Goal: Task Accomplishment & Management: Complete application form

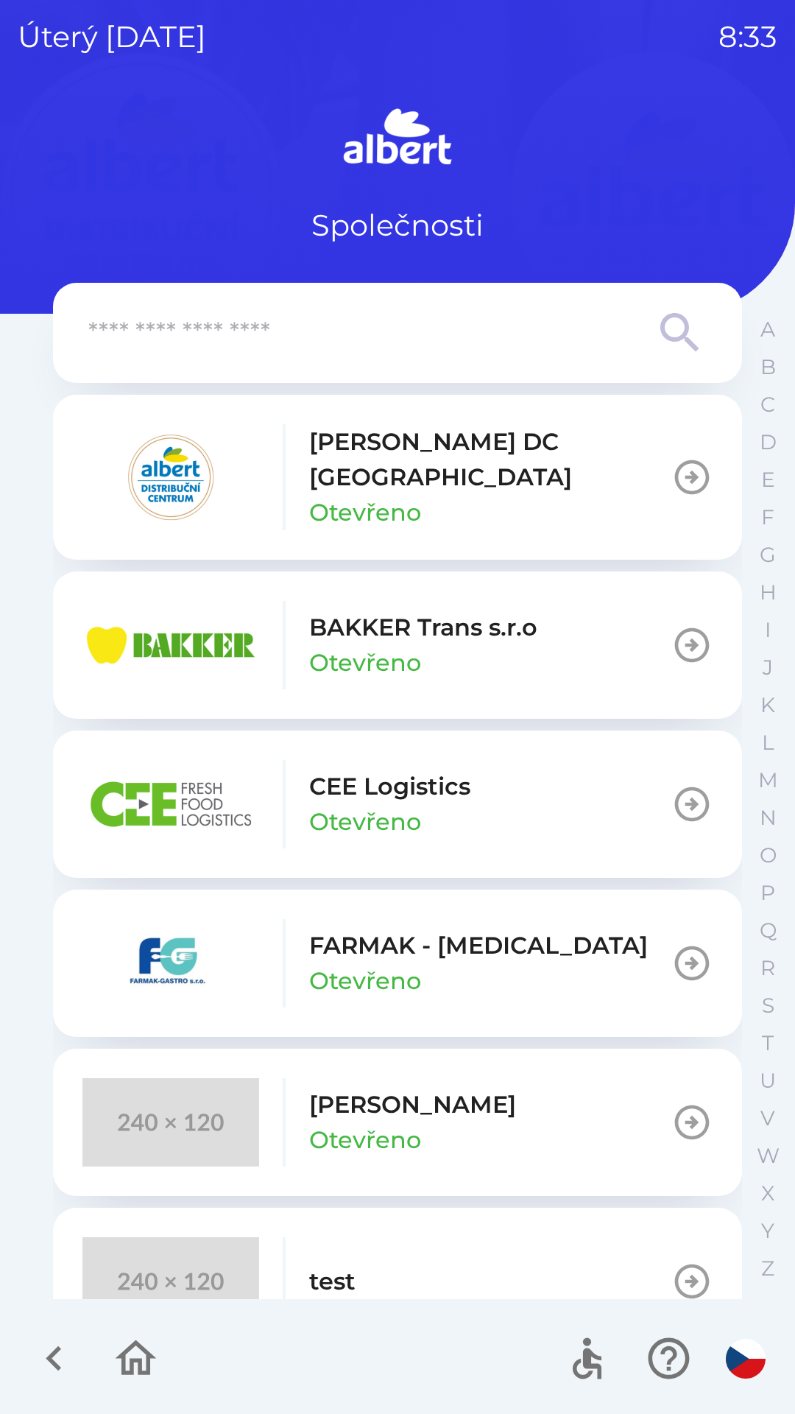
click at [351, 464] on p "[PERSON_NAME] DC [GEOGRAPHIC_DATA]" at bounding box center [490, 459] width 362 height 71
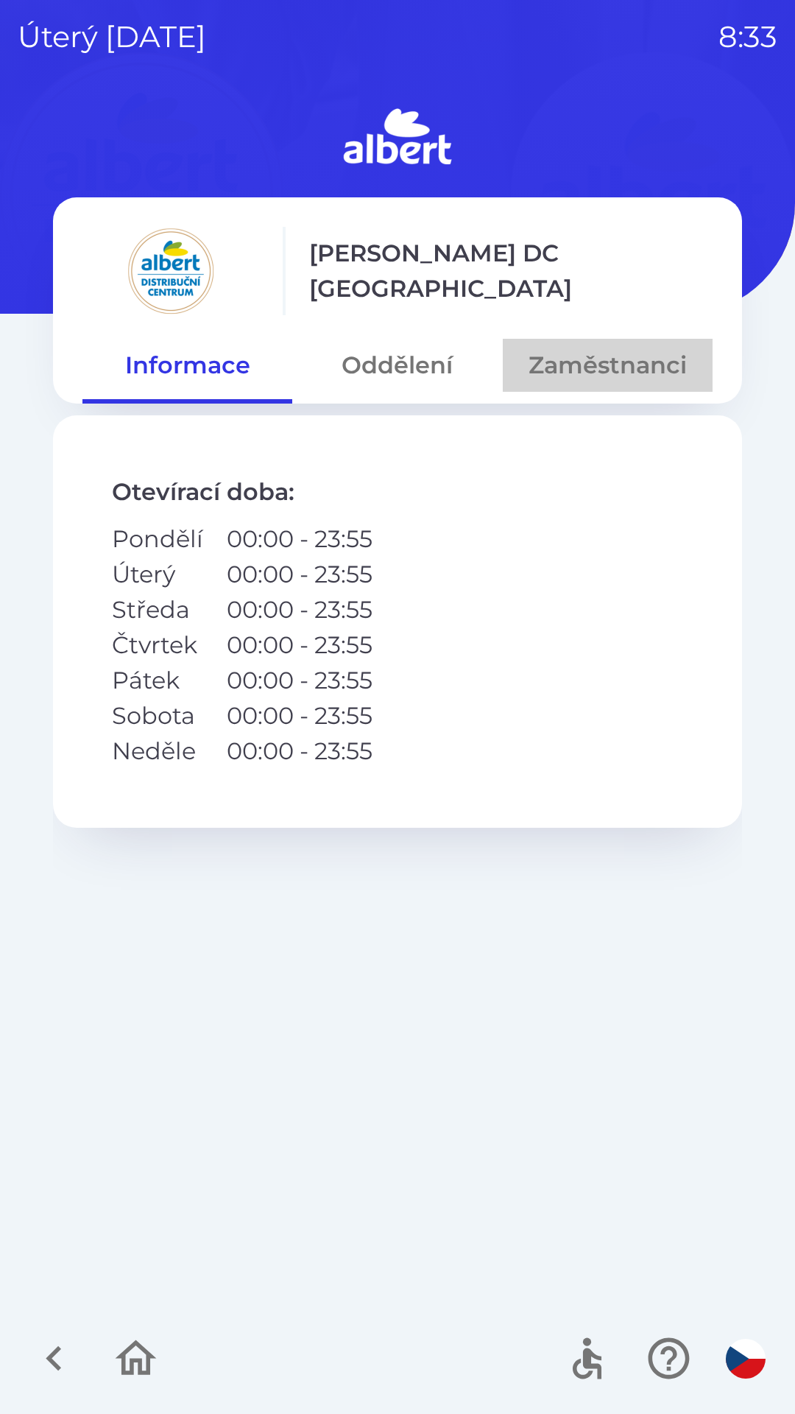
click at [558, 365] on button "Zaměstnanci" at bounding box center [608, 365] width 210 height 53
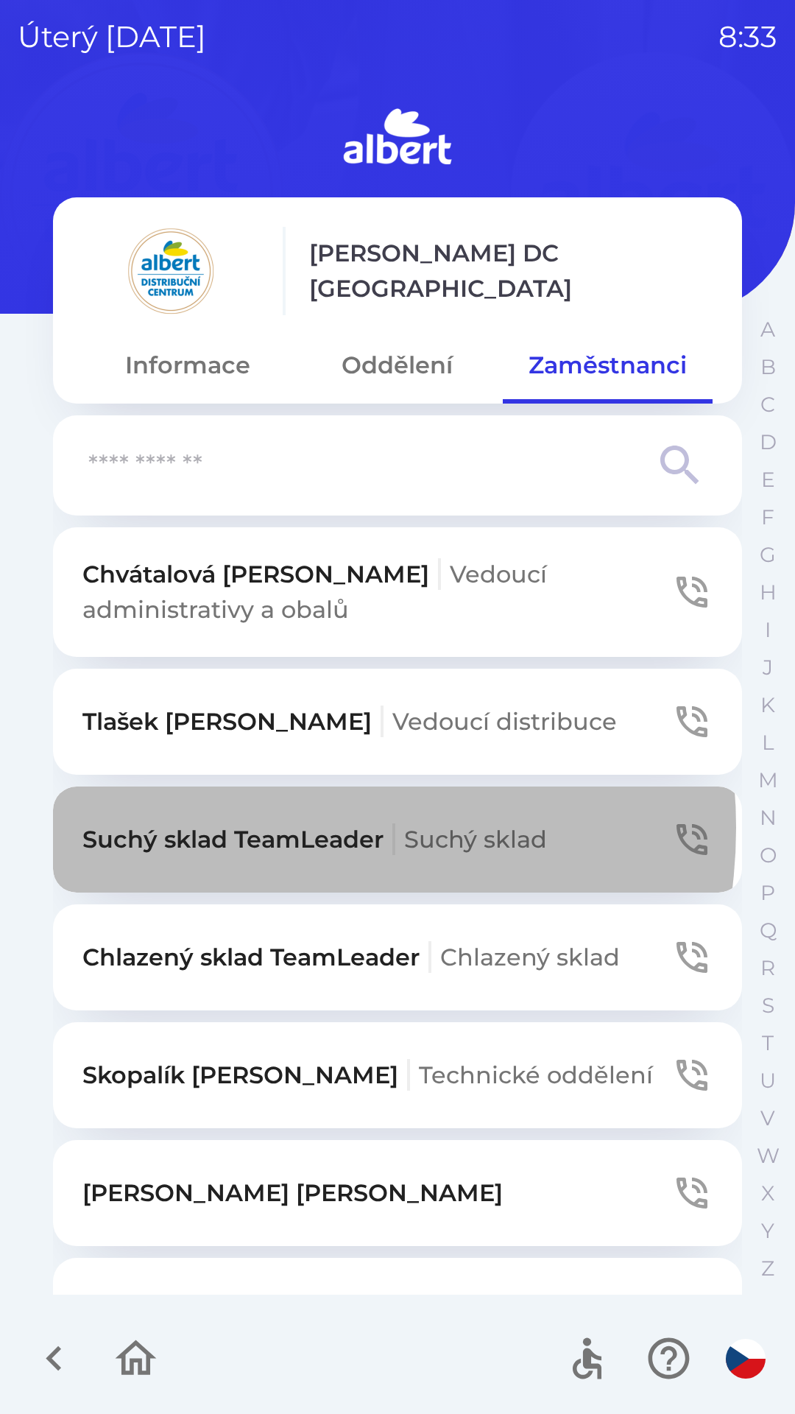
click at [246, 828] on p "Suchý sklad TeamLeader Suchý sklad" at bounding box center [314, 839] width 465 height 35
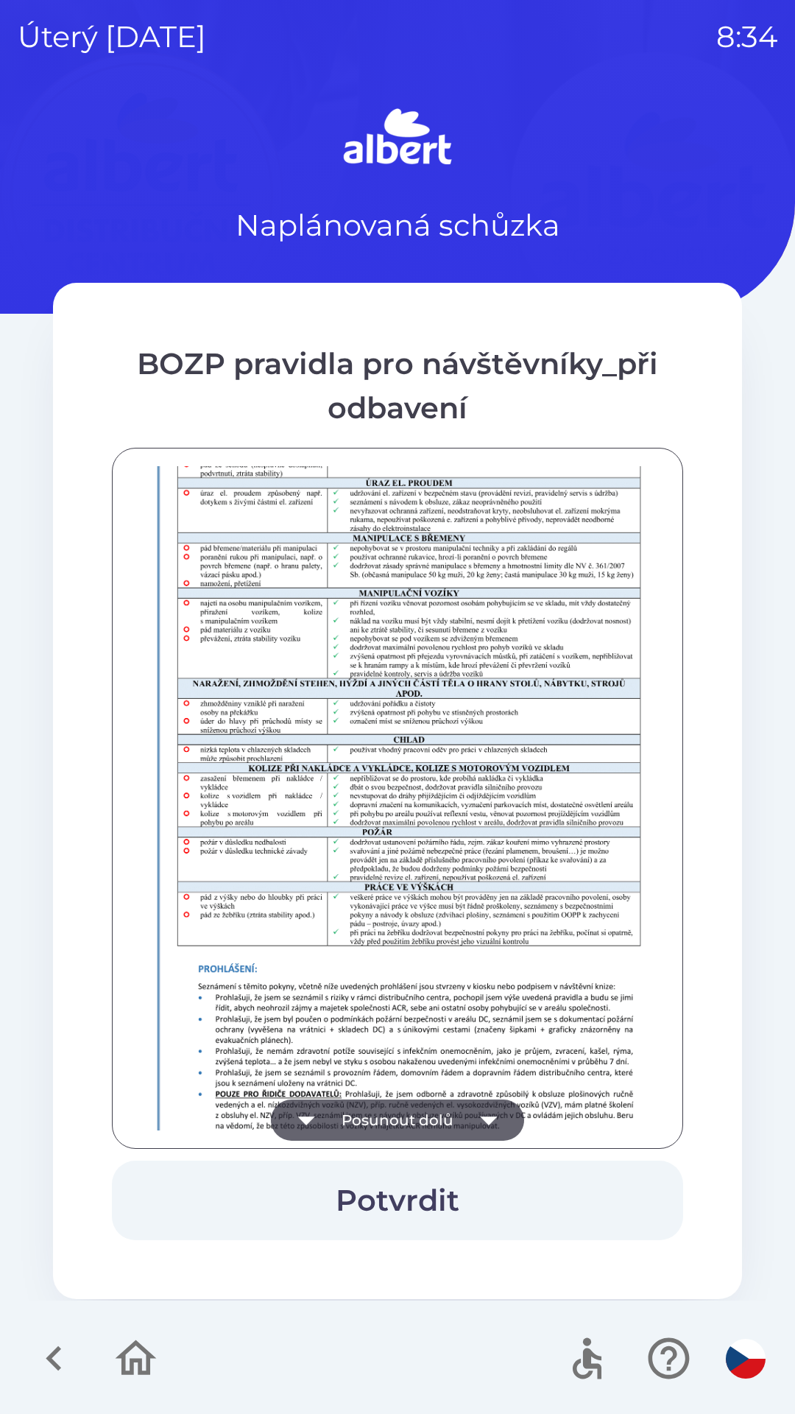
scroll to position [1034, 0]
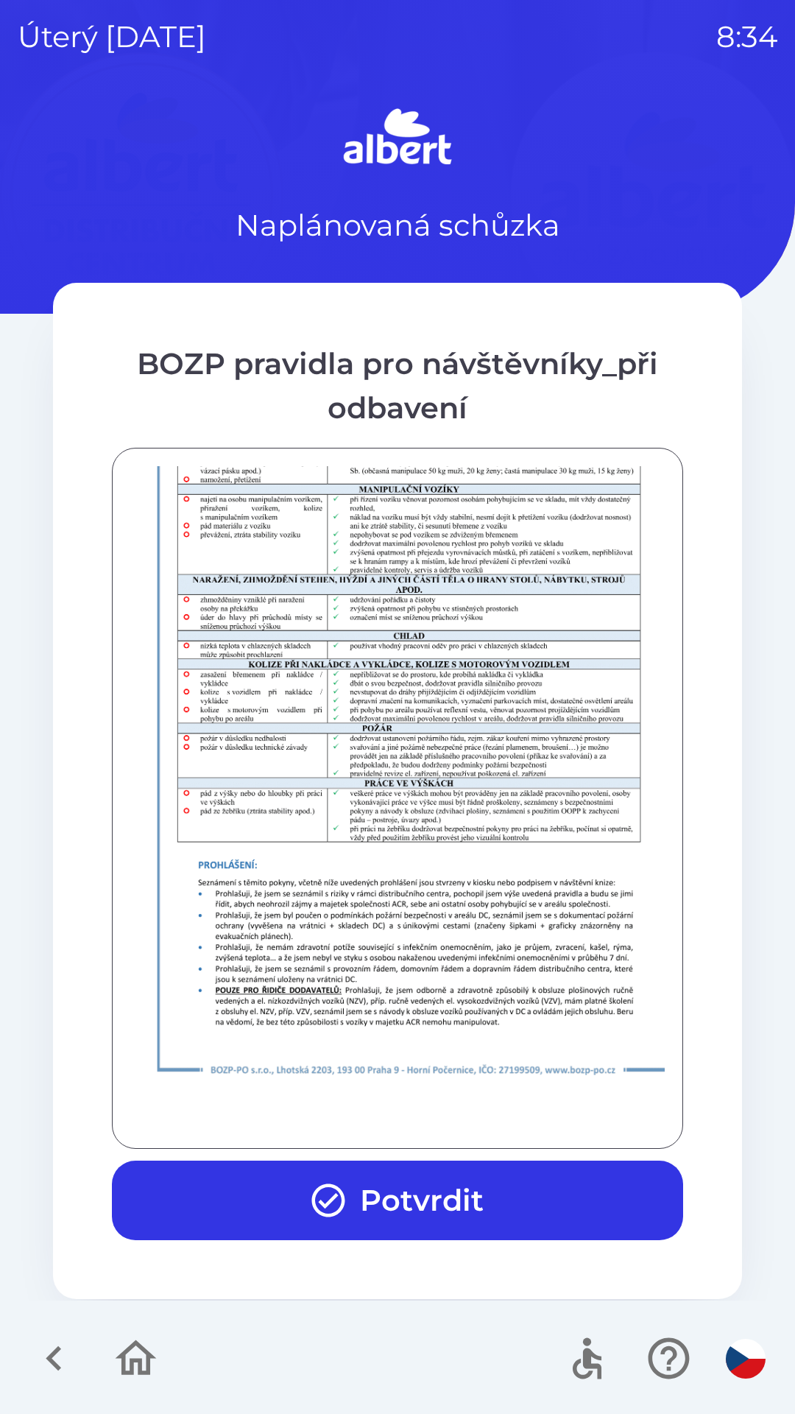
click at [242, 1224] on button "Potvrdit" at bounding box center [398, 1201] width 572 height 80
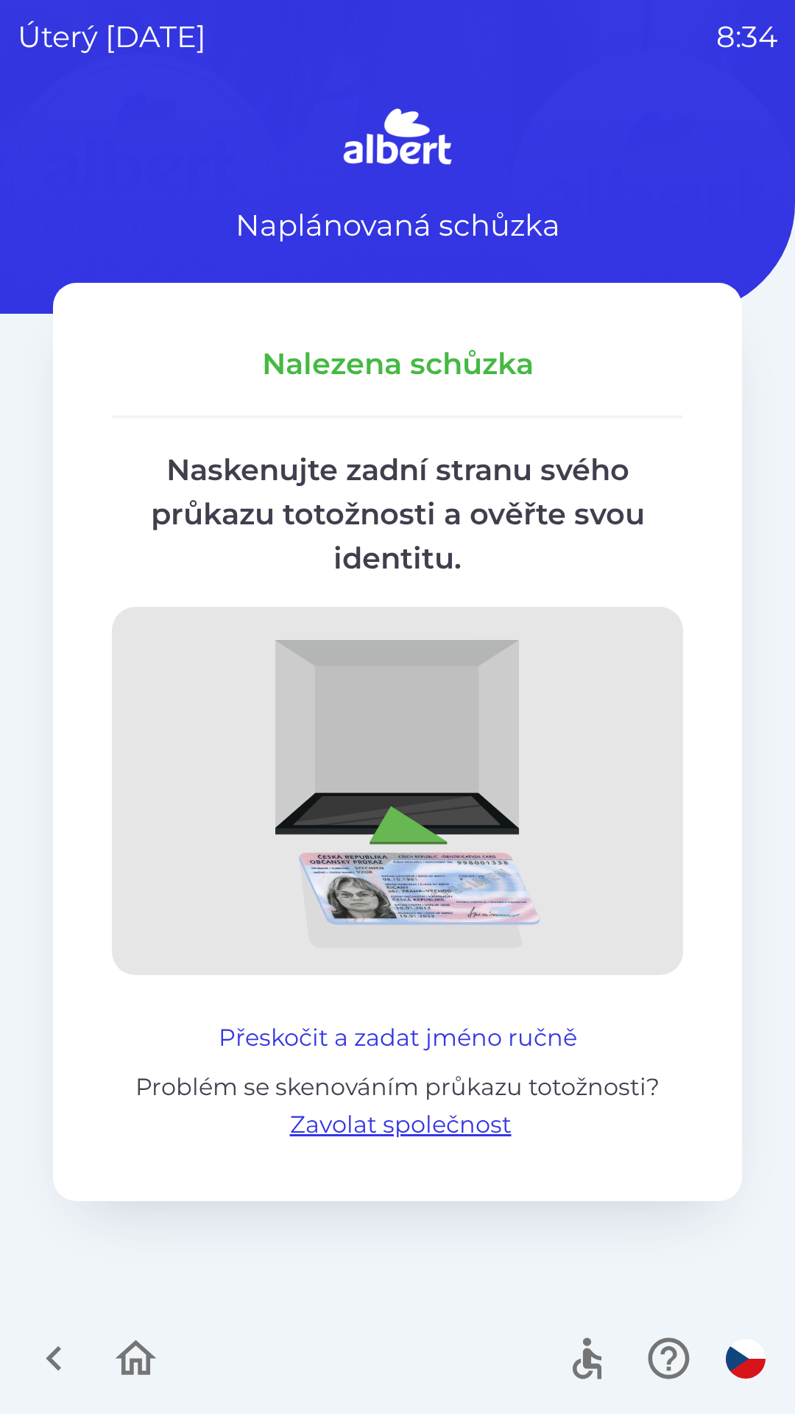
click at [241, 1033] on button "Přeskočit a zadat jméno ručně" at bounding box center [398, 1037] width 370 height 35
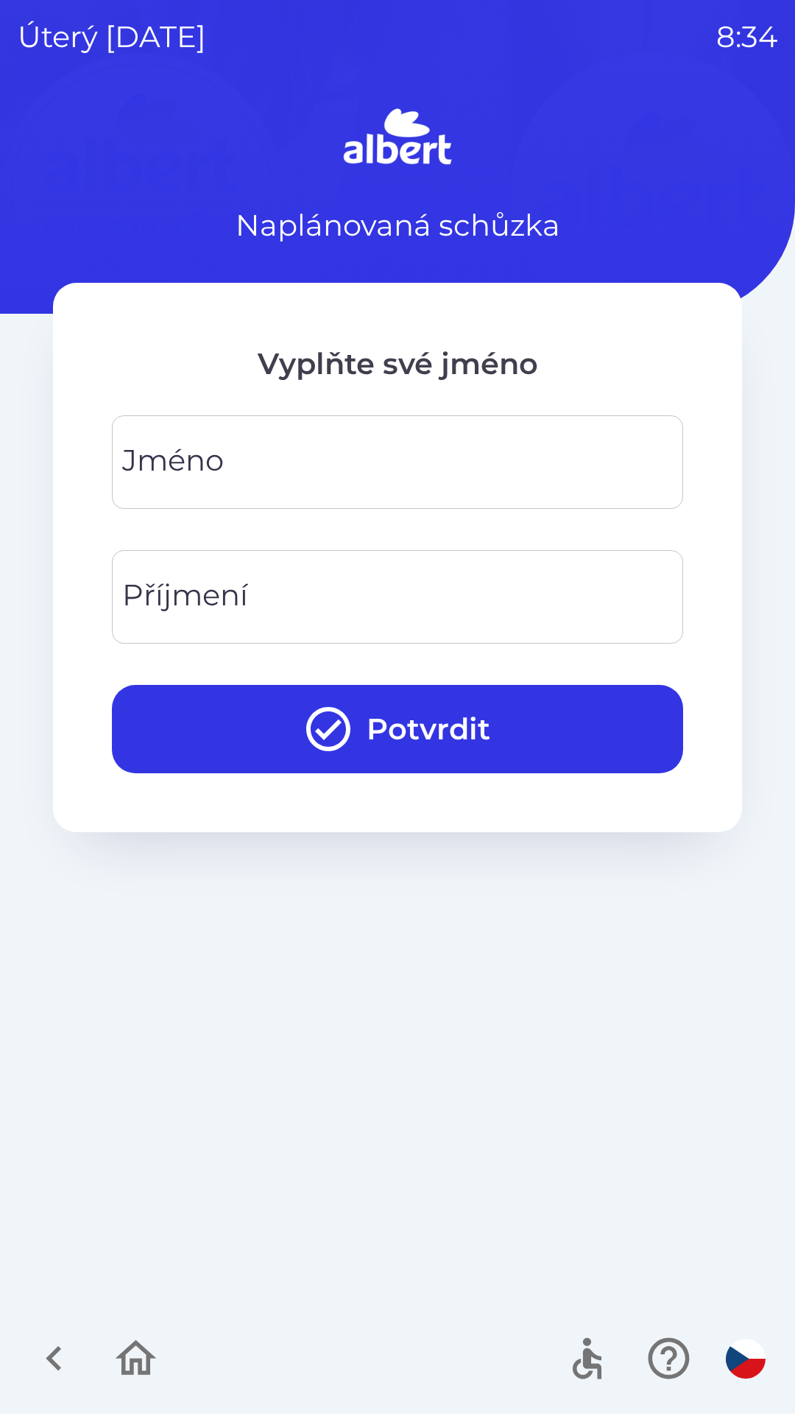
click at [261, 468] on input "Jméno" at bounding box center [398, 462] width 536 height 58
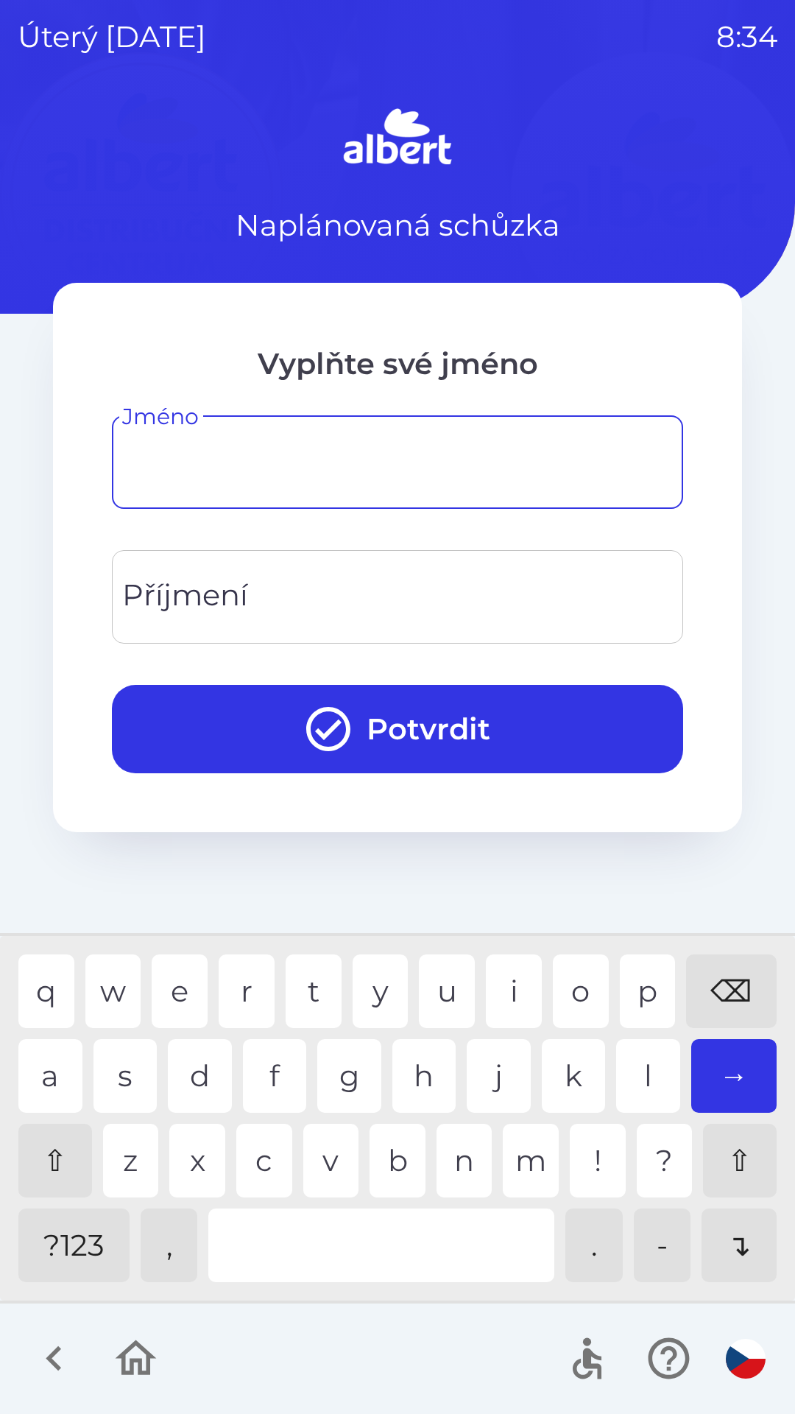
click at [225, 465] on input "Jméno" at bounding box center [398, 462] width 536 height 58
click at [162, 468] on input "Jméno" at bounding box center [398, 462] width 536 height 58
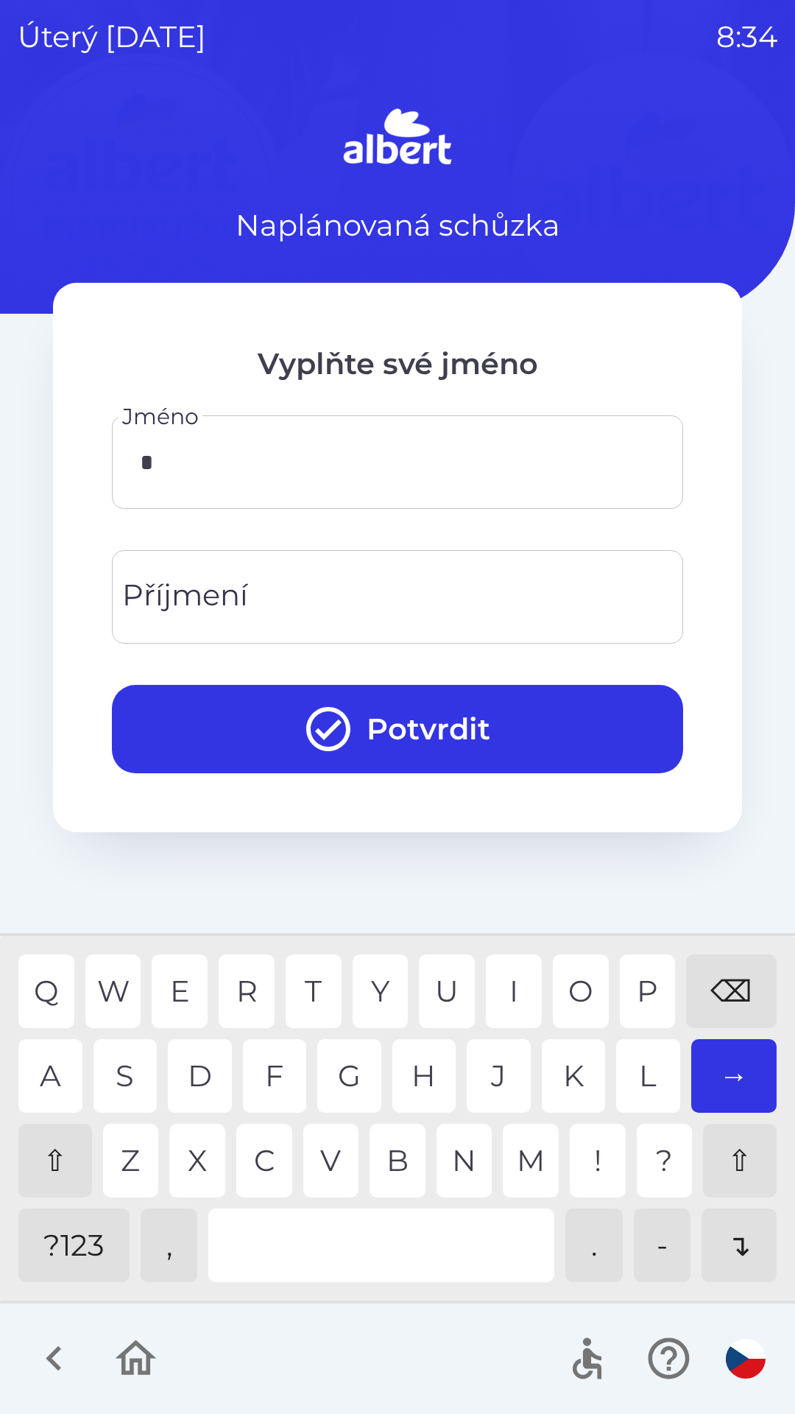
click at [563, 1080] on div "K" at bounding box center [574, 1076] width 64 height 74
click at [564, 990] on div "O" at bounding box center [581, 992] width 56 height 74
click at [623, 1081] on div "L" at bounding box center [648, 1076] width 64 height 74
click at [504, 989] on div "I" at bounding box center [514, 992] width 56 height 74
type input "********"
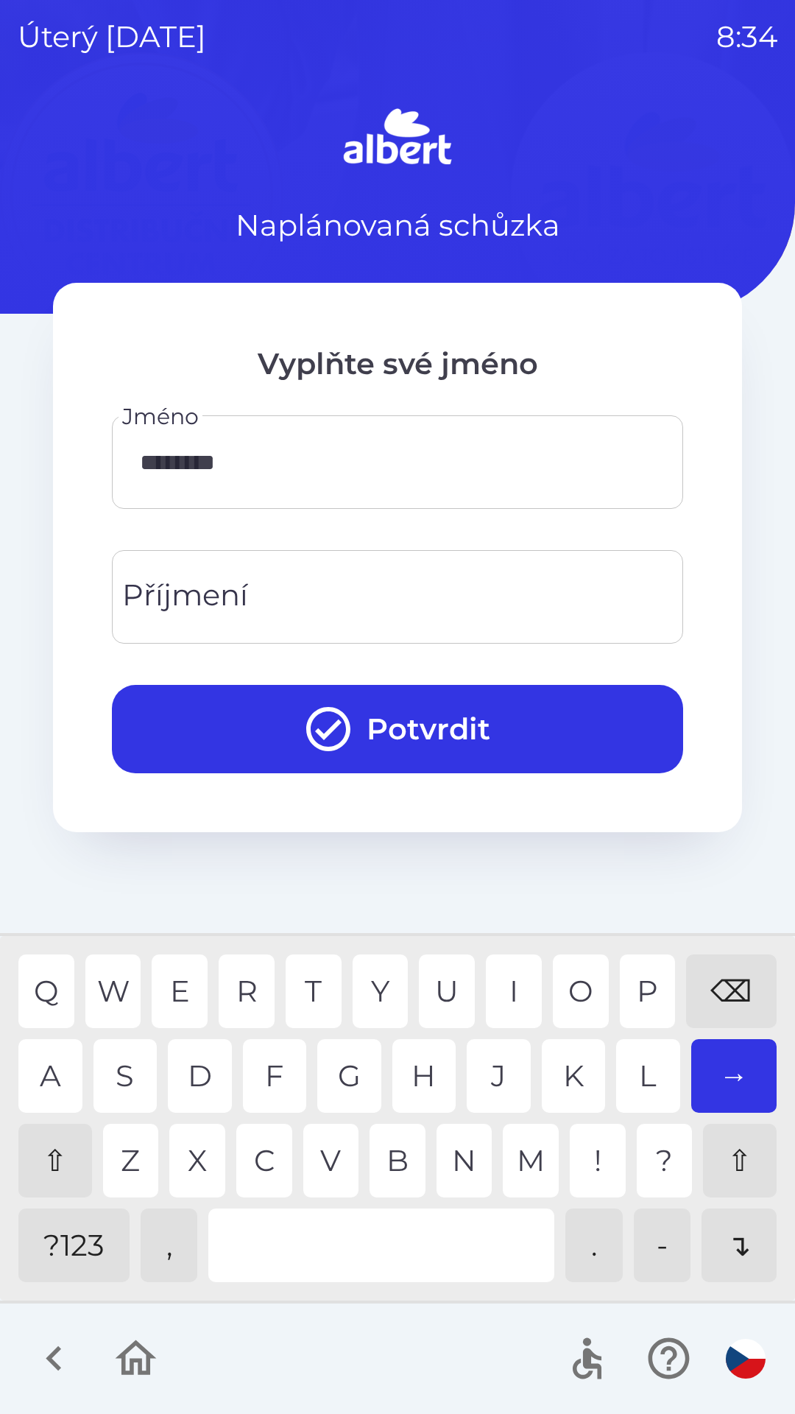
click at [43, 1086] on div "A" at bounding box center [50, 1076] width 64 height 74
click at [295, 597] on input "Příjmení" at bounding box center [398, 597] width 536 height 58
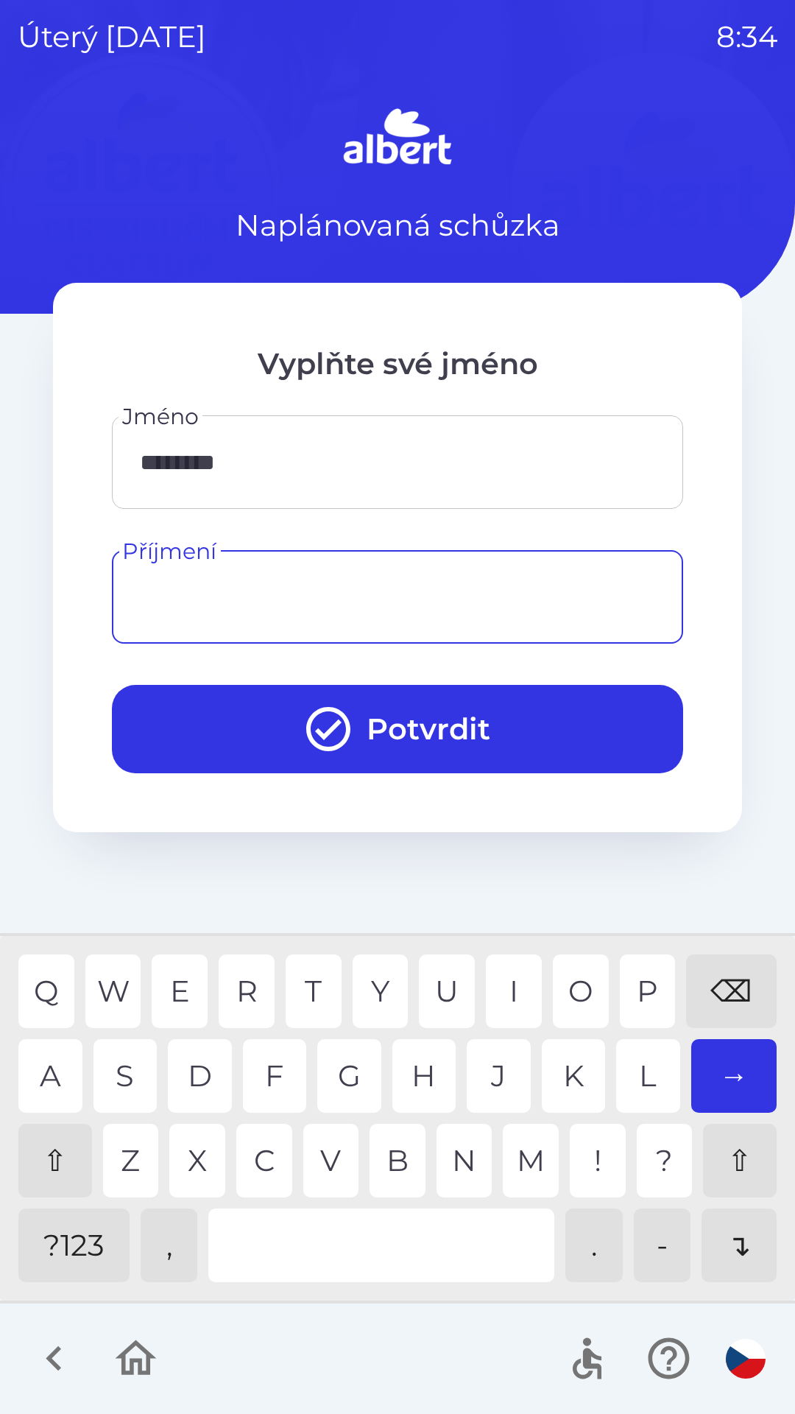
click at [45, 1154] on div "⇧" at bounding box center [55, 1161] width 74 height 74
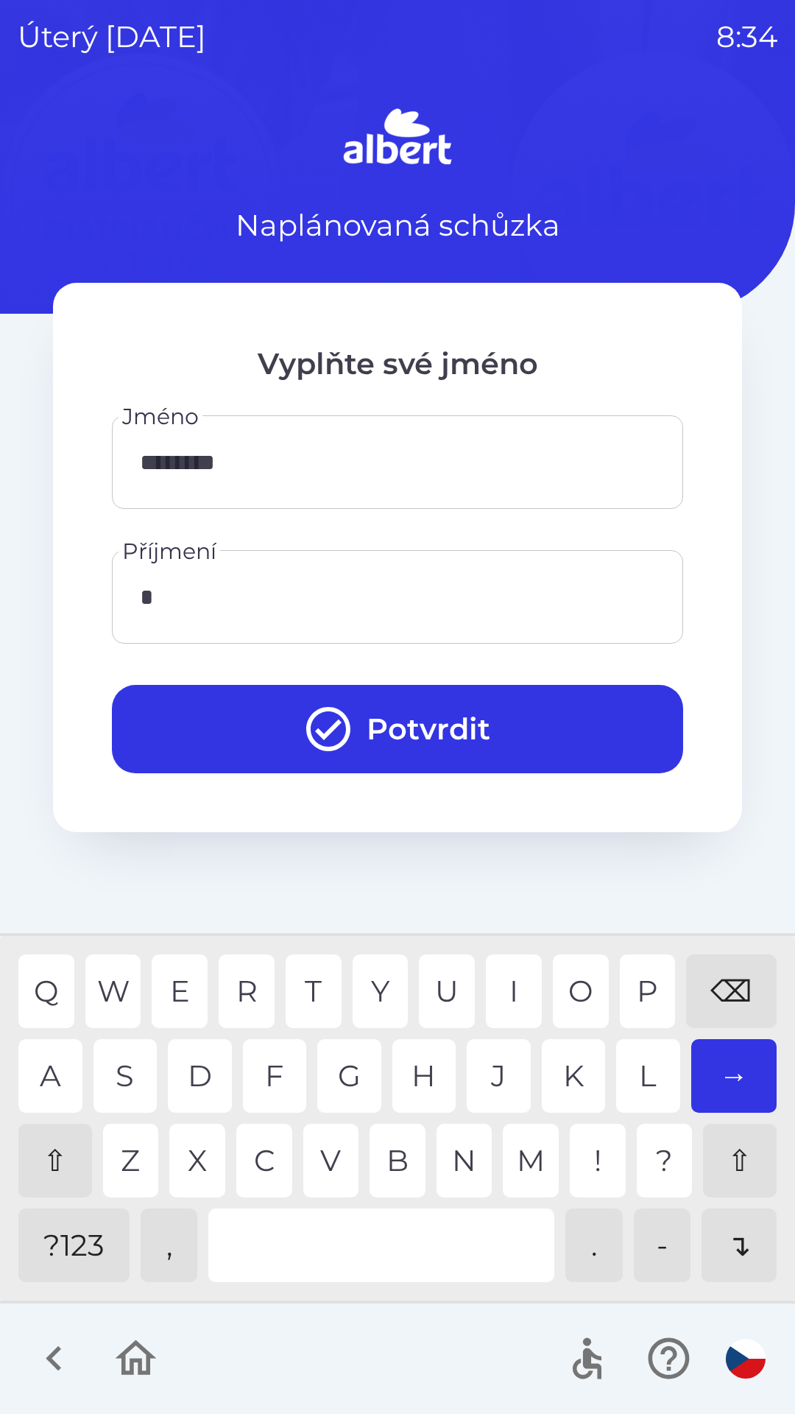
click at [571, 987] on div "O" at bounding box center [581, 992] width 56 height 74
click at [247, 991] on div "R" at bounding box center [247, 992] width 56 height 74
click at [577, 988] on div "O" at bounding box center [581, 992] width 56 height 74
click at [130, 1082] on div "S" at bounding box center [126, 1076] width 64 height 74
type input "*****"
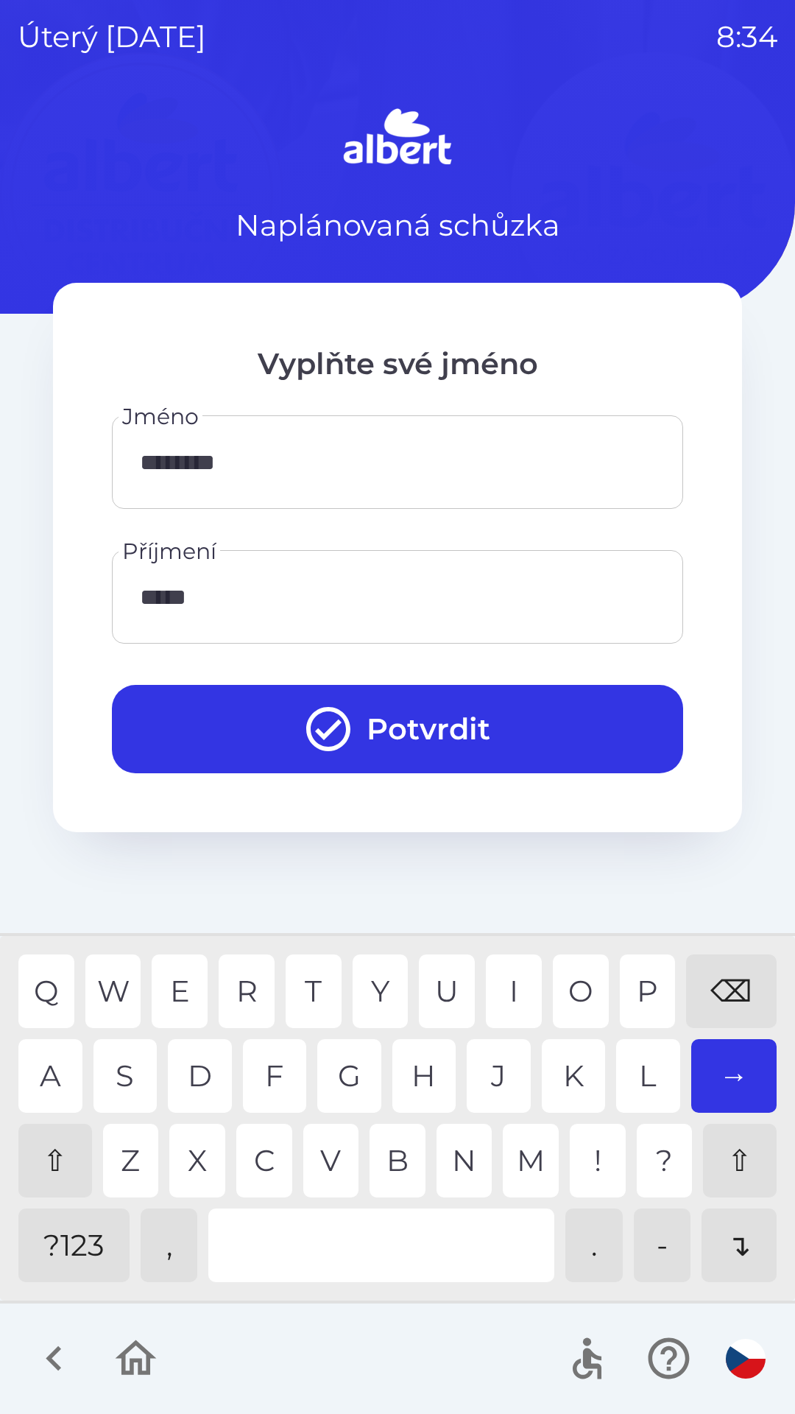
click at [421, 720] on button "Potvrdit" at bounding box center [398, 729] width 572 height 88
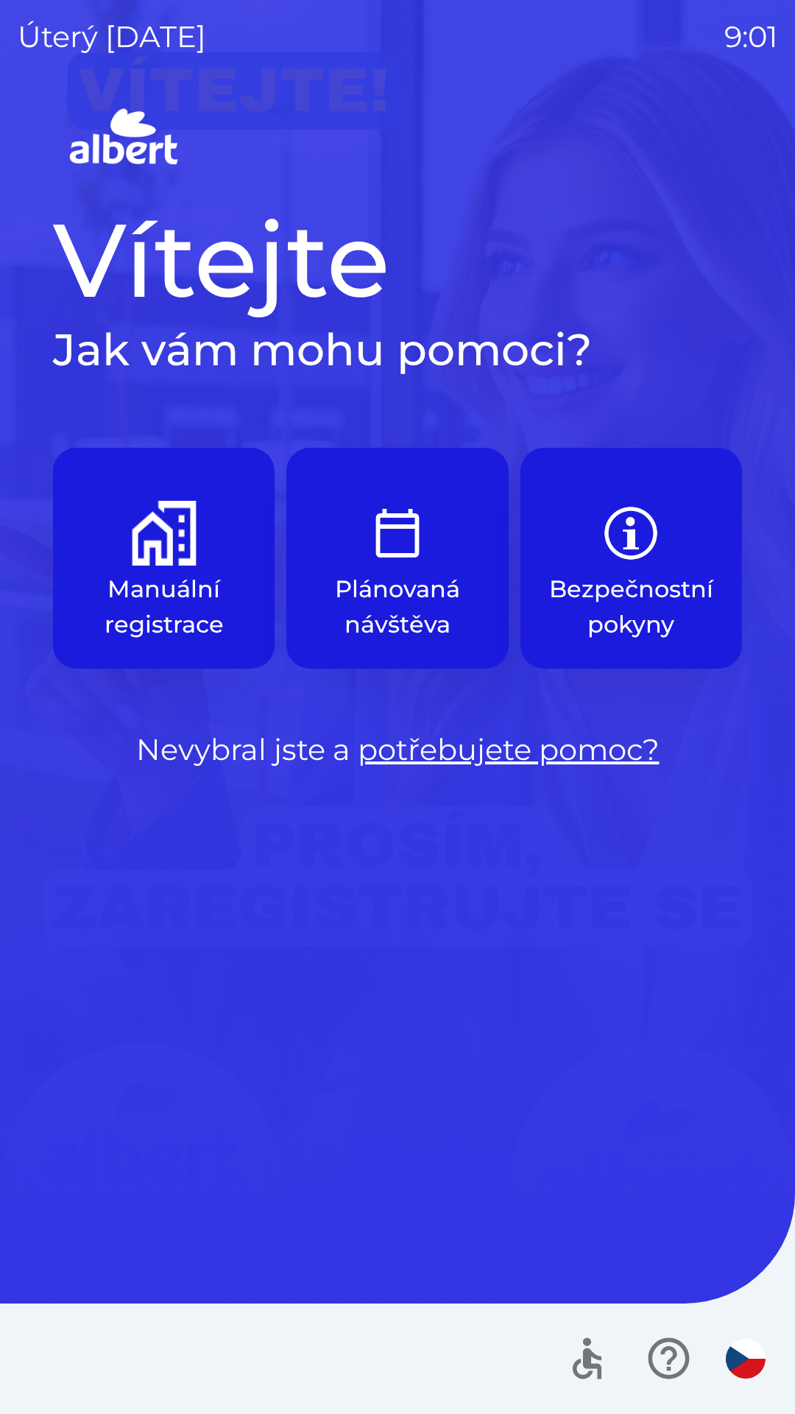
click at [159, 556] on img "button" at bounding box center [164, 533] width 65 height 65
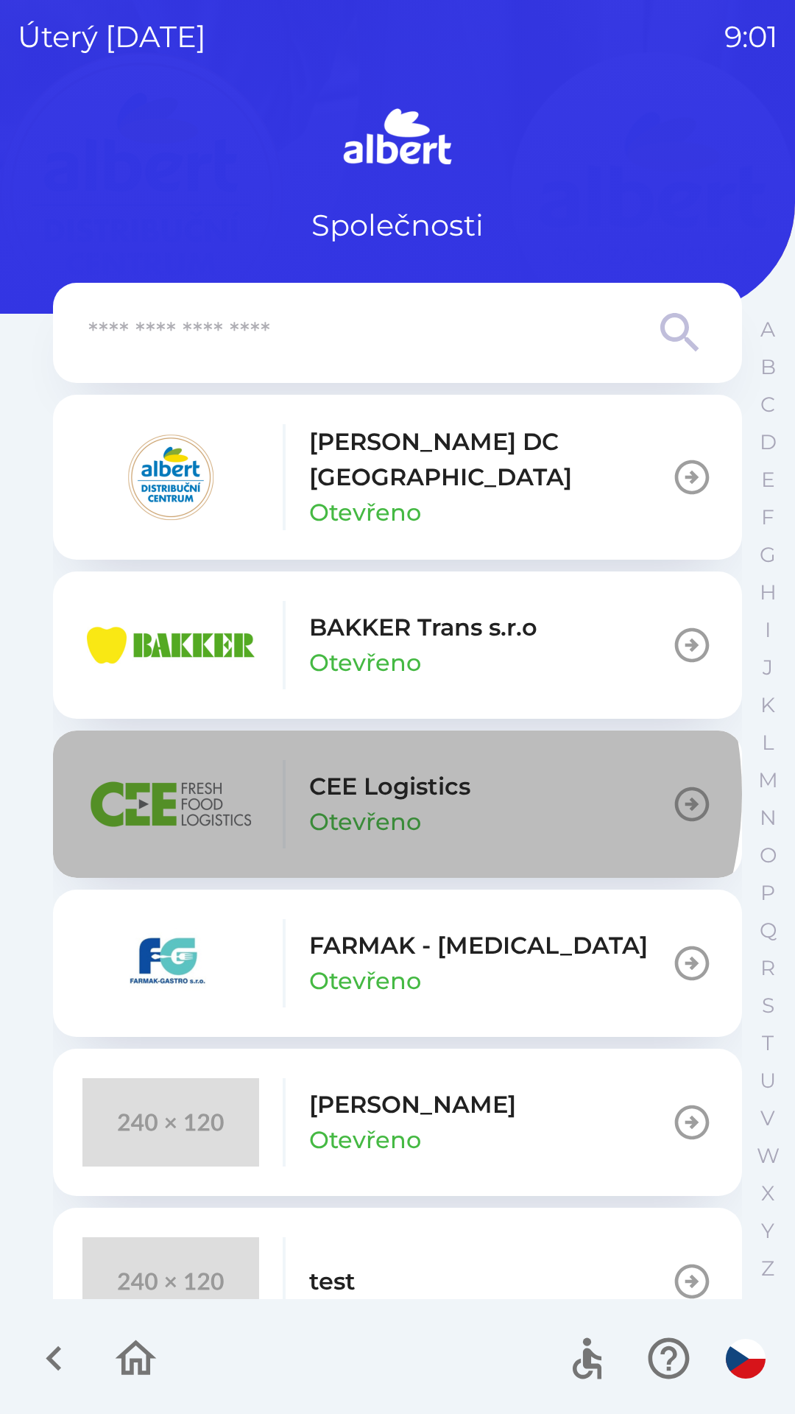
click at [392, 776] on p "CEE Logistics" at bounding box center [389, 786] width 161 height 35
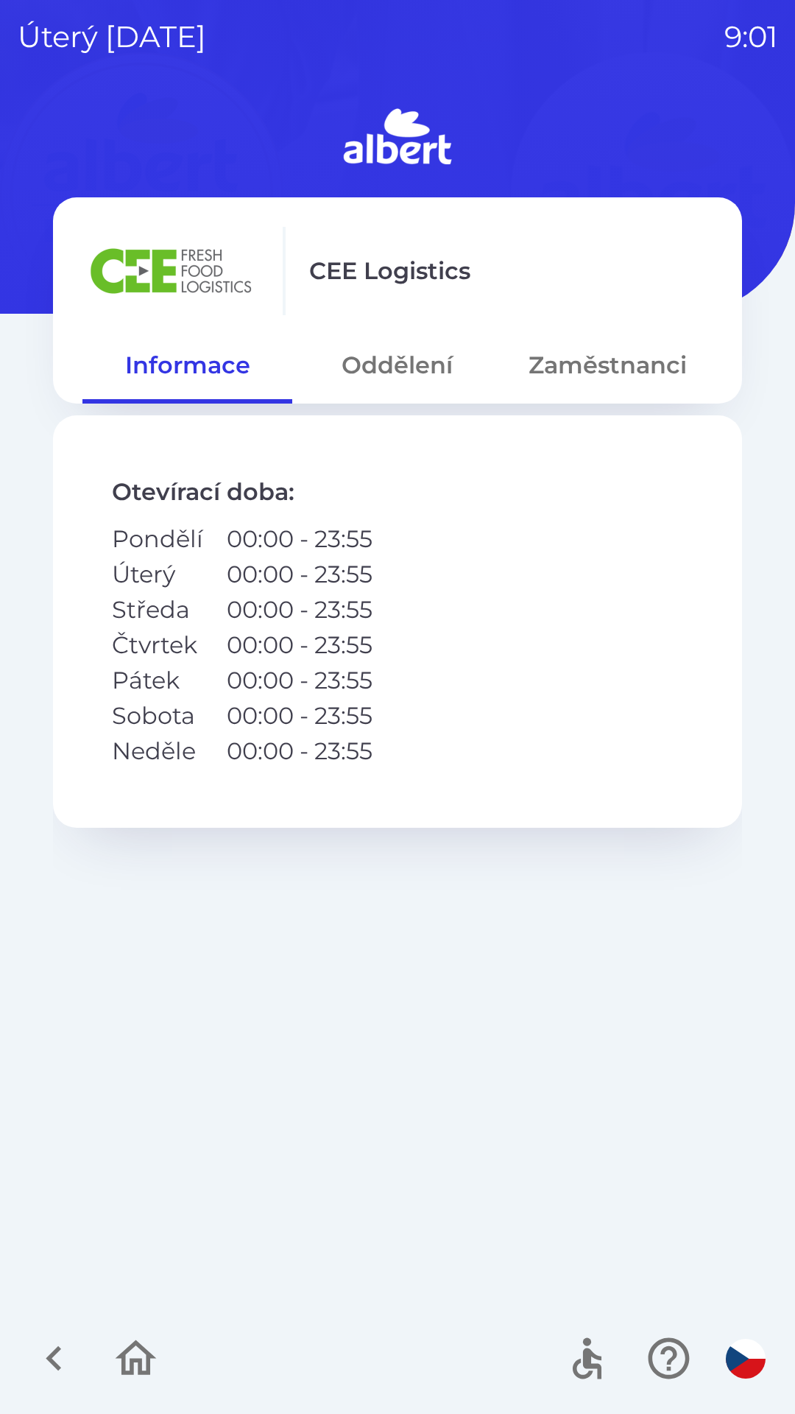
click at [375, 361] on button "Oddělení" at bounding box center [397, 365] width 210 height 53
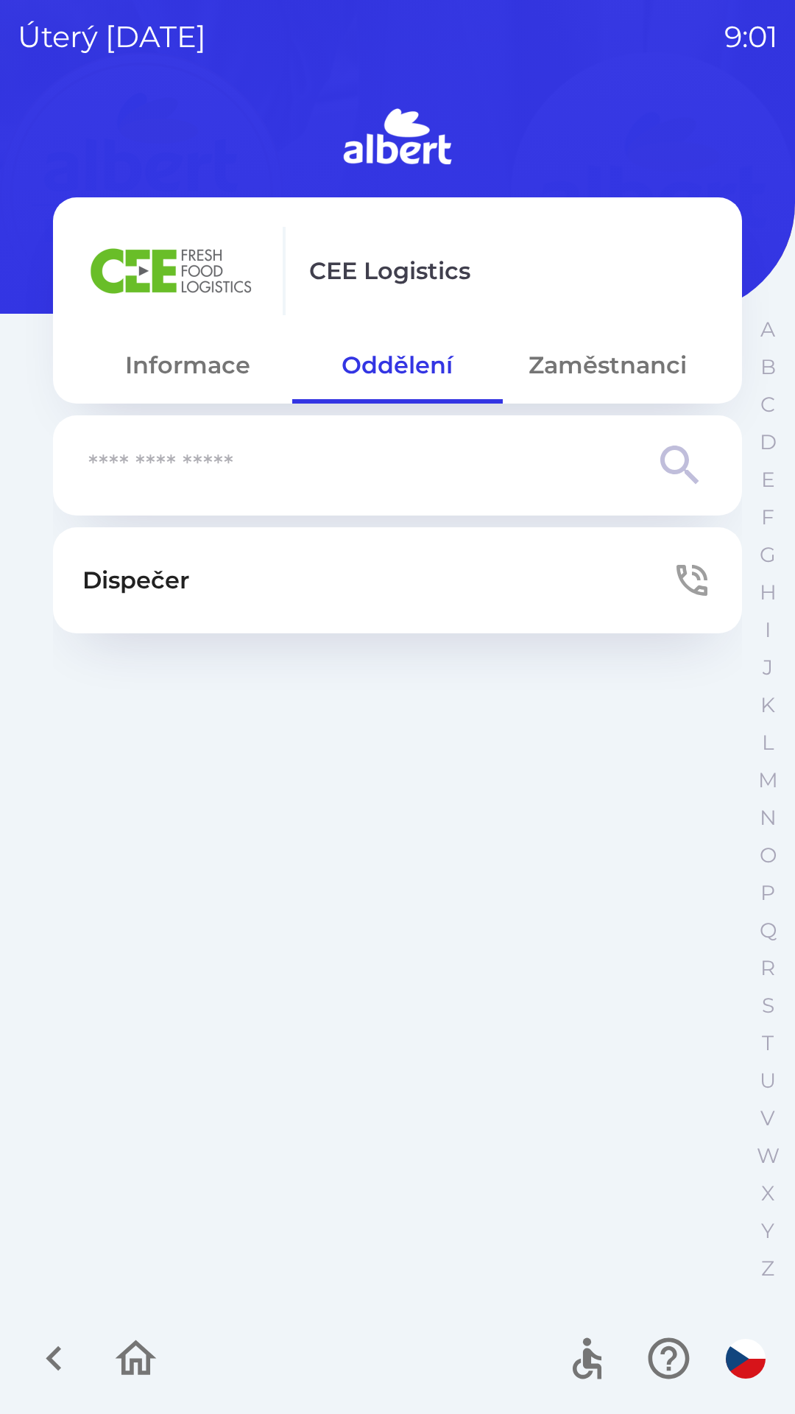
click at [464, 586] on button "Dispečer" at bounding box center [397, 580] width 689 height 106
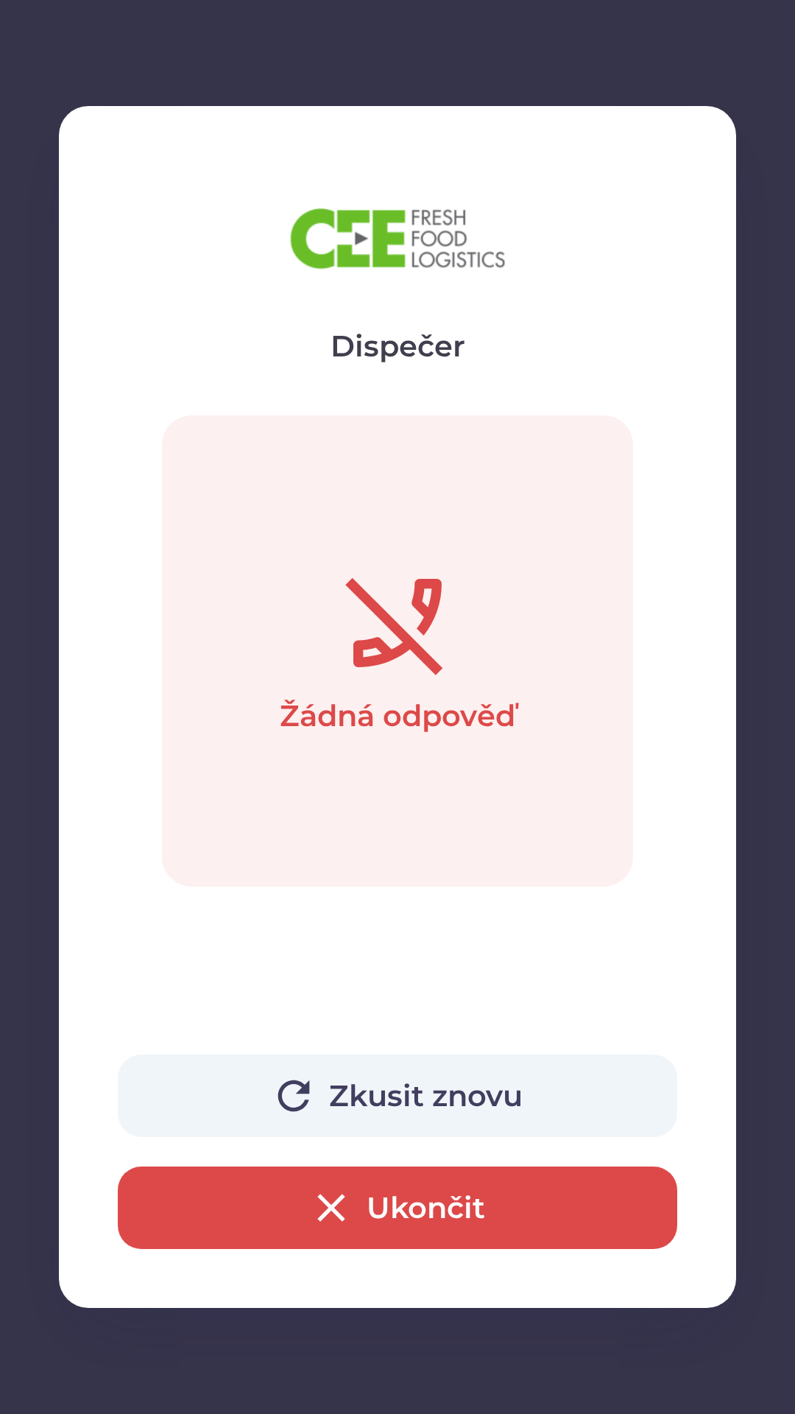
click at [479, 1100] on button "Zkusit znovu" at bounding box center [398, 1096] width 560 height 82
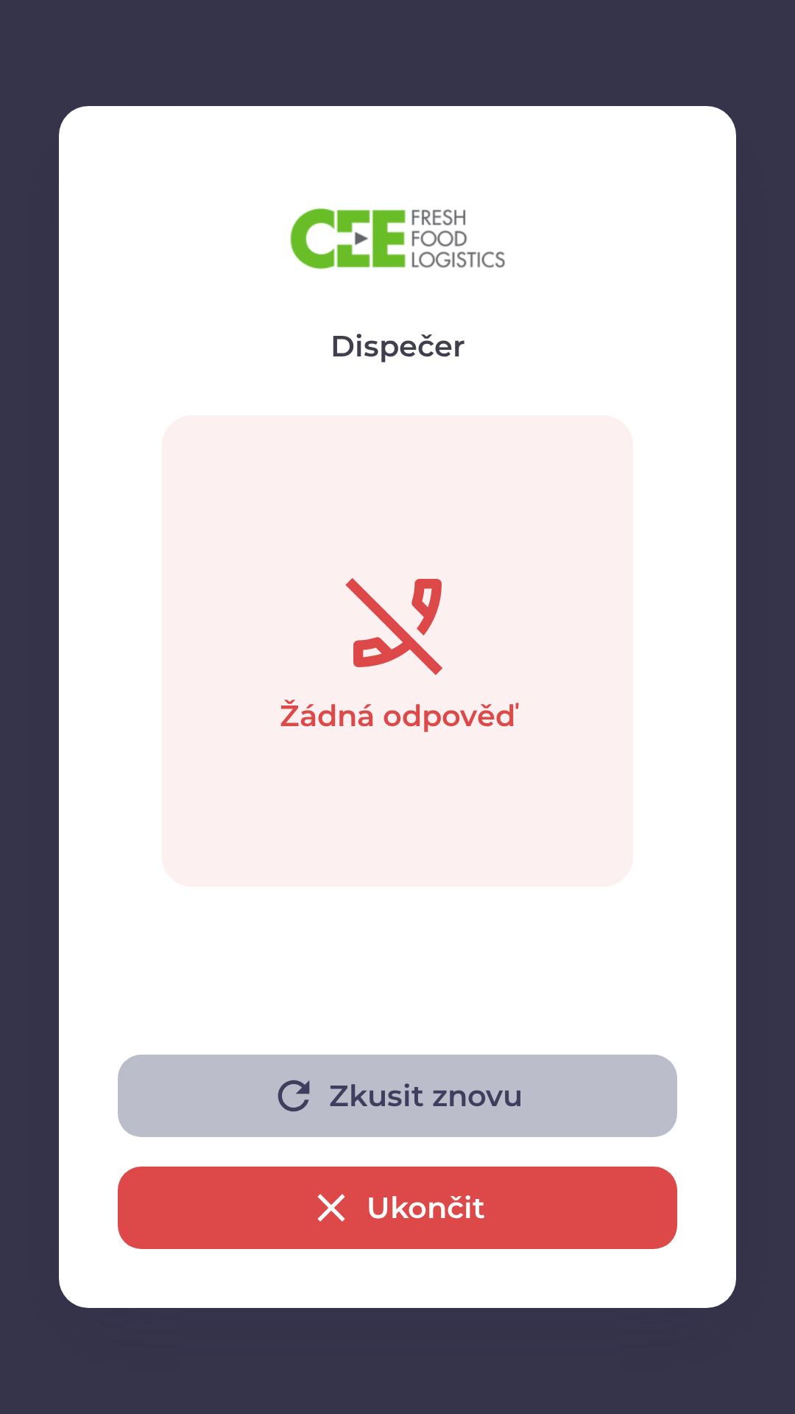
click at [608, 1096] on button "Zkusit znovu" at bounding box center [398, 1096] width 560 height 82
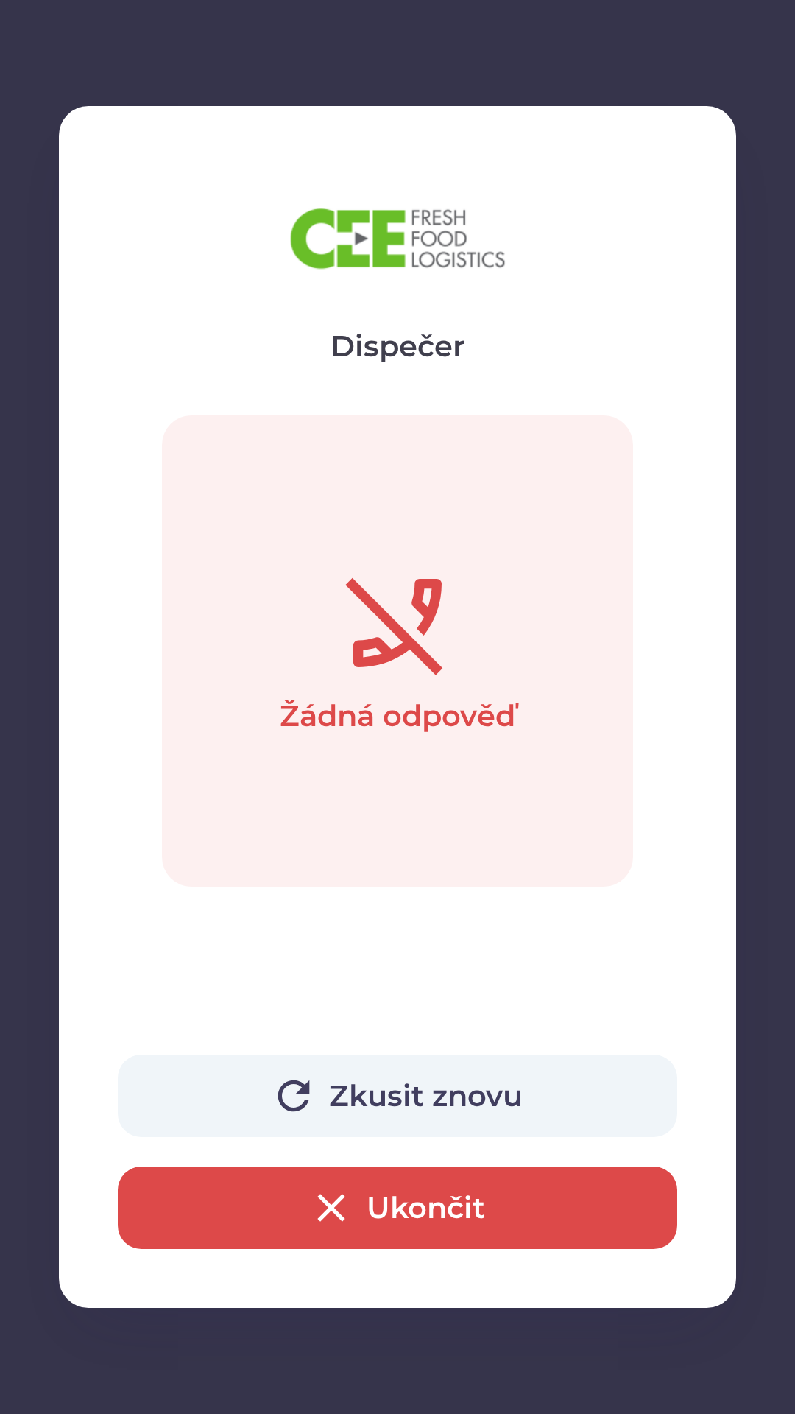
click at [403, 1195] on button "Ukončit" at bounding box center [398, 1208] width 560 height 82
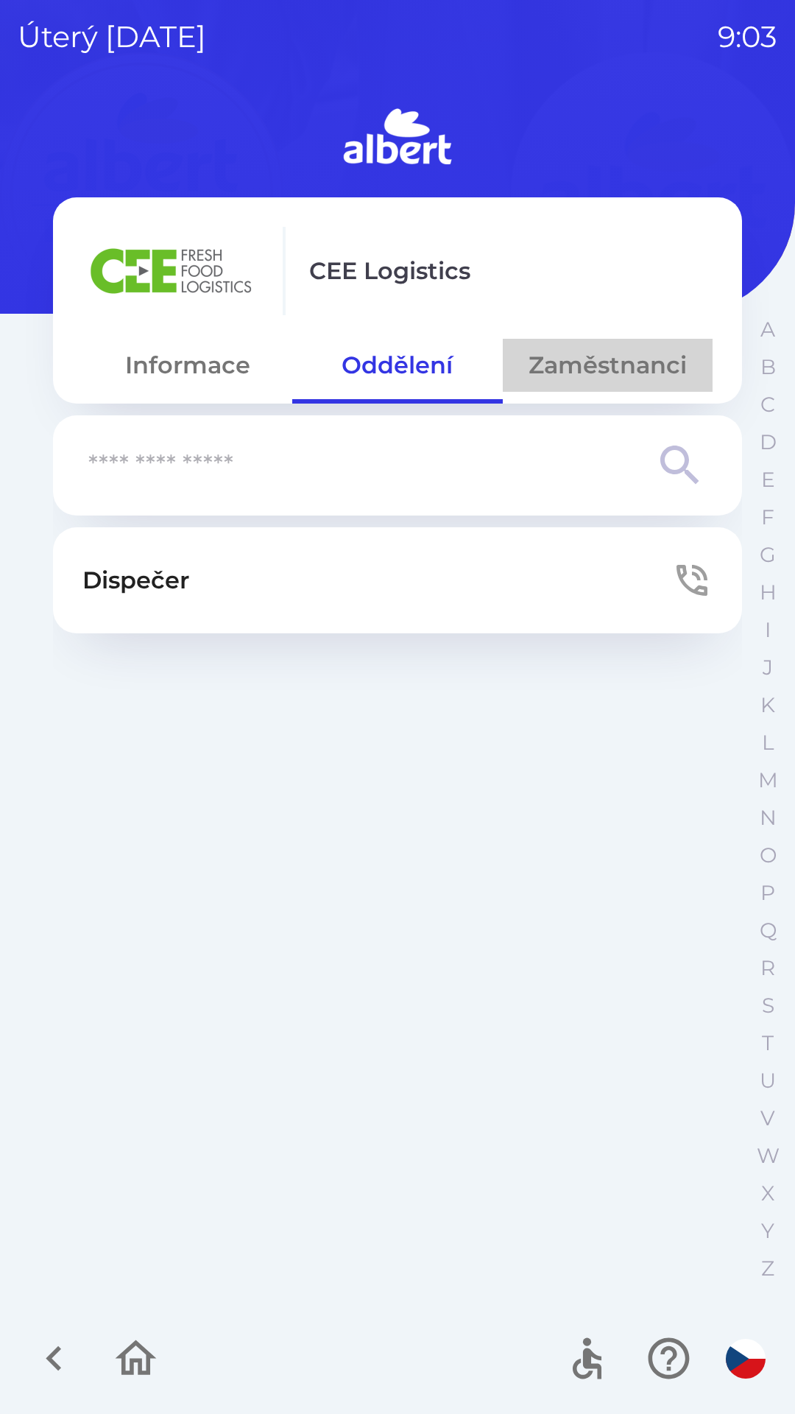
click at [573, 349] on button "Zaměstnanci" at bounding box center [608, 365] width 210 height 53
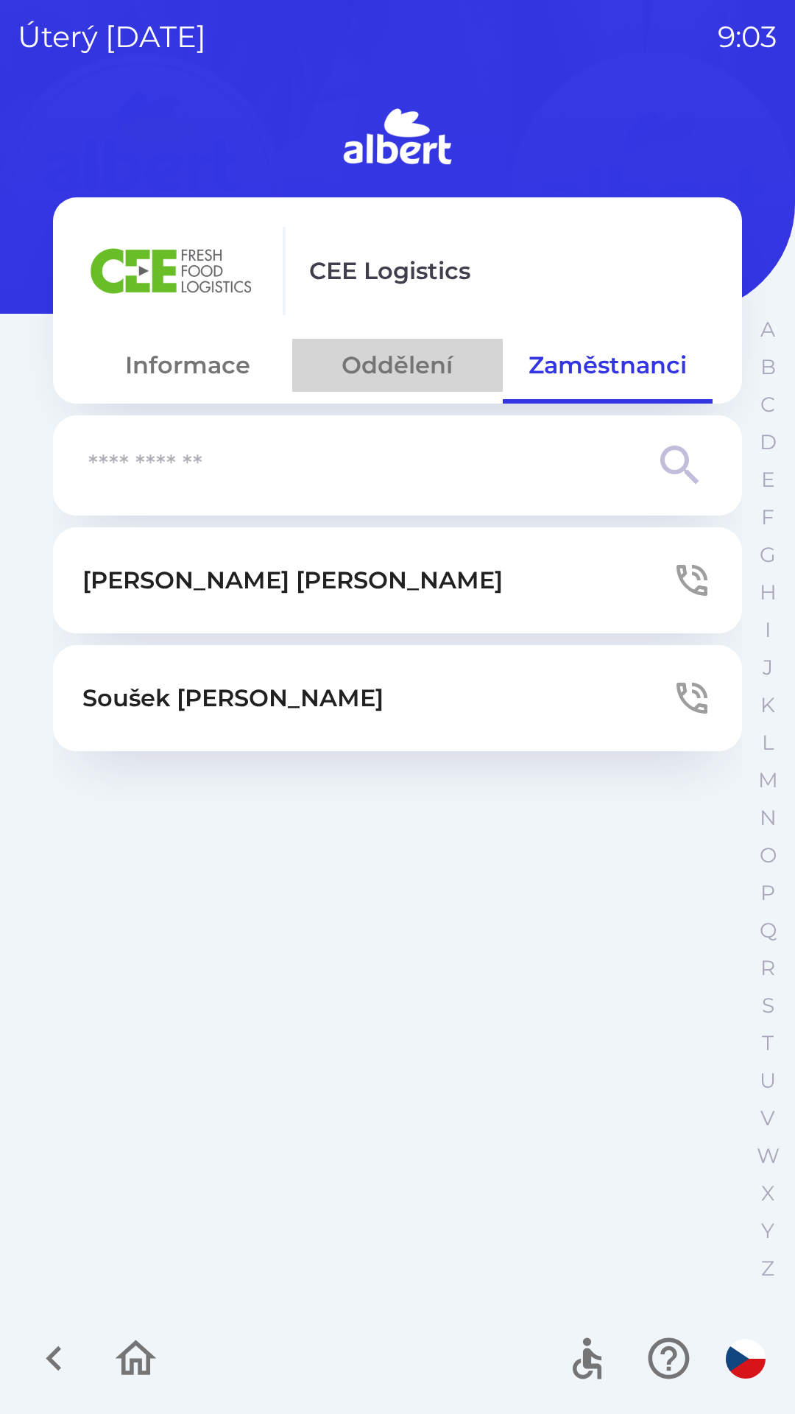
click at [408, 353] on button "Oddělení" at bounding box center [397, 365] width 210 height 53
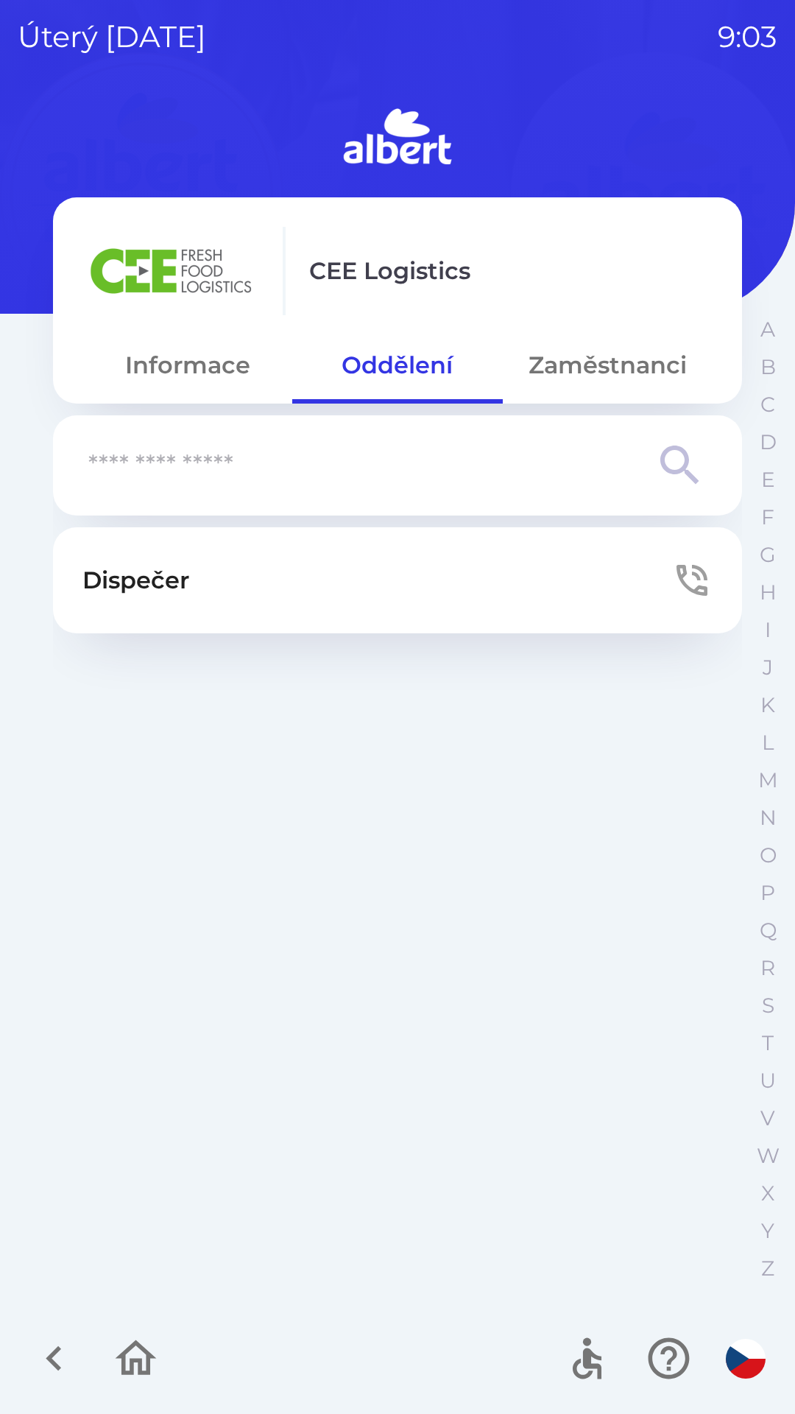
click at [156, 577] on p "Dispečer" at bounding box center [135, 580] width 107 height 35
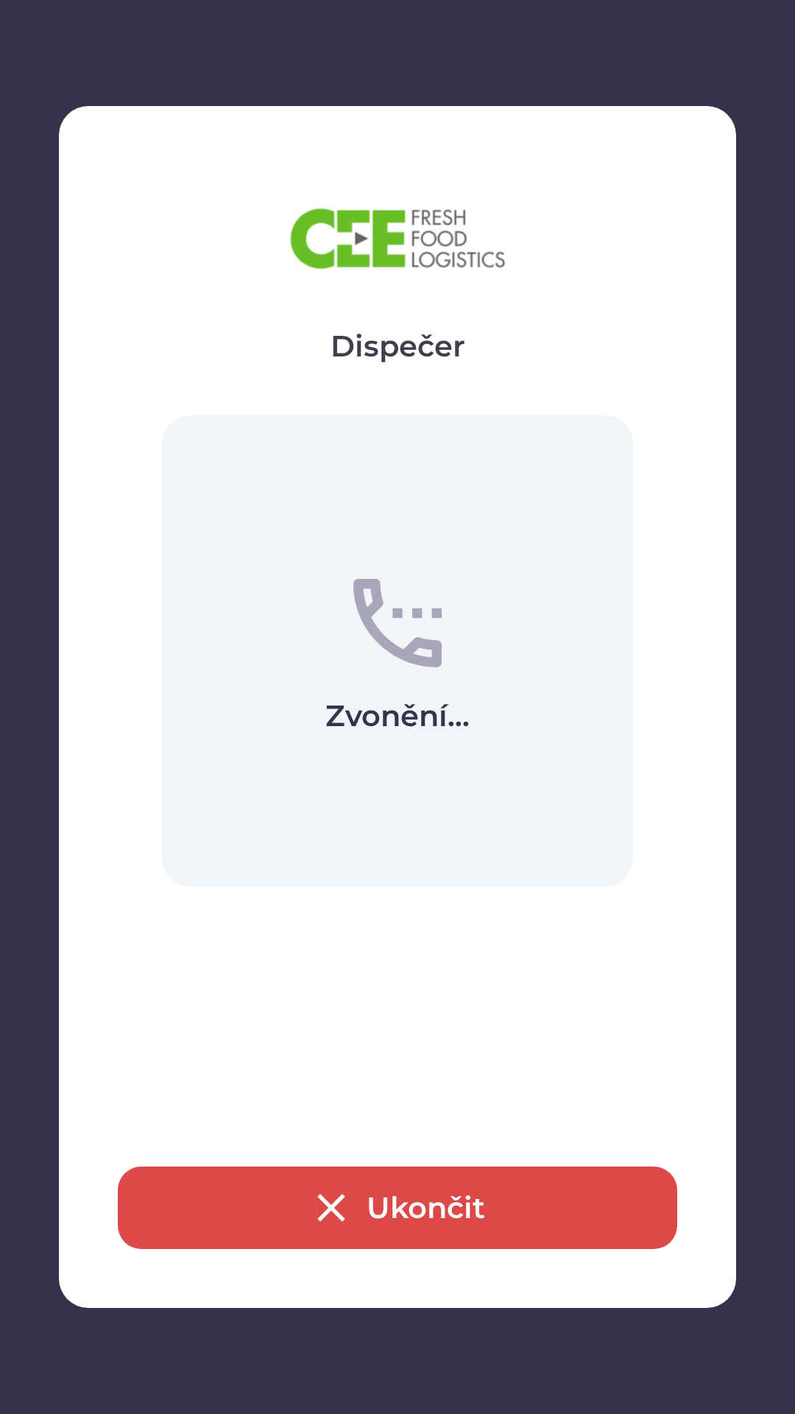
click at [321, 1209] on icon "button" at bounding box center [331, 1207] width 47 height 47
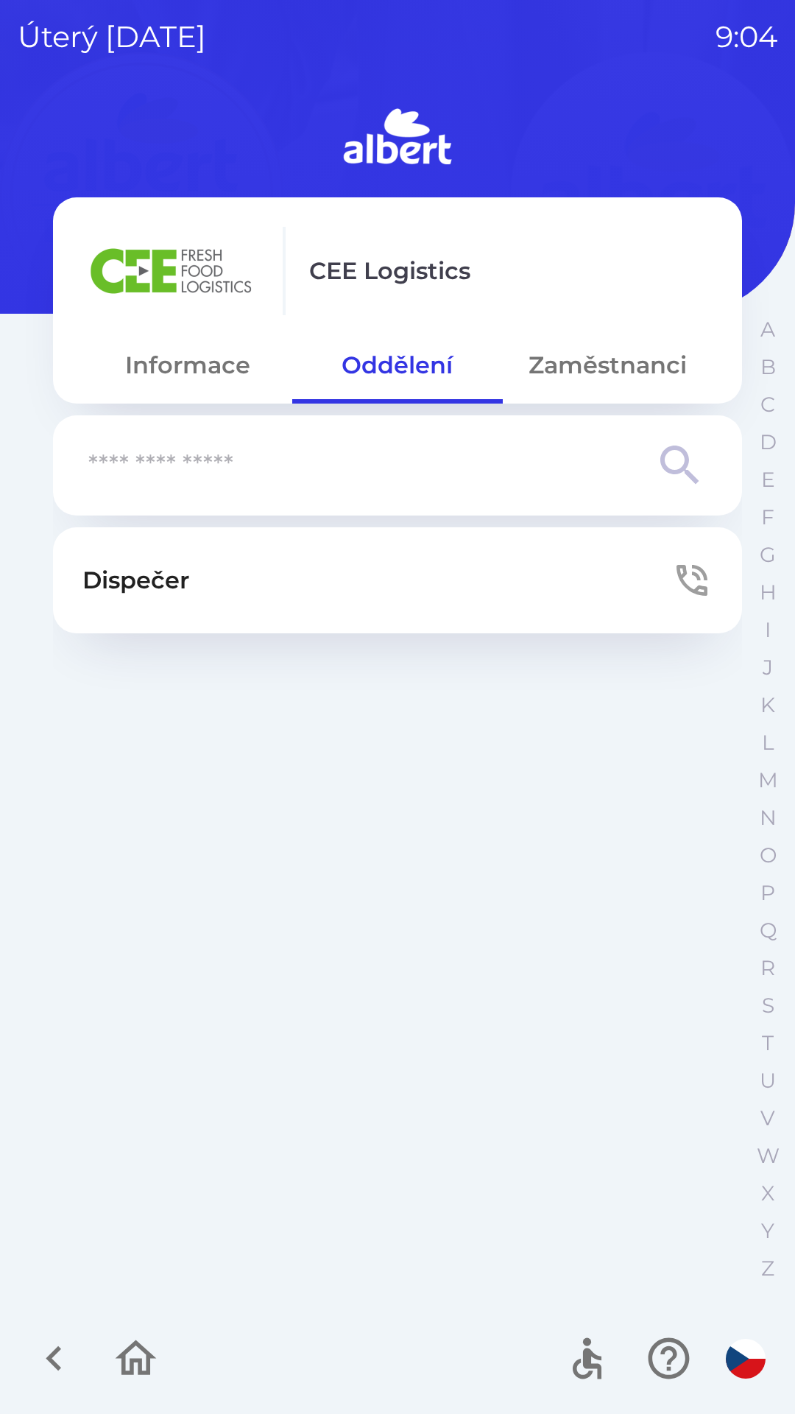
click at [202, 577] on button "Dispečer" at bounding box center [397, 580] width 689 height 106
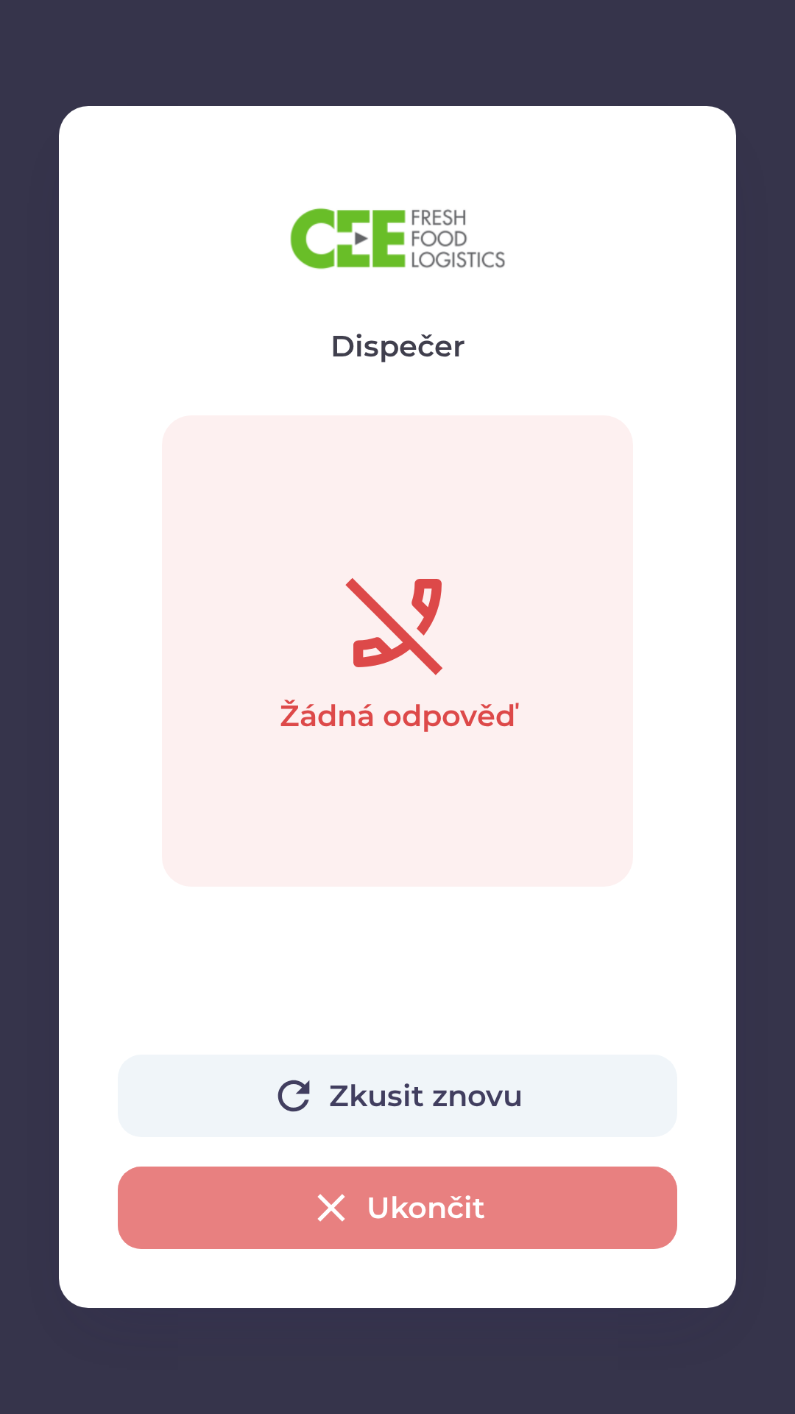
click at [216, 1200] on button "Ukončit" at bounding box center [398, 1208] width 560 height 82
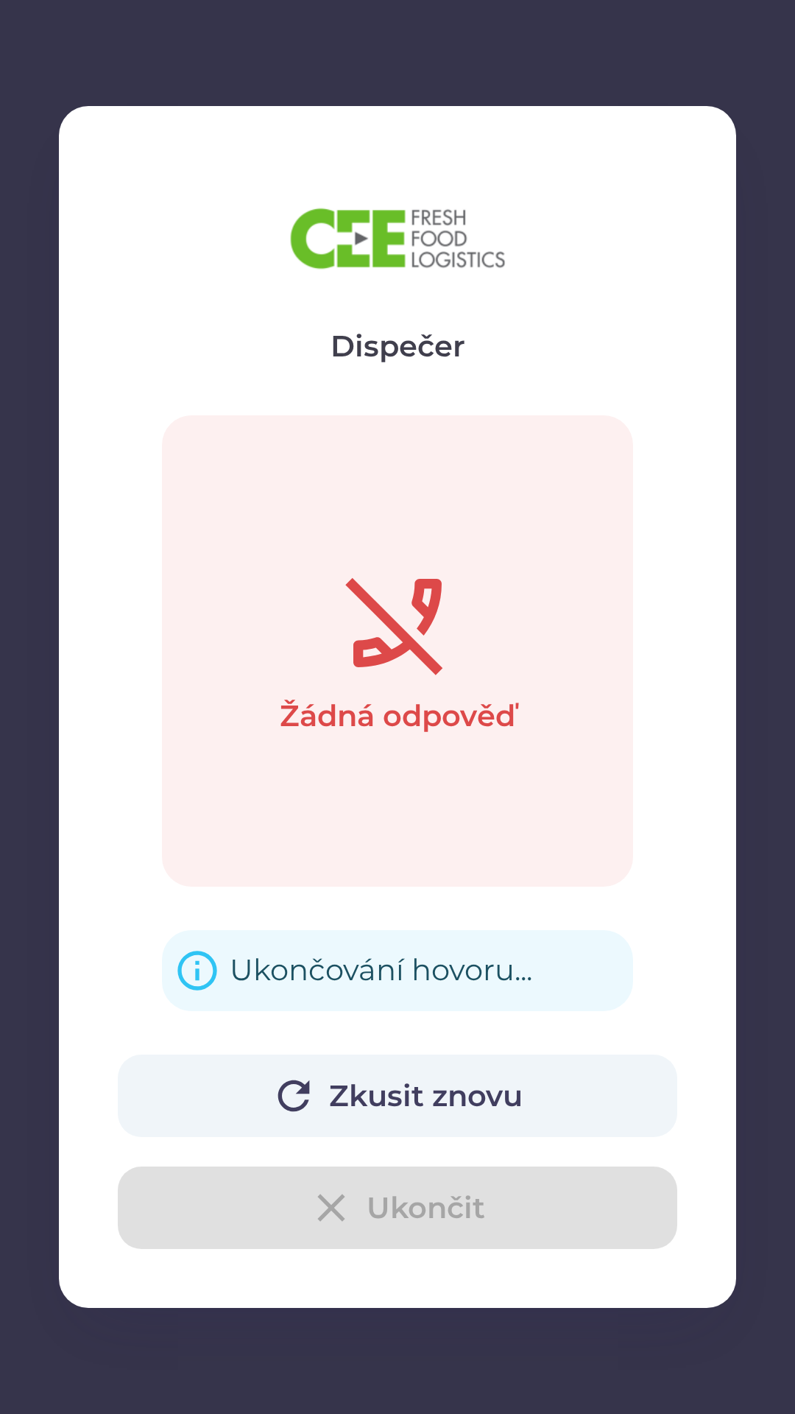
click at [386, 1099] on button "Zkusit znovu" at bounding box center [398, 1096] width 560 height 82
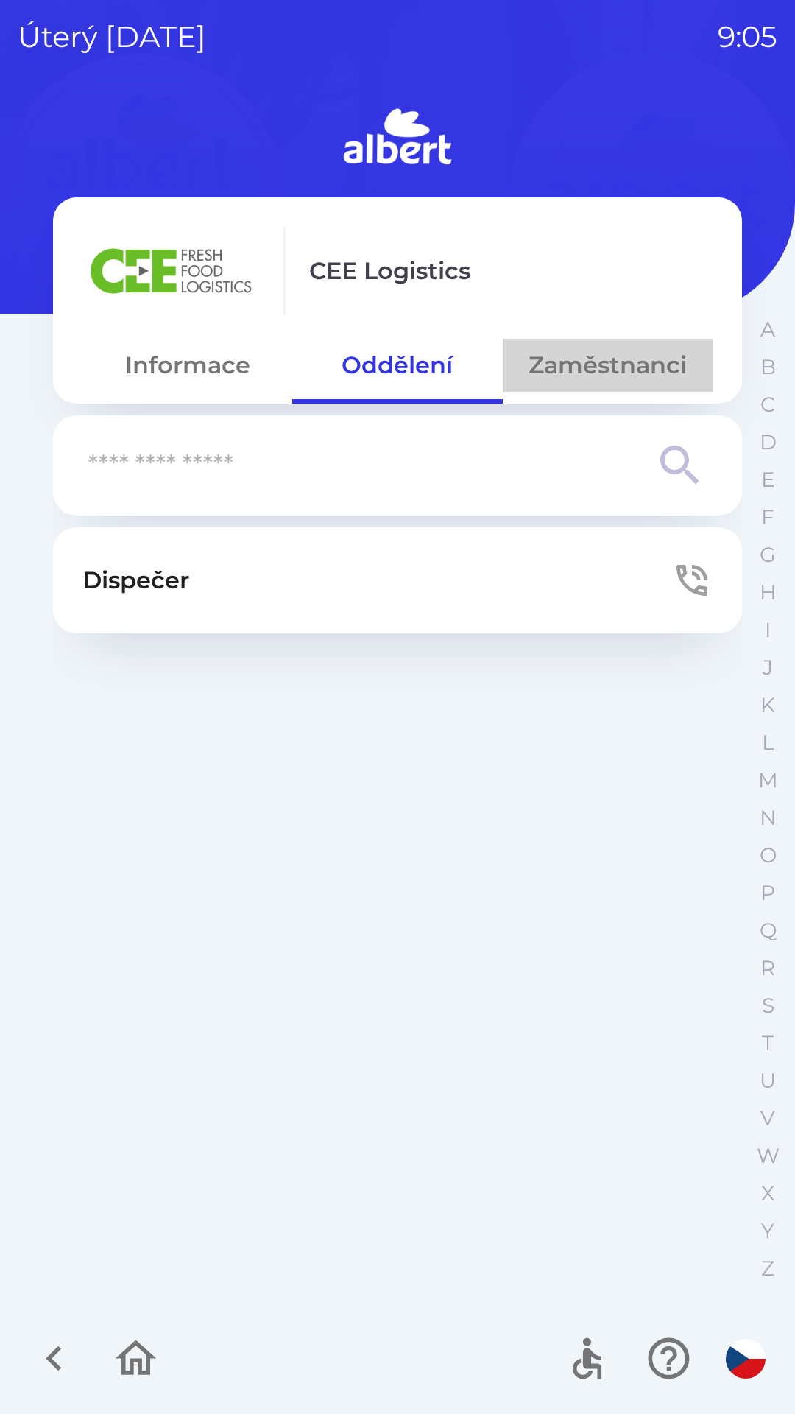
click at [579, 366] on button "Zaměstnanci" at bounding box center [608, 365] width 210 height 53
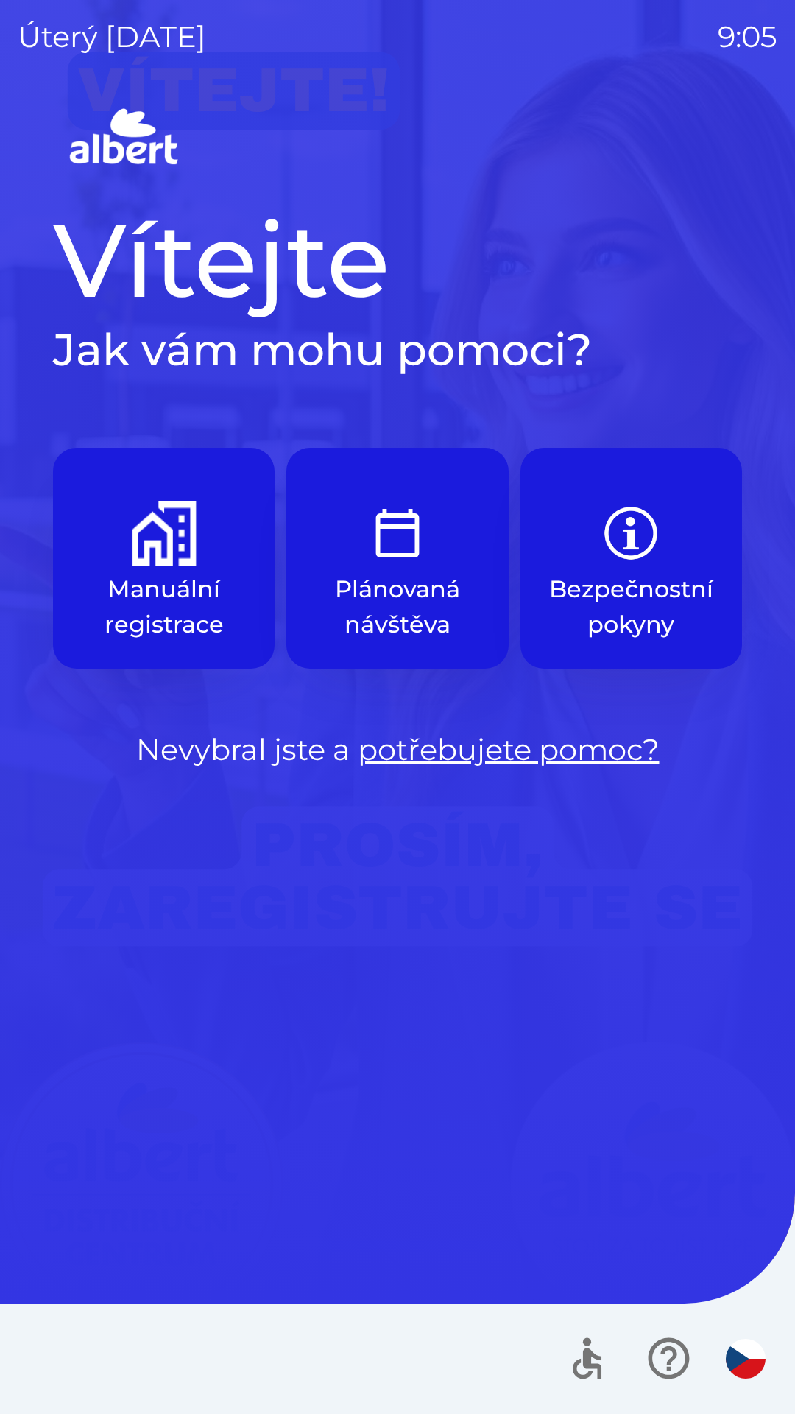
click at [176, 574] on p "Manuální registrace" at bounding box center [163, 607] width 151 height 71
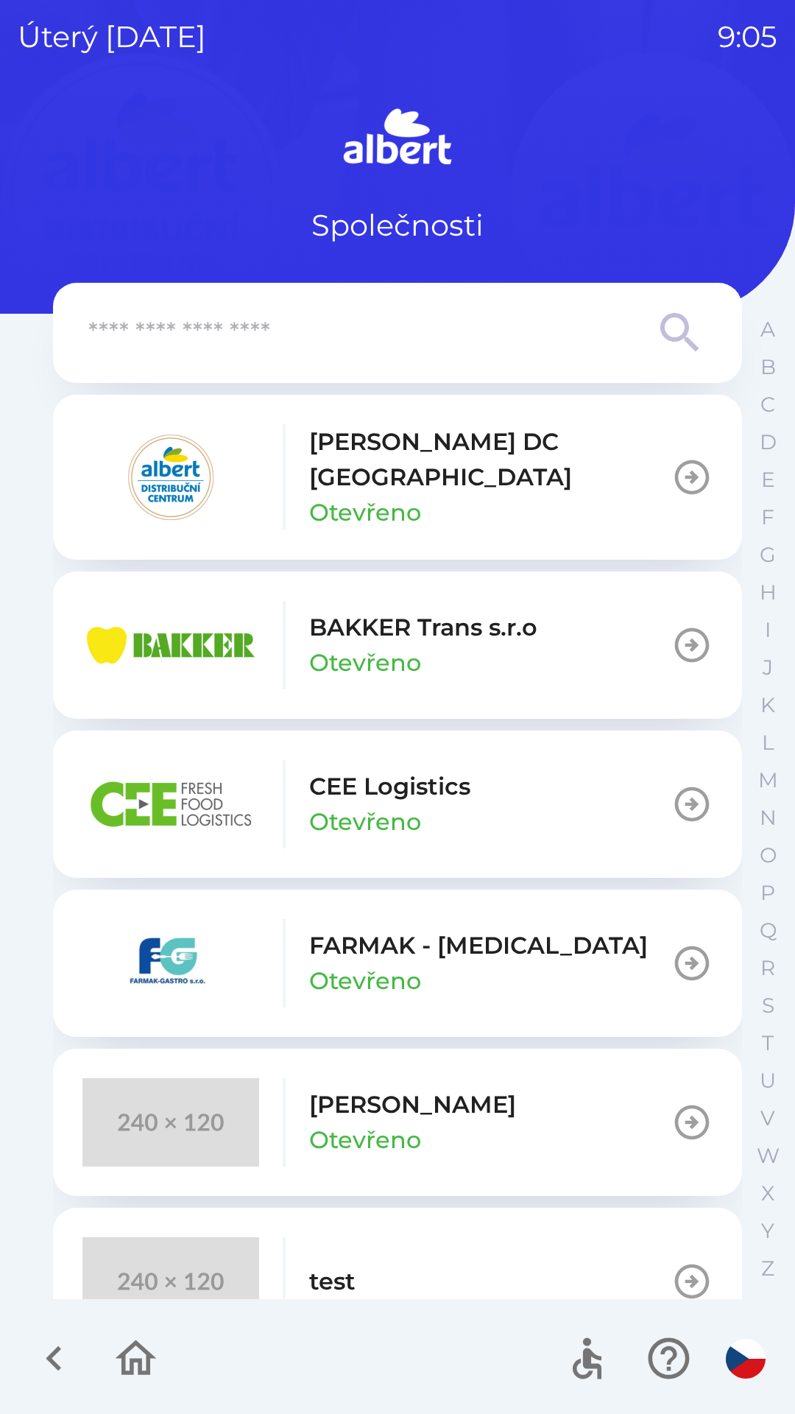
click at [389, 769] on p "CEE Logistics" at bounding box center [389, 786] width 161 height 35
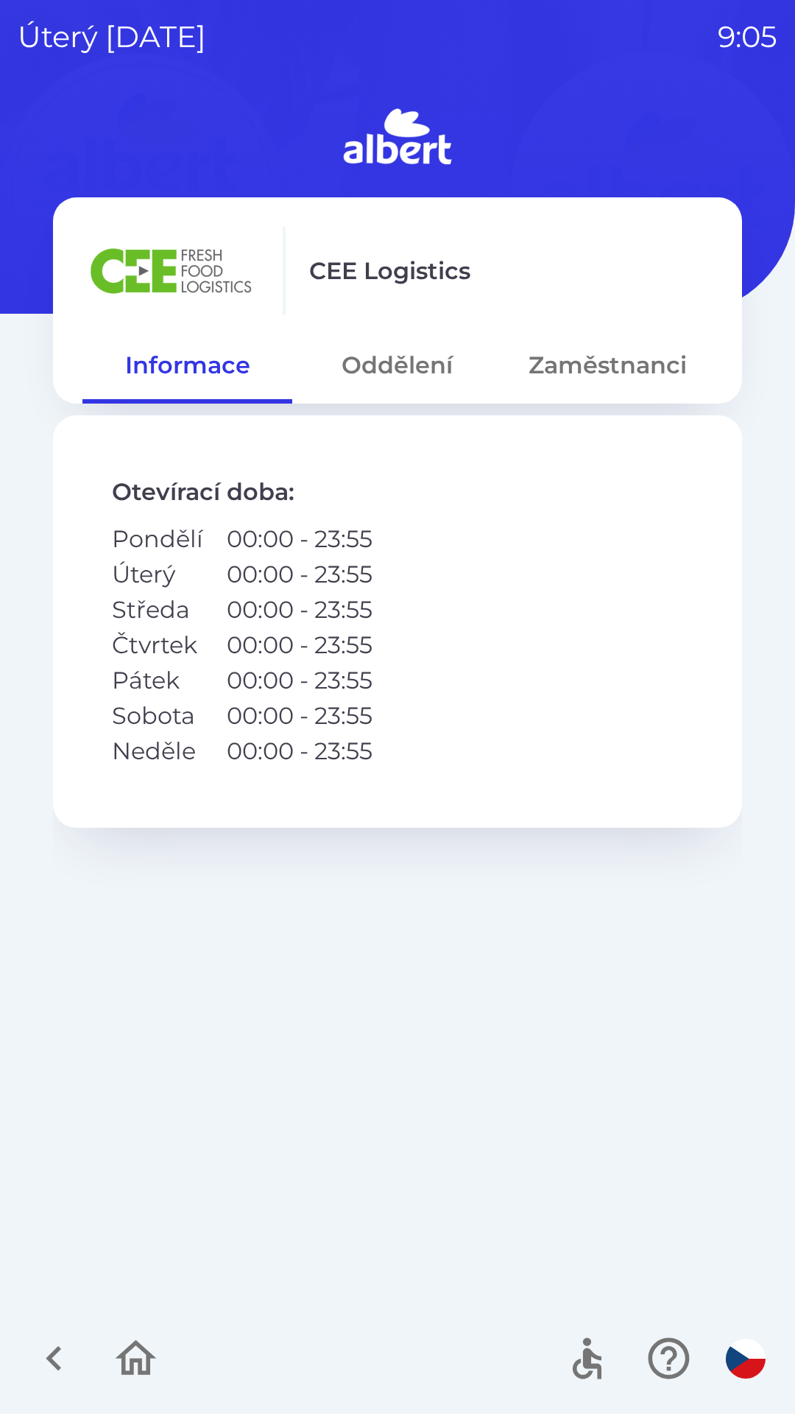
click at [393, 362] on button "Oddělení" at bounding box center [397, 365] width 210 height 53
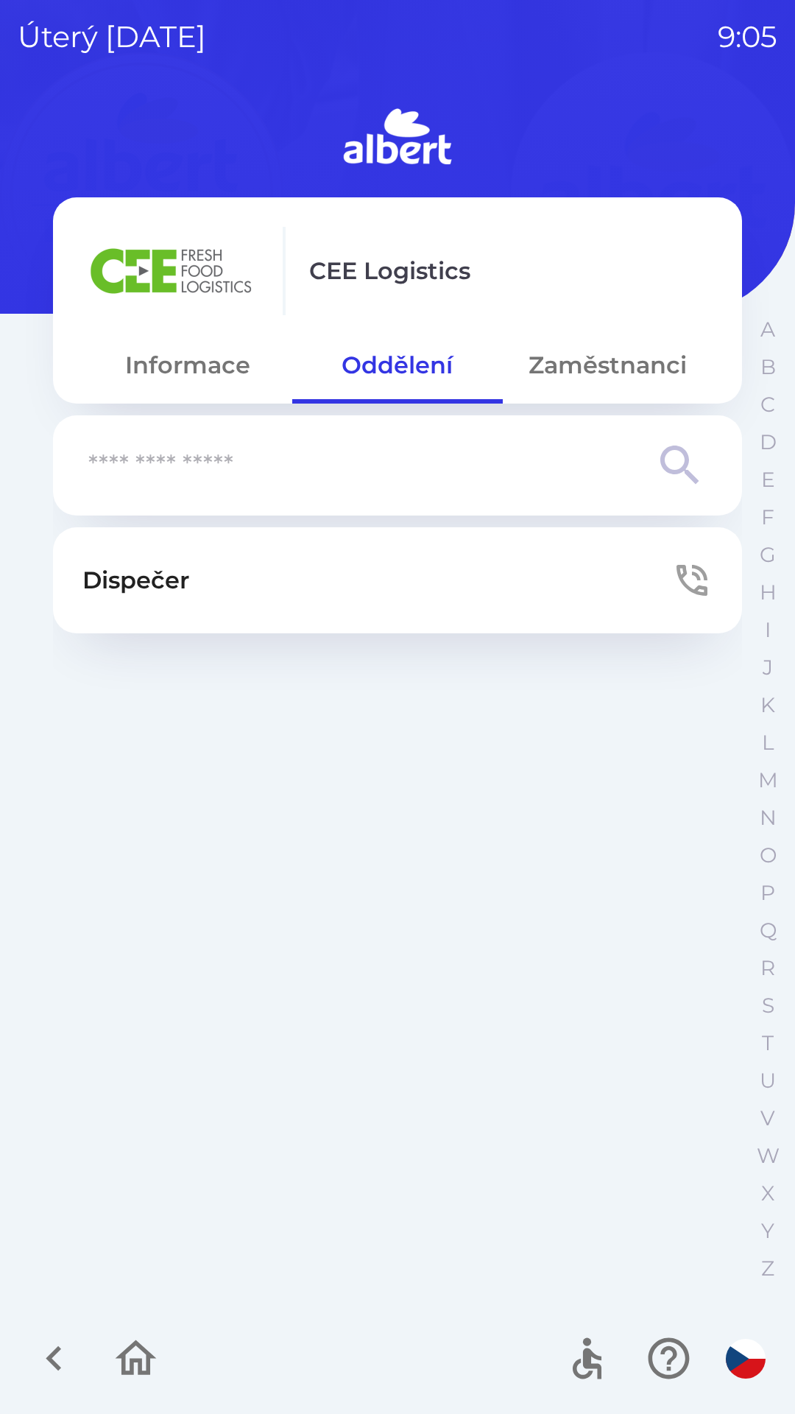
click at [580, 351] on button "Zaměstnanci" at bounding box center [608, 365] width 210 height 53
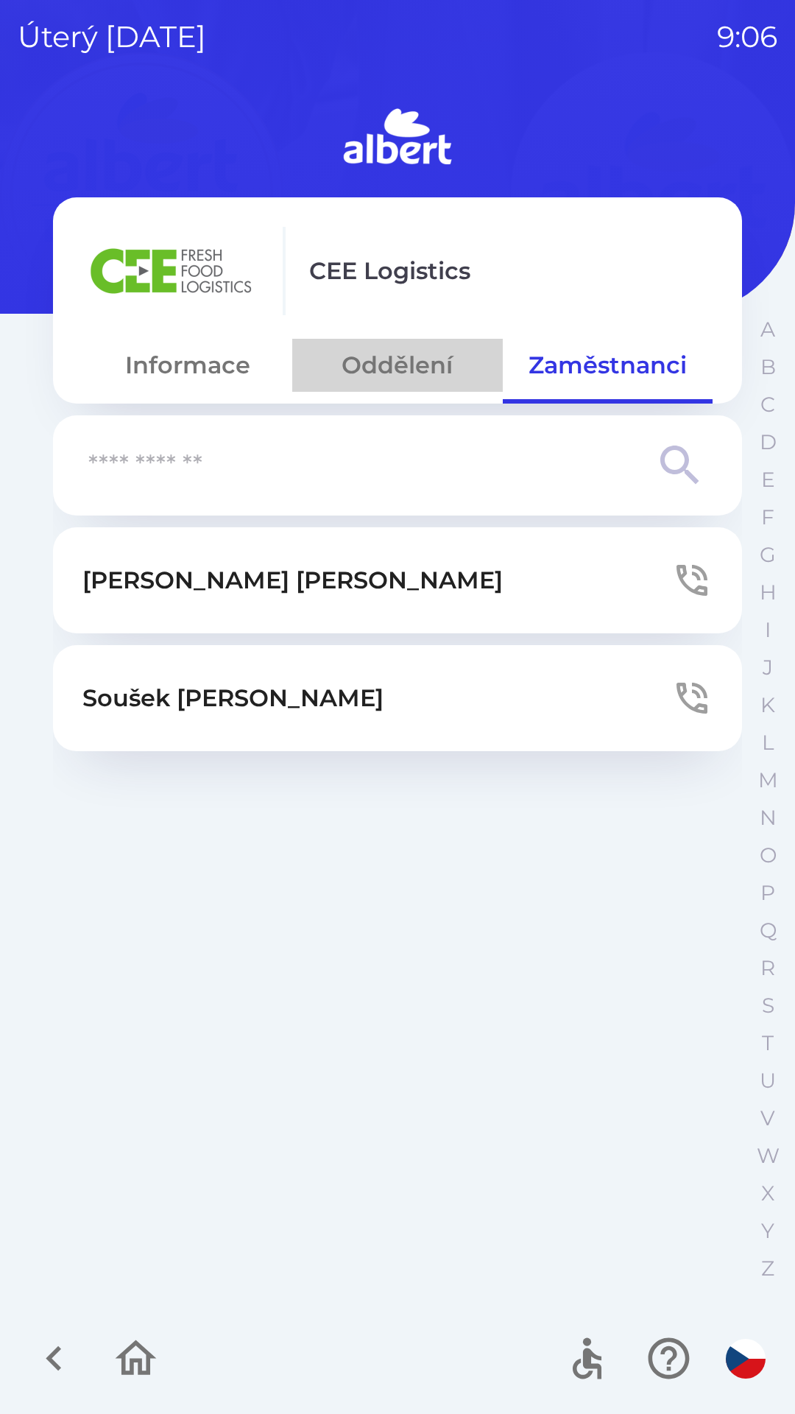
click at [400, 365] on button "Oddělení" at bounding box center [397, 365] width 210 height 53
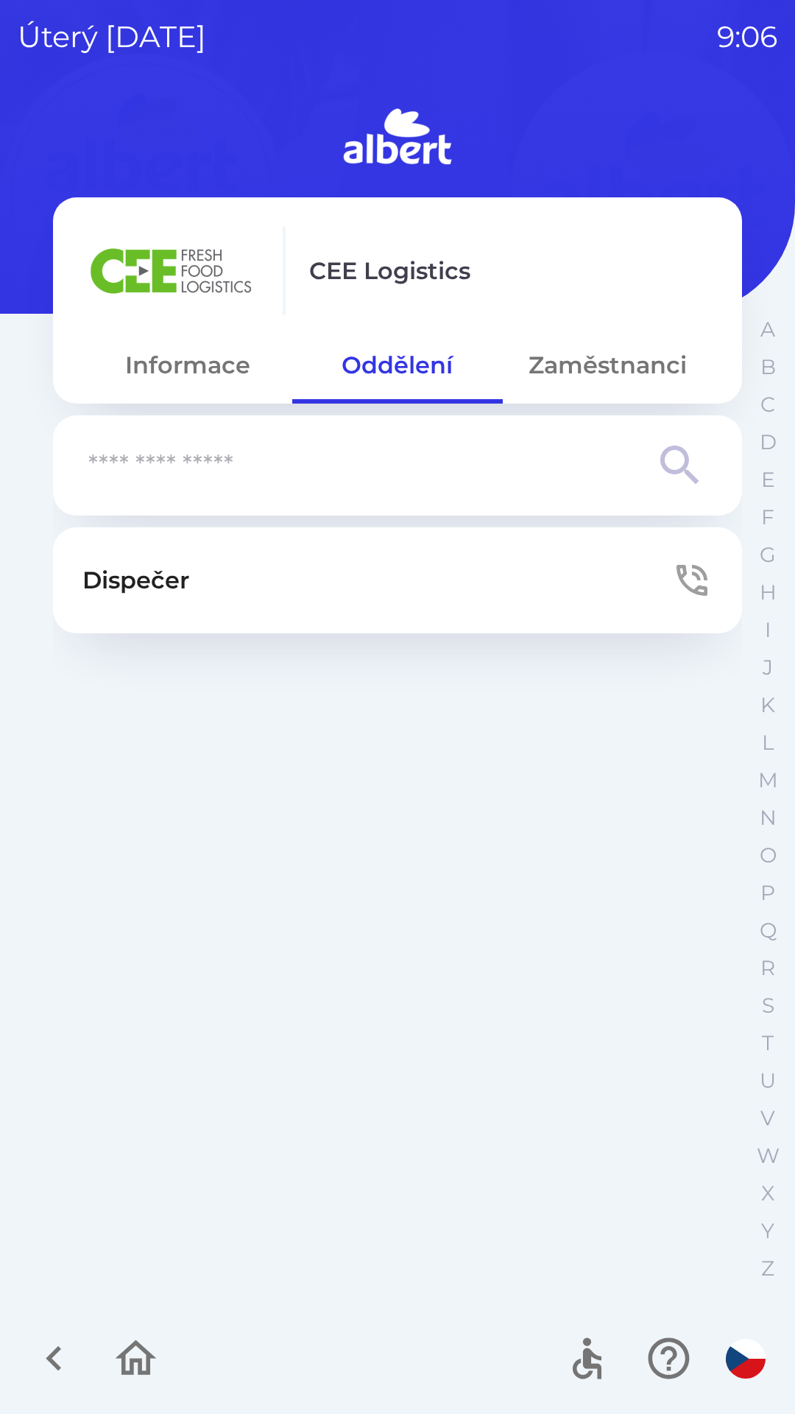
click at [231, 586] on button "Dispečer" at bounding box center [397, 580] width 689 height 106
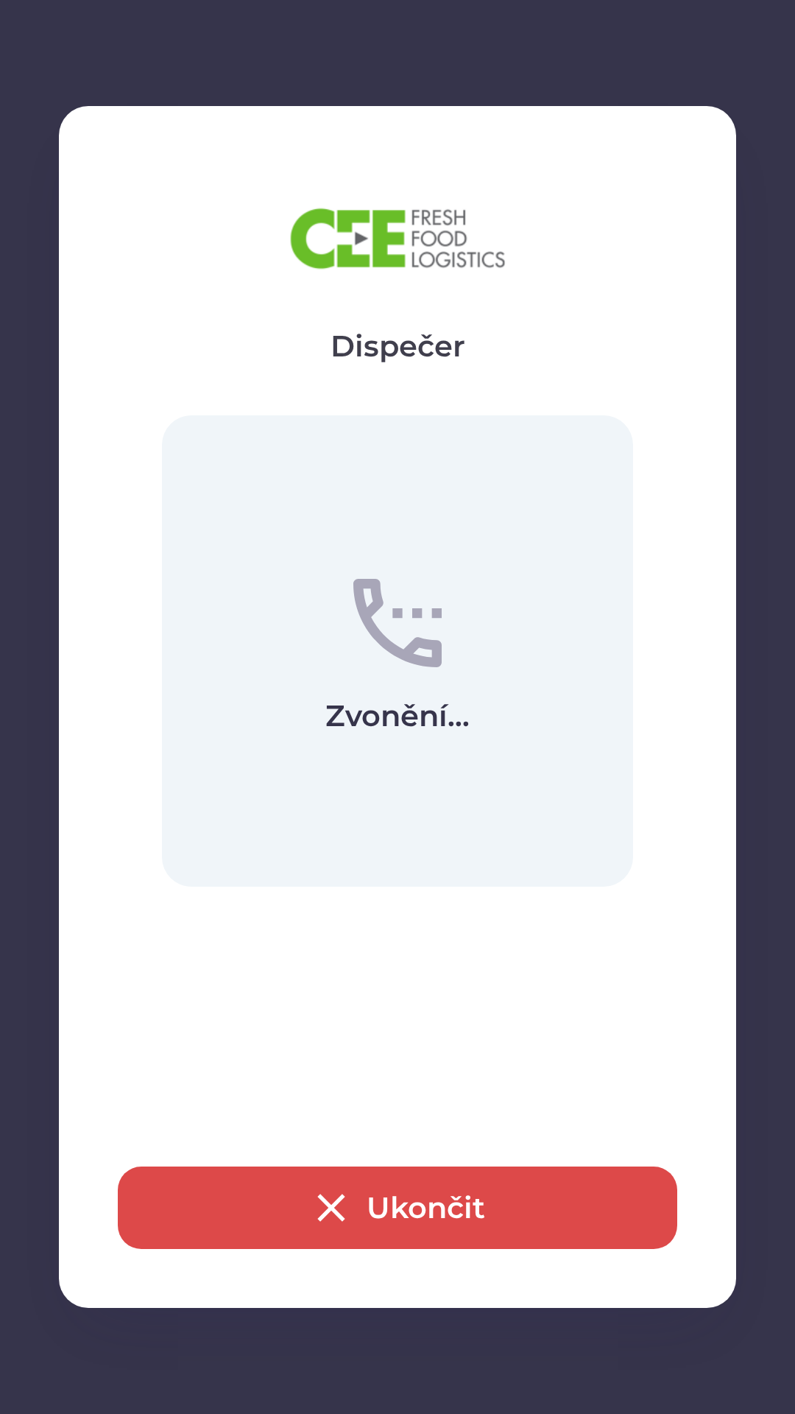
click at [326, 1205] on icon "button" at bounding box center [330, 1207] width 27 height 27
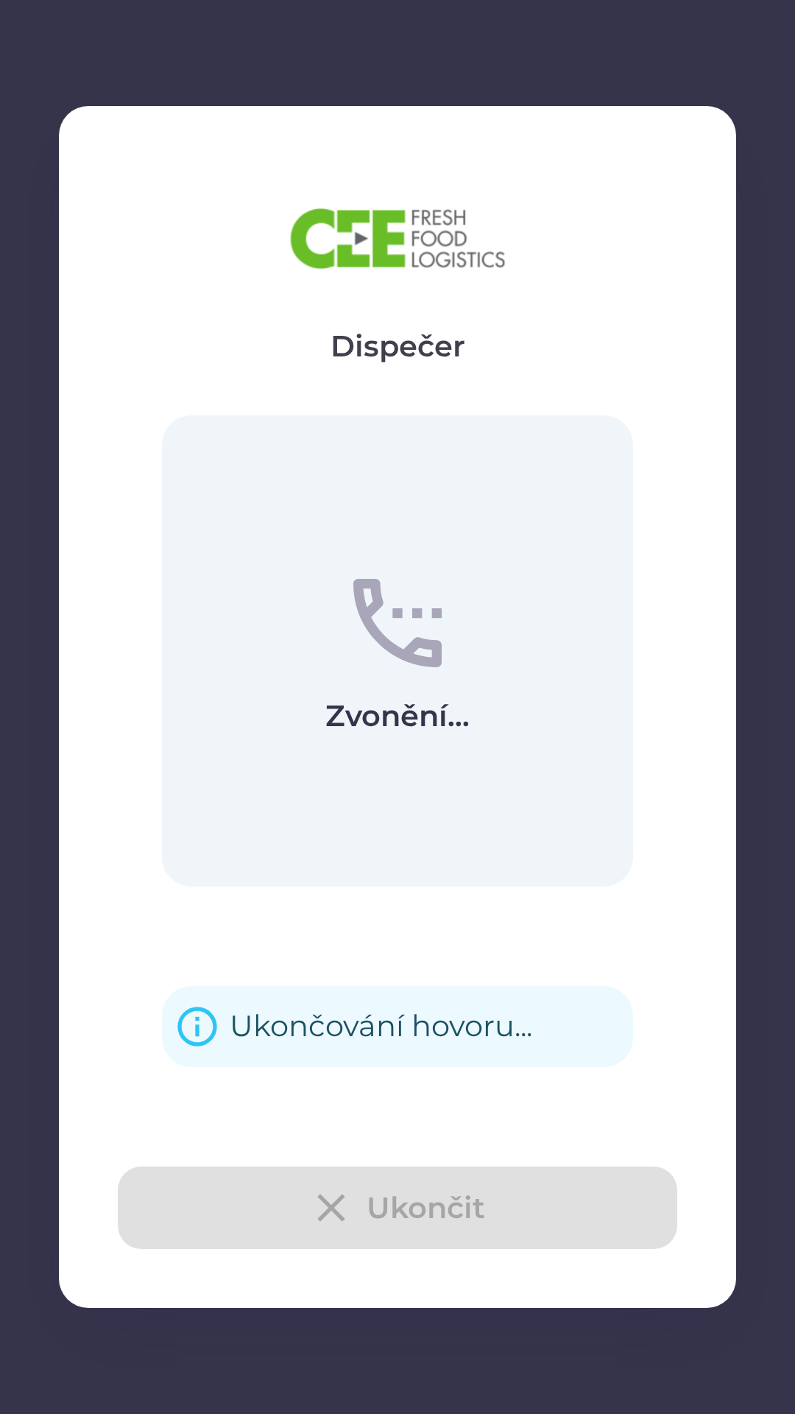
click at [326, 1201] on div "Ukončit" at bounding box center [398, 1208] width 560 height 82
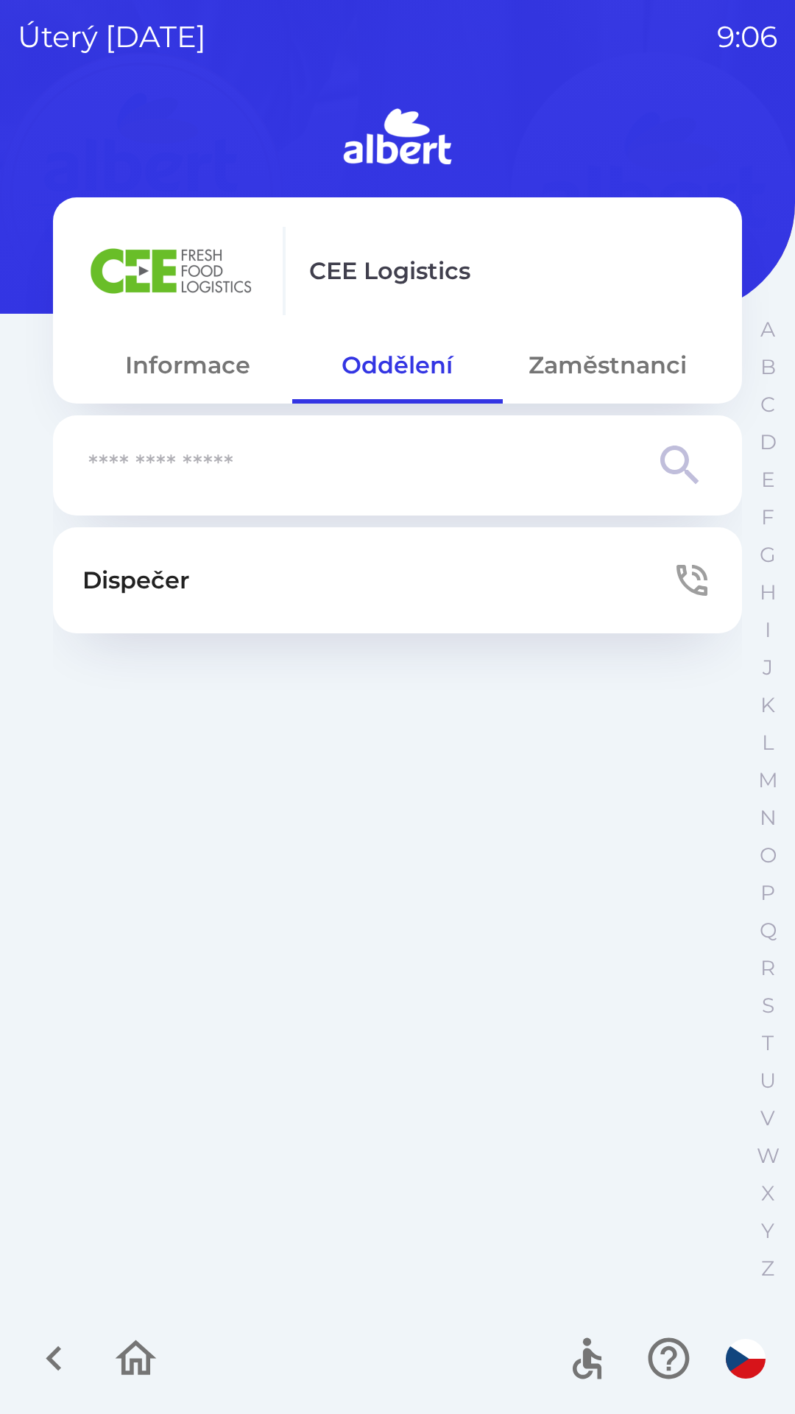
click at [583, 369] on button "Zaměstnanci" at bounding box center [608, 365] width 210 height 53
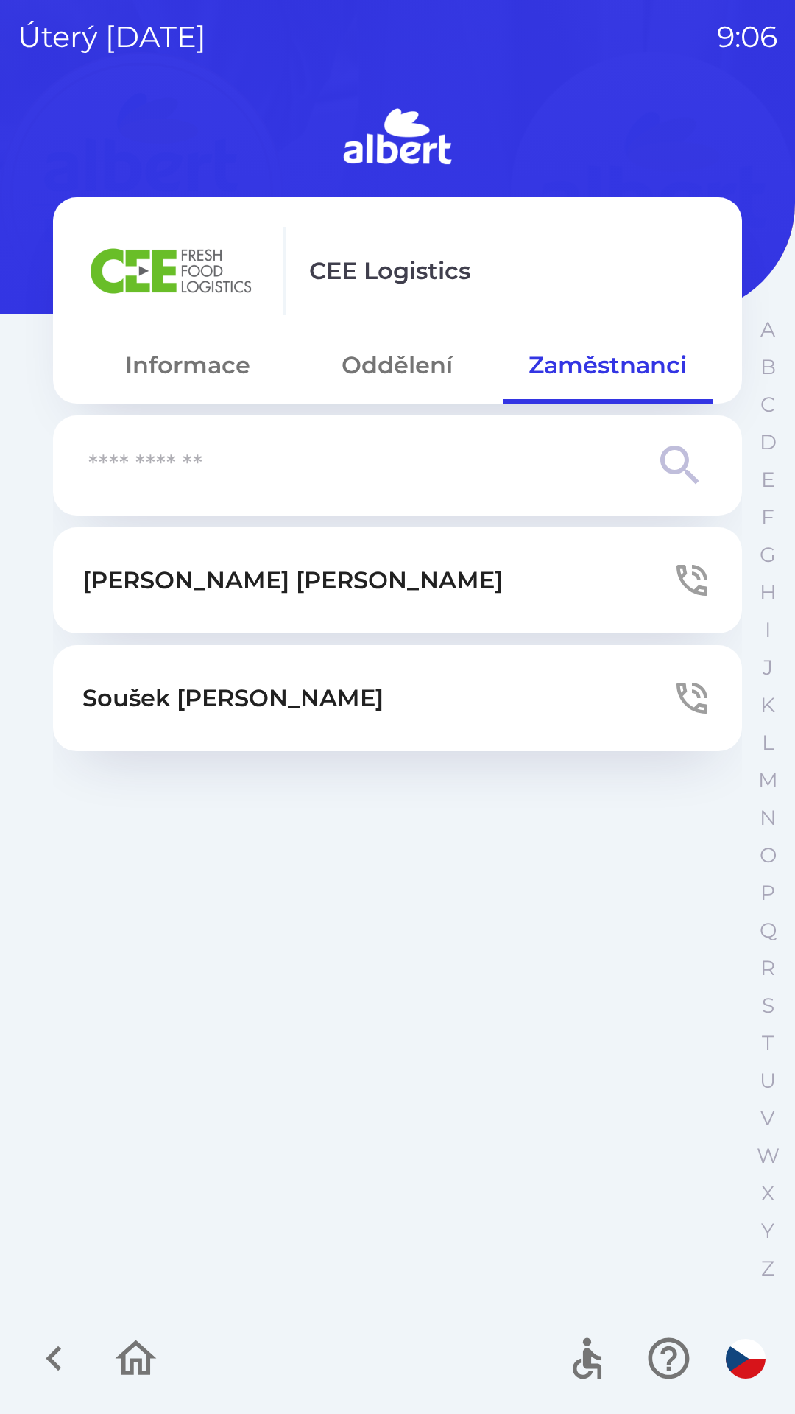
click at [245, 576] on p "[PERSON_NAME]" at bounding box center [292, 580] width 421 height 35
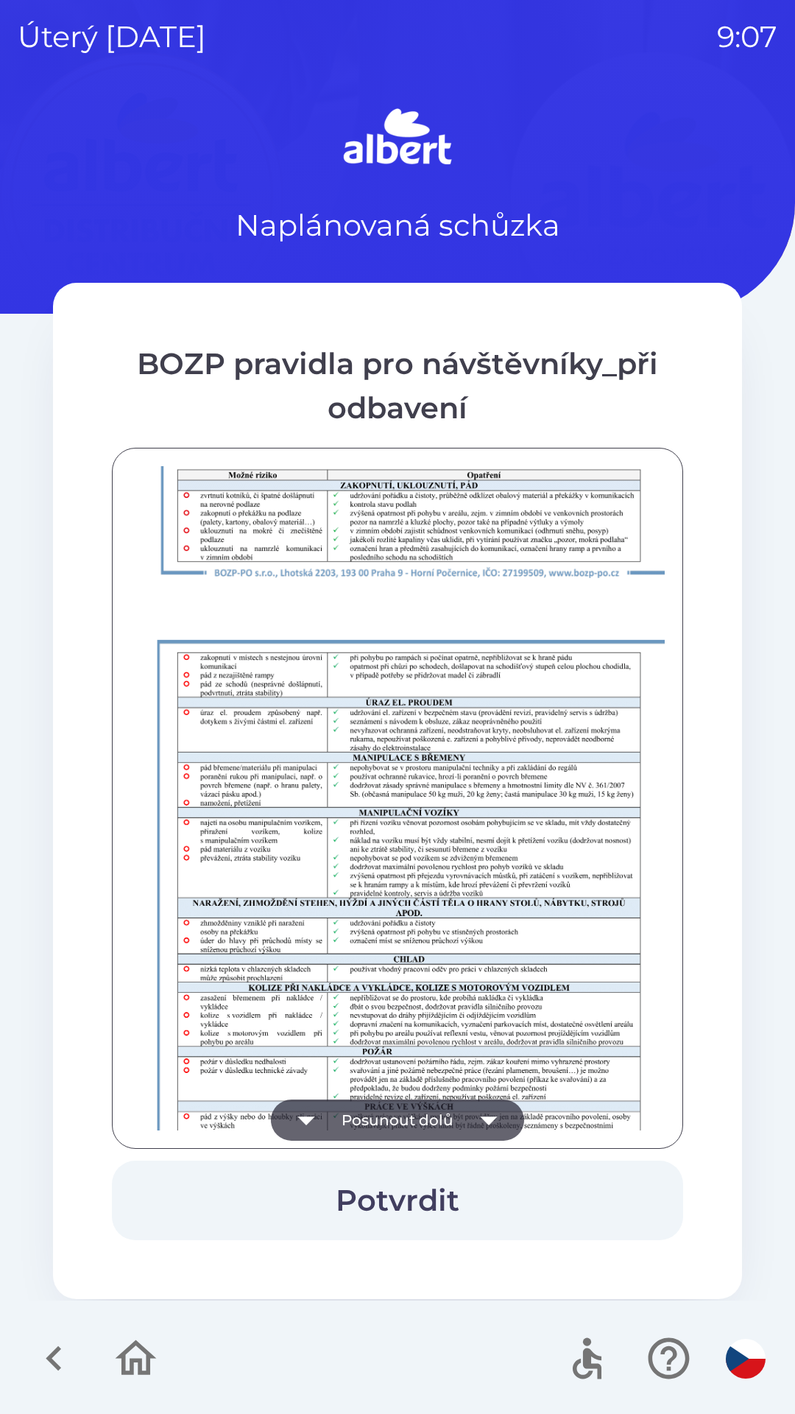
scroll to position [1034, 0]
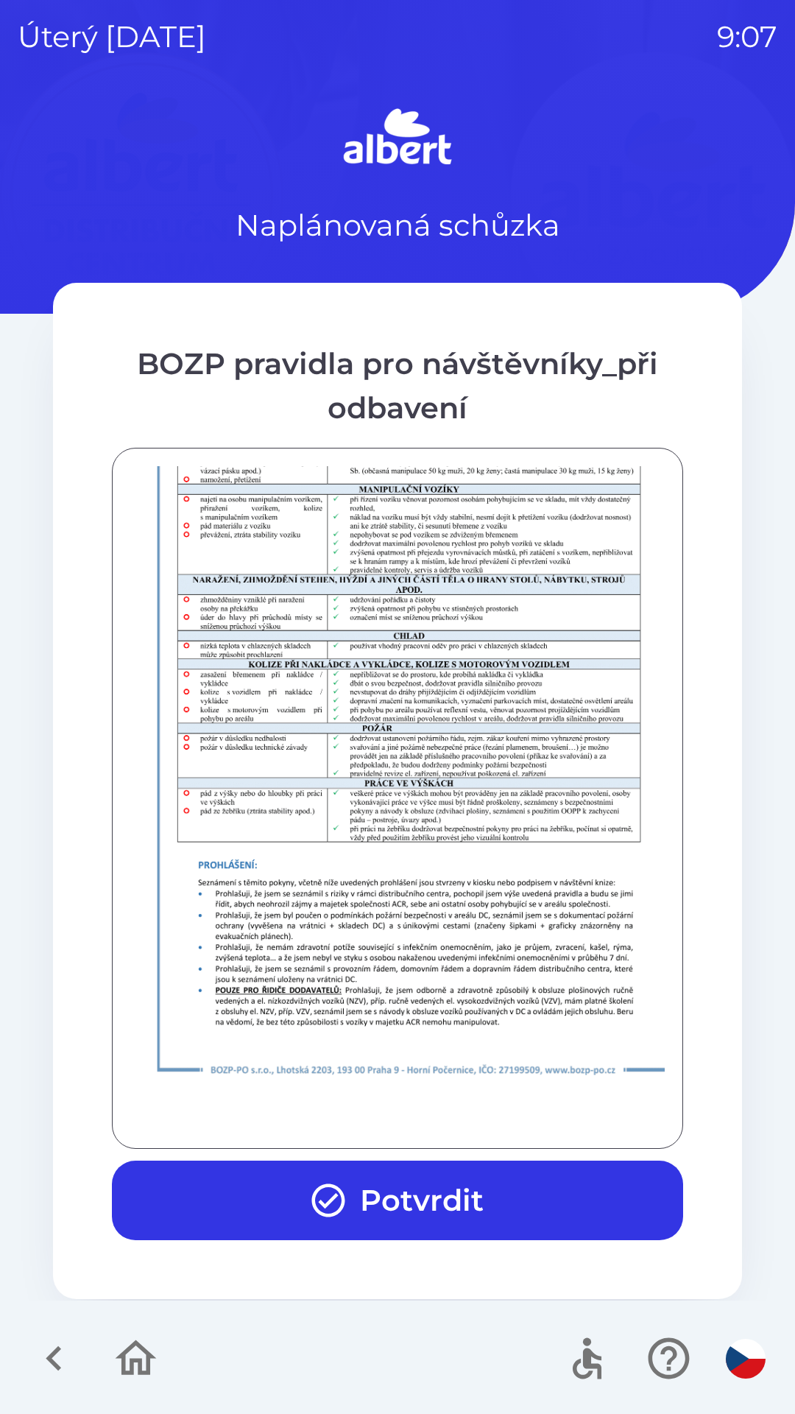
click at [399, 1200] on button "Potvrdit" at bounding box center [398, 1201] width 572 height 80
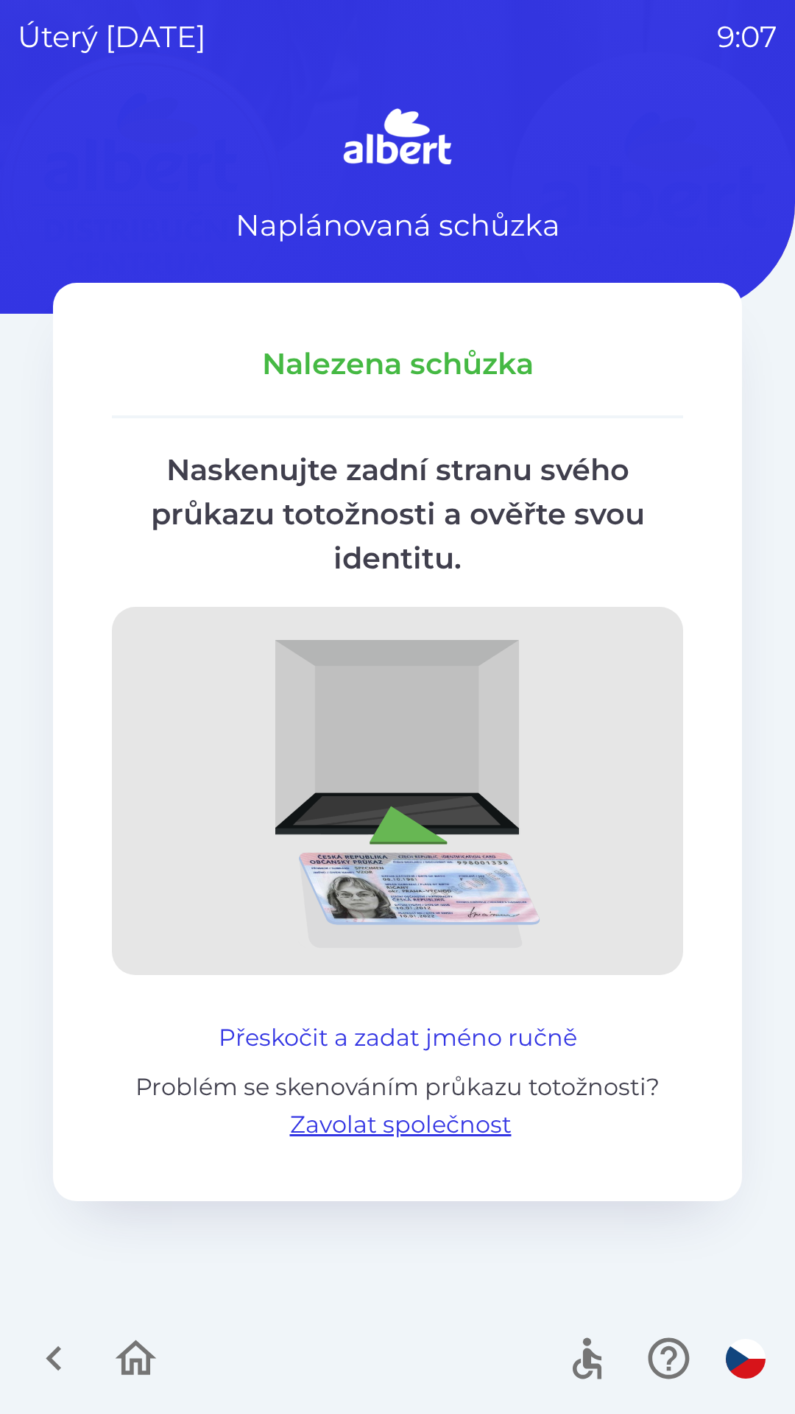
click at [463, 1042] on button "Přeskočit a zadat jméno ručně" at bounding box center [398, 1037] width 370 height 35
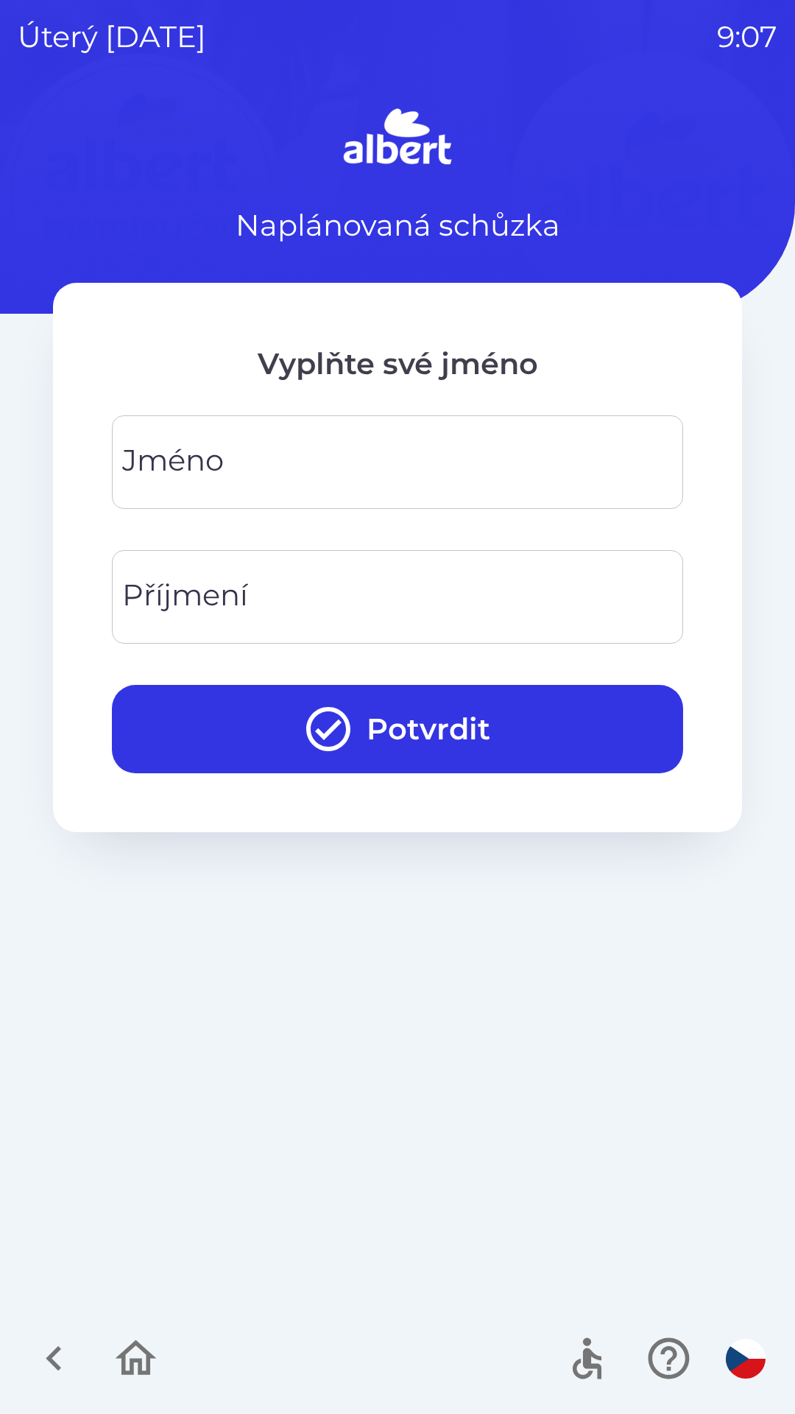
click at [521, 448] on input "Jméno" at bounding box center [398, 462] width 536 height 58
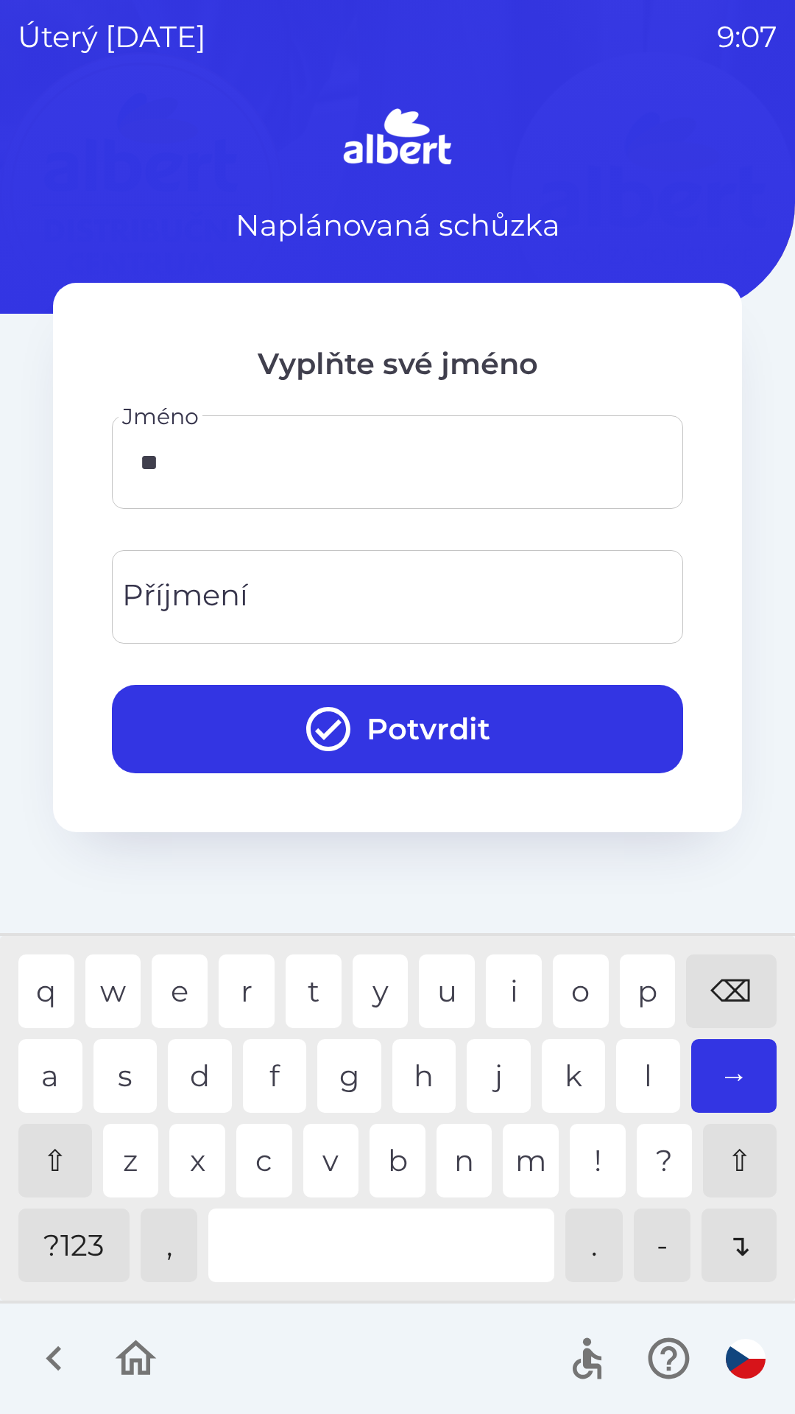
click at [640, 1071] on div "l" at bounding box center [648, 1076] width 64 height 74
click at [177, 980] on div "e" at bounding box center [180, 992] width 56 height 74
type input "****"
click at [121, 1062] on div "s" at bounding box center [126, 1076] width 64 height 74
click at [307, 597] on input "Příjmení" at bounding box center [398, 597] width 536 height 58
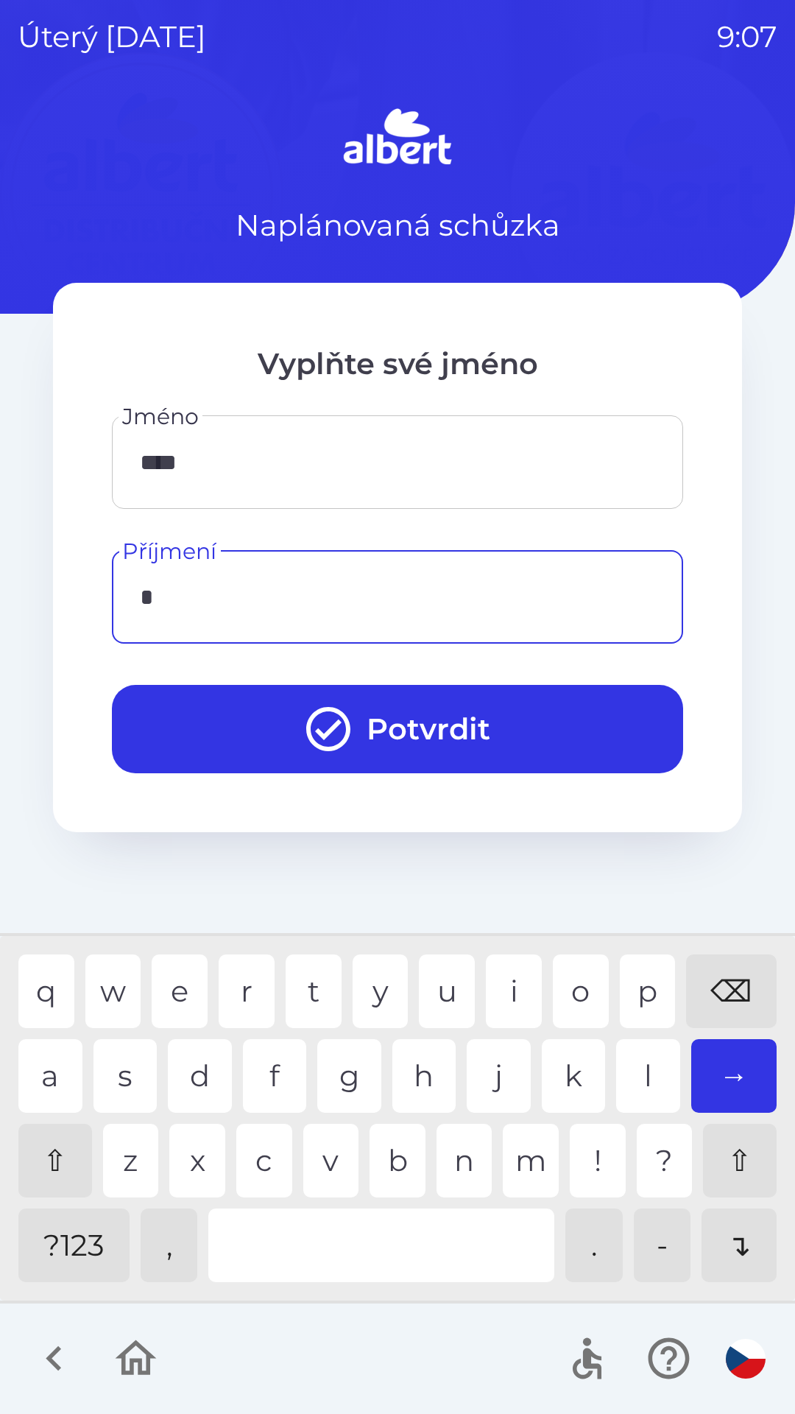
click at [563, 1066] on div "k" at bounding box center [574, 1076] width 64 height 74
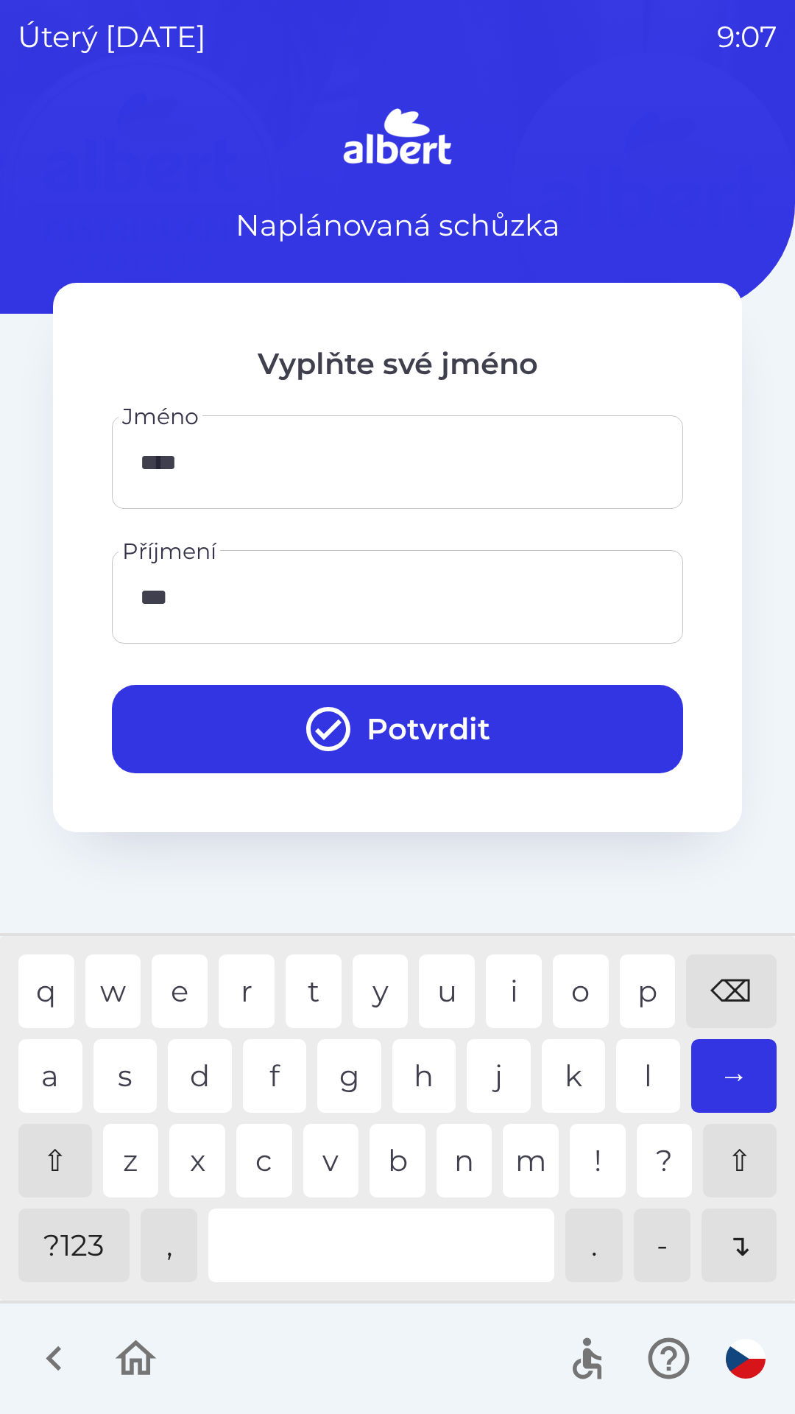
click at [237, 991] on div "r" at bounding box center [247, 992] width 56 height 74
click at [507, 981] on div "i" at bounding box center [514, 992] width 56 height 74
type input "*******"
click at [444, 720] on button "Potvrdit" at bounding box center [398, 729] width 572 height 88
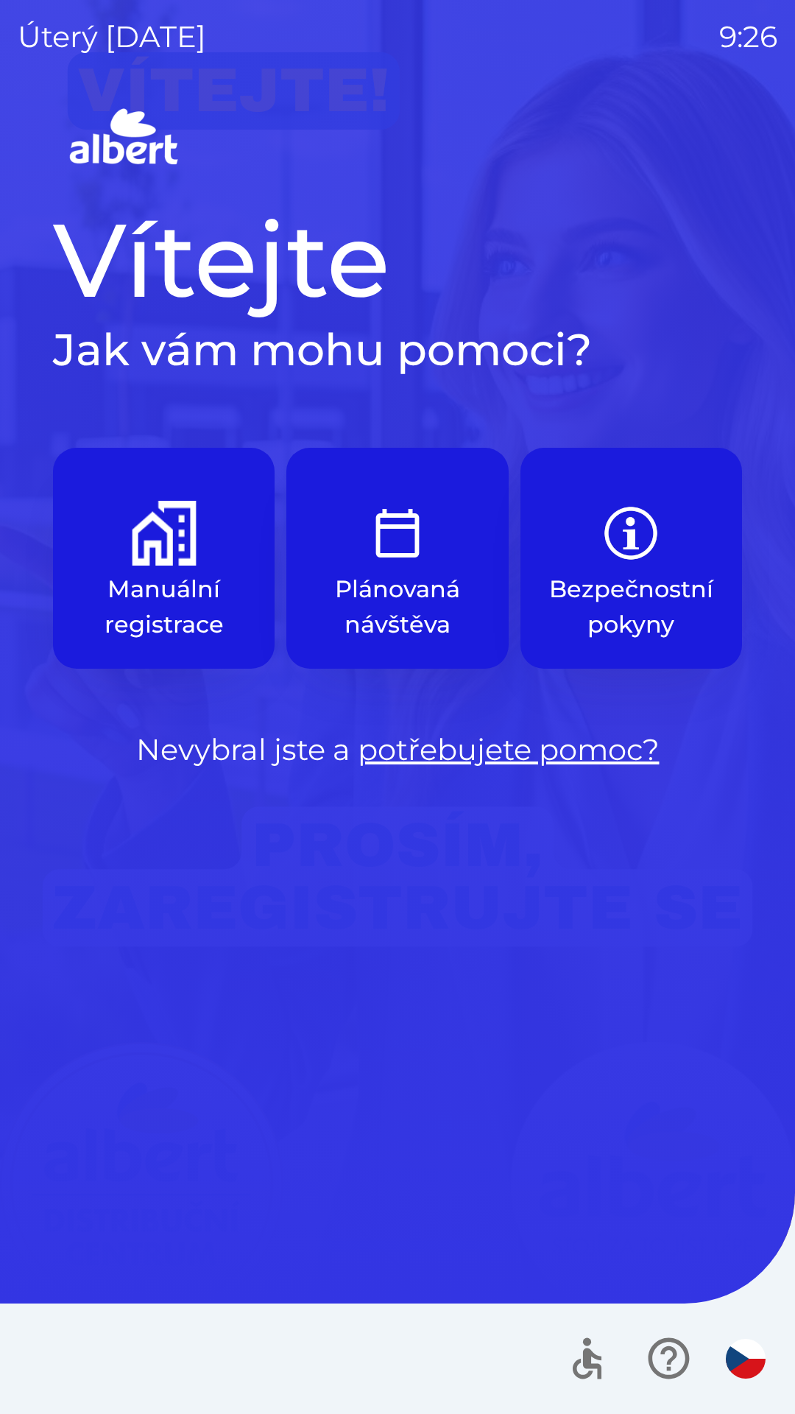
click at [134, 555] on img "button" at bounding box center [164, 533] width 65 height 65
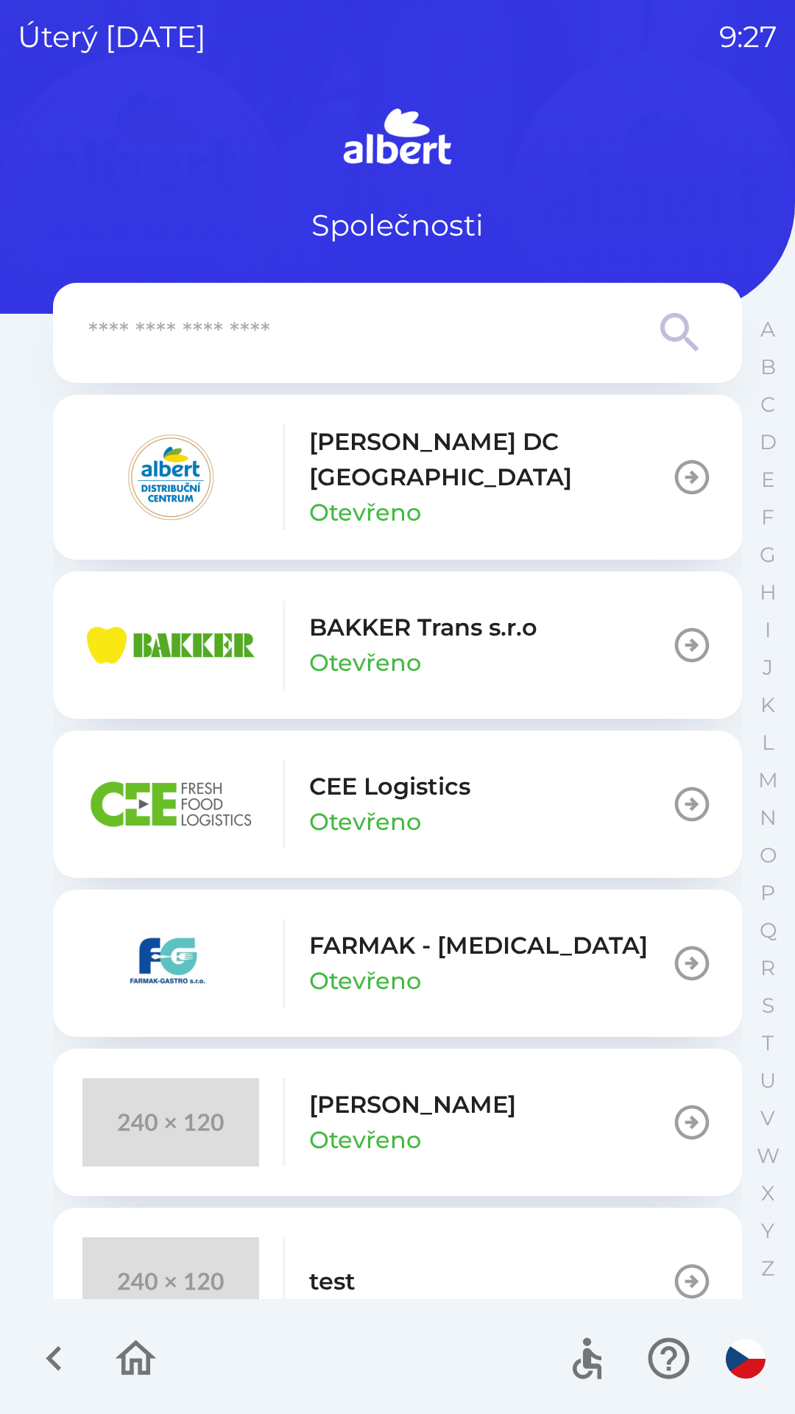
click at [387, 464] on p "[PERSON_NAME] DC [GEOGRAPHIC_DATA]" at bounding box center [490, 459] width 362 height 71
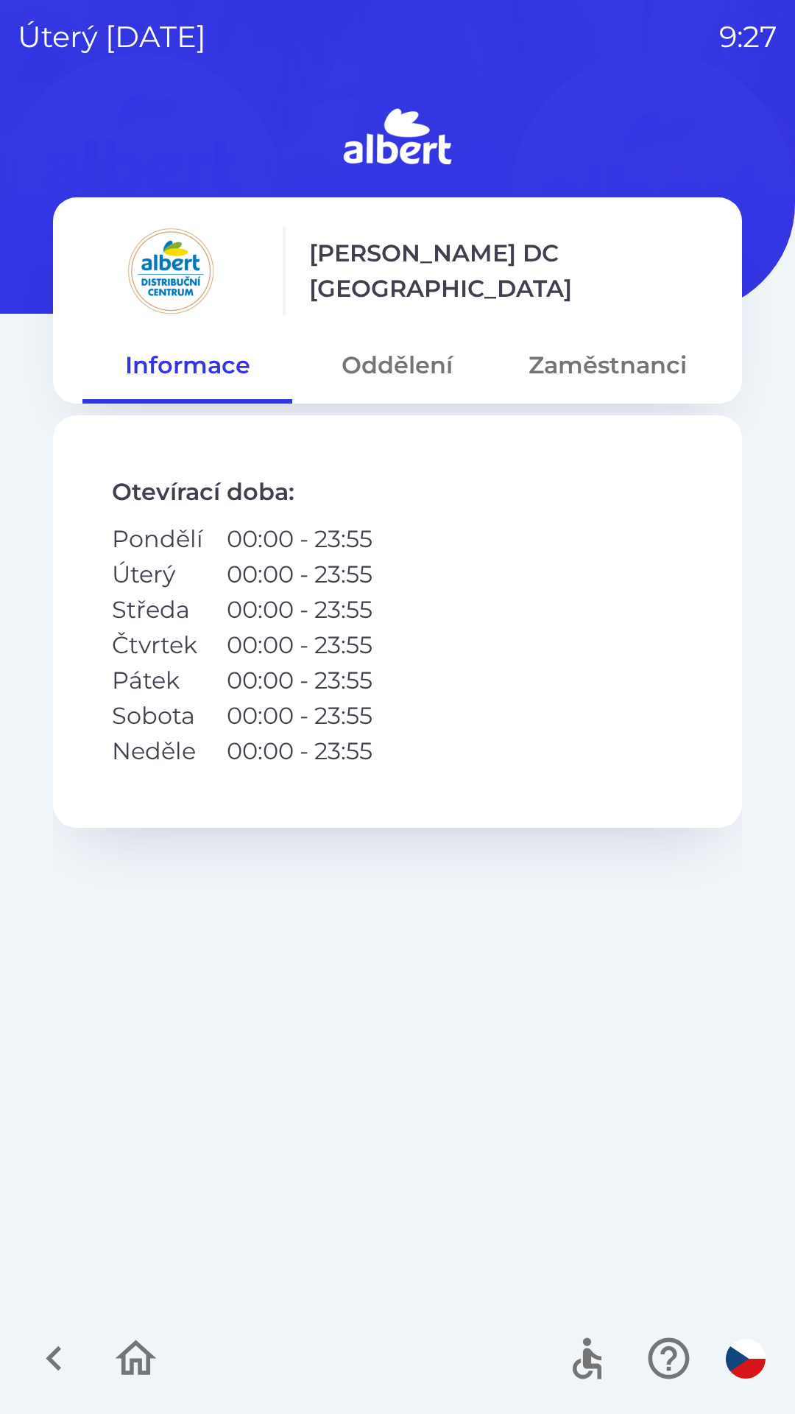
click at [534, 357] on button "Zaměstnanci" at bounding box center [608, 365] width 210 height 53
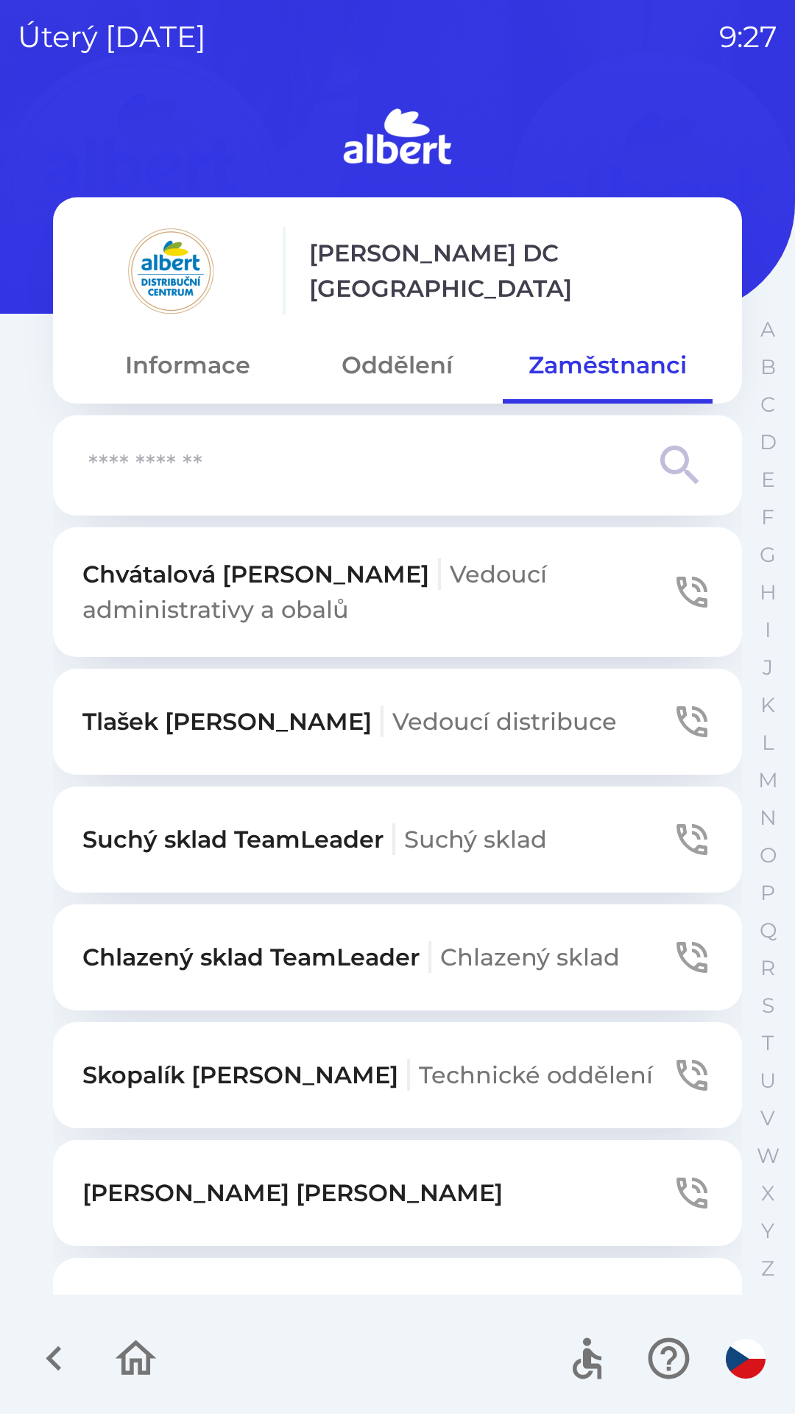
click at [296, 447] on input "text" at bounding box center [368, 466] width 560 height 41
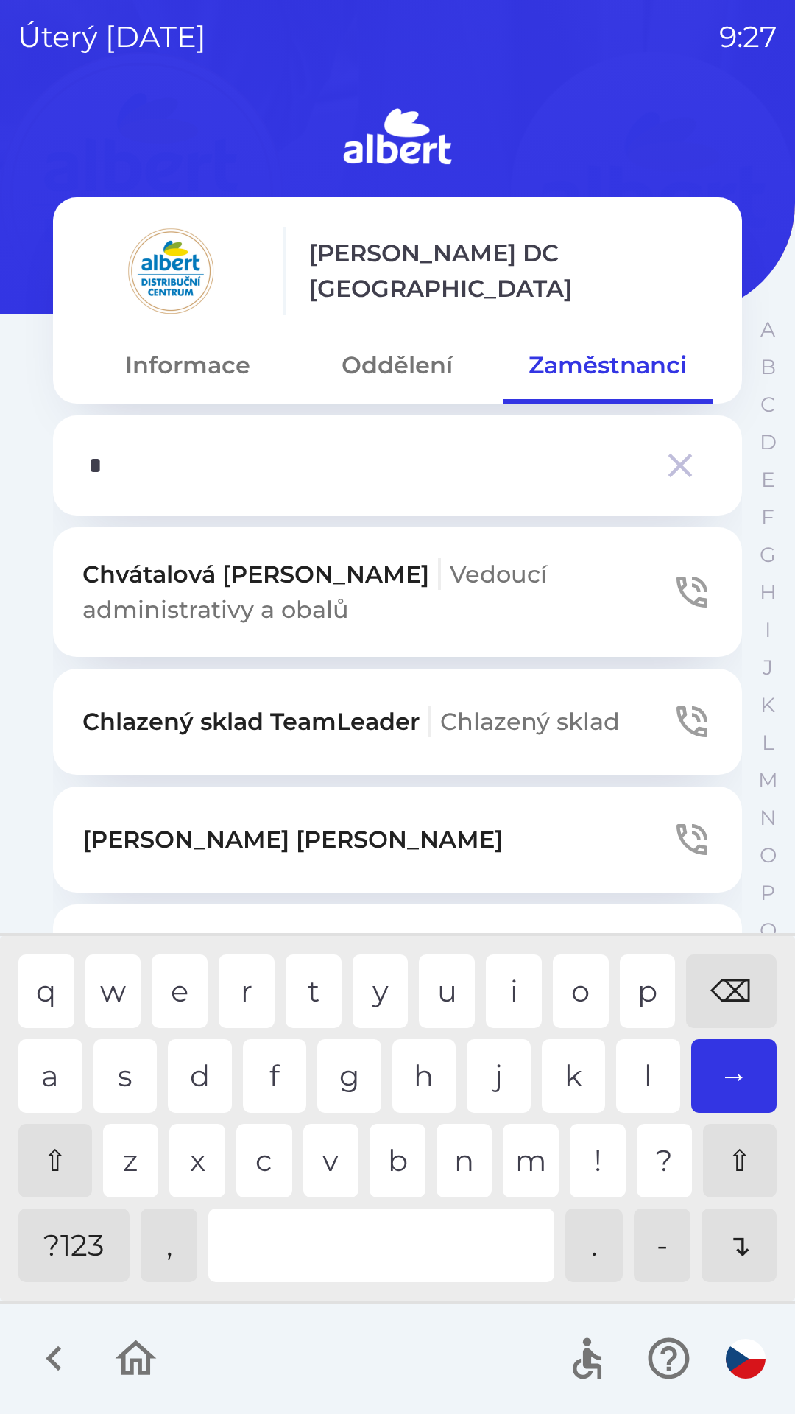
click at [443, 1151] on div "n" at bounding box center [465, 1161] width 56 height 74
click at [563, 954] on div "q w e r t y u i o p ⌫ a s d f g h j k l → ⇧ z x c v b n m ! ? ⇧ ?123 , . - ↴" at bounding box center [398, 1118] width 788 height 357
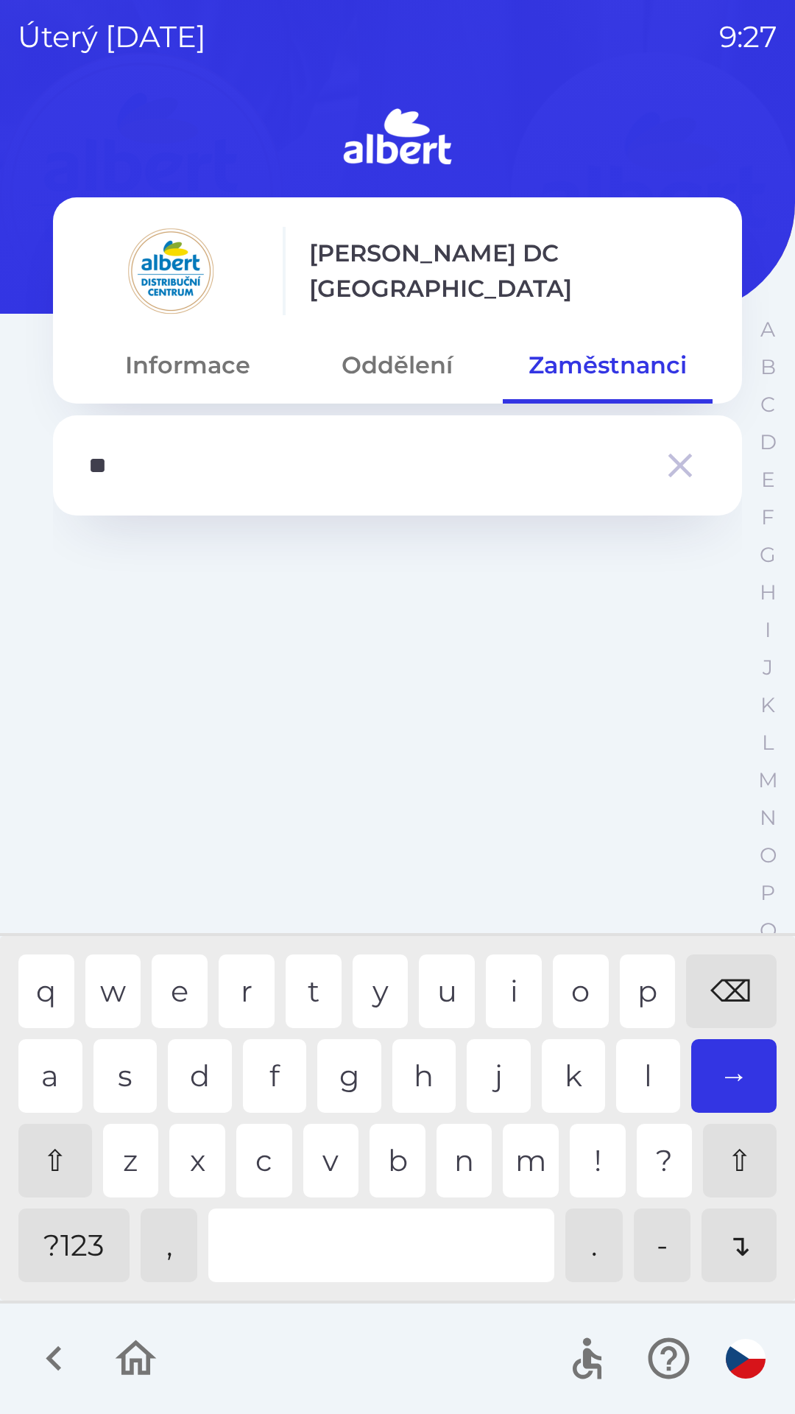
click at [324, 1159] on div "v" at bounding box center [331, 1161] width 56 height 74
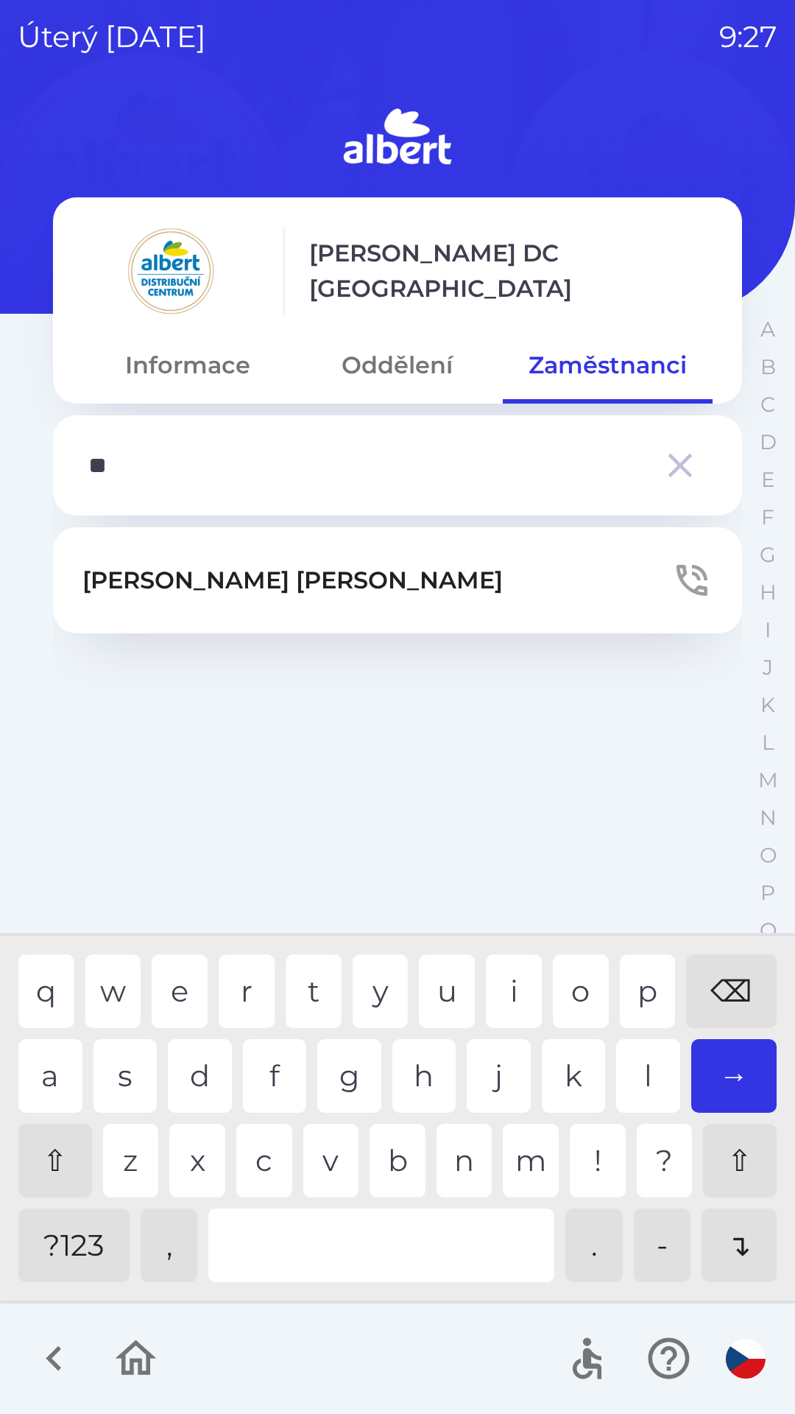
click at [560, 977] on div "o" at bounding box center [581, 992] width 56 height 74
click at [321, 1145] on div "v" at bounding box center [331, 1161] width 56 height 74
click at [731, 991] on div "⌫" at bounding box center [731, 992] width 91 height 74
type input "*"
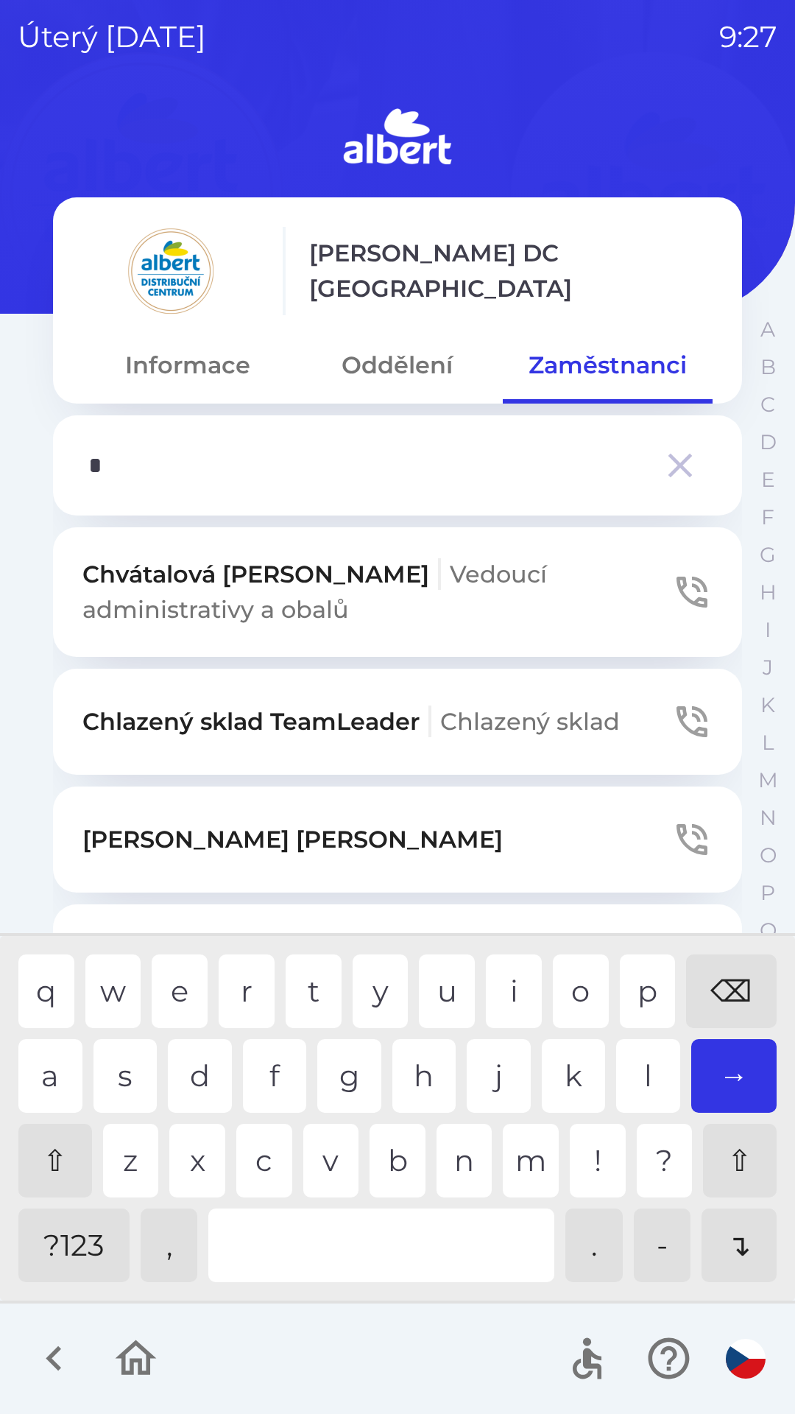
click at [732, 1000] on div "⌫" at bounding box center [731, 992] width 91 height 74
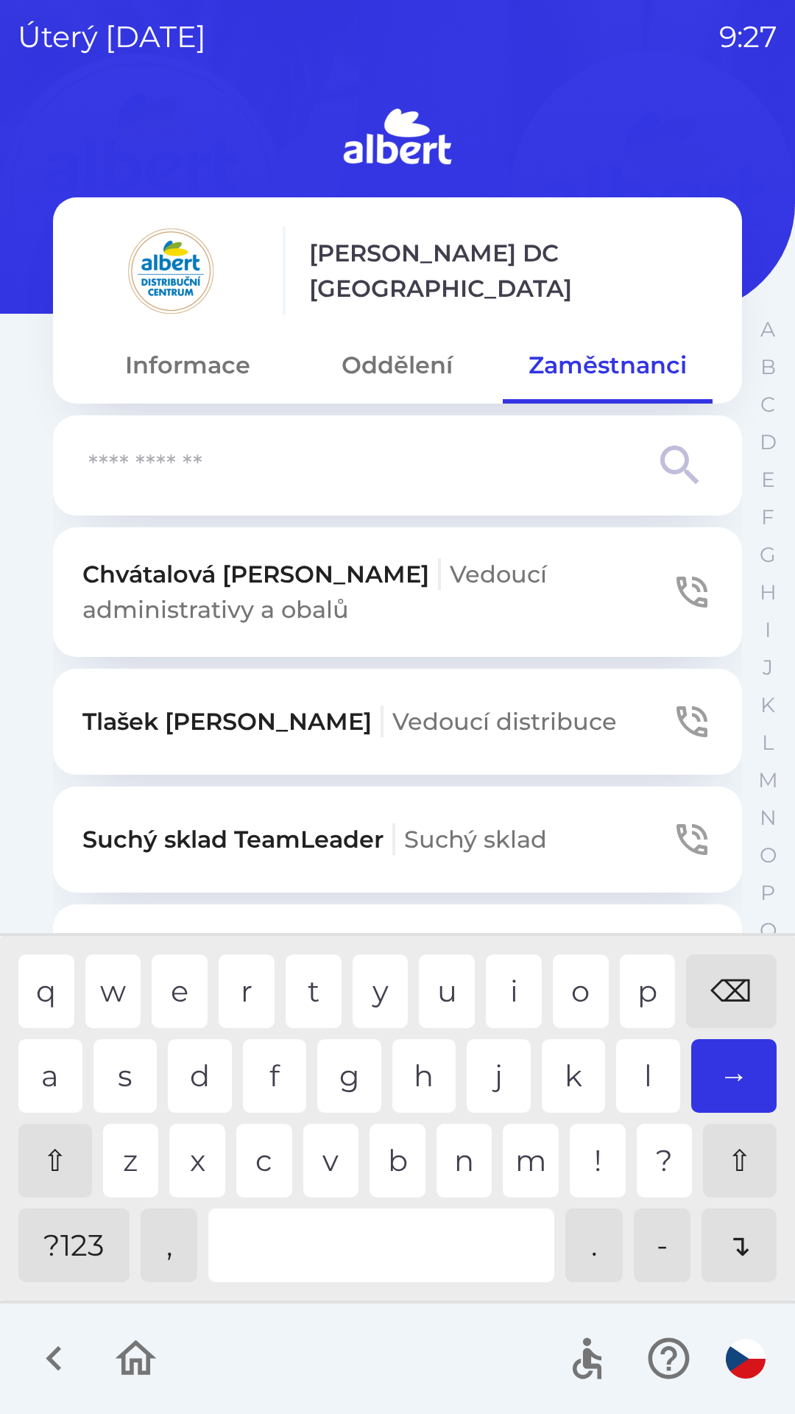
click at [731, 993] on div "⌫" at bounding box center [731, 992] width 91 height 74
click at [398, 368] on button "Oddělení" at bounding box center [397, 365] width 210 height 53
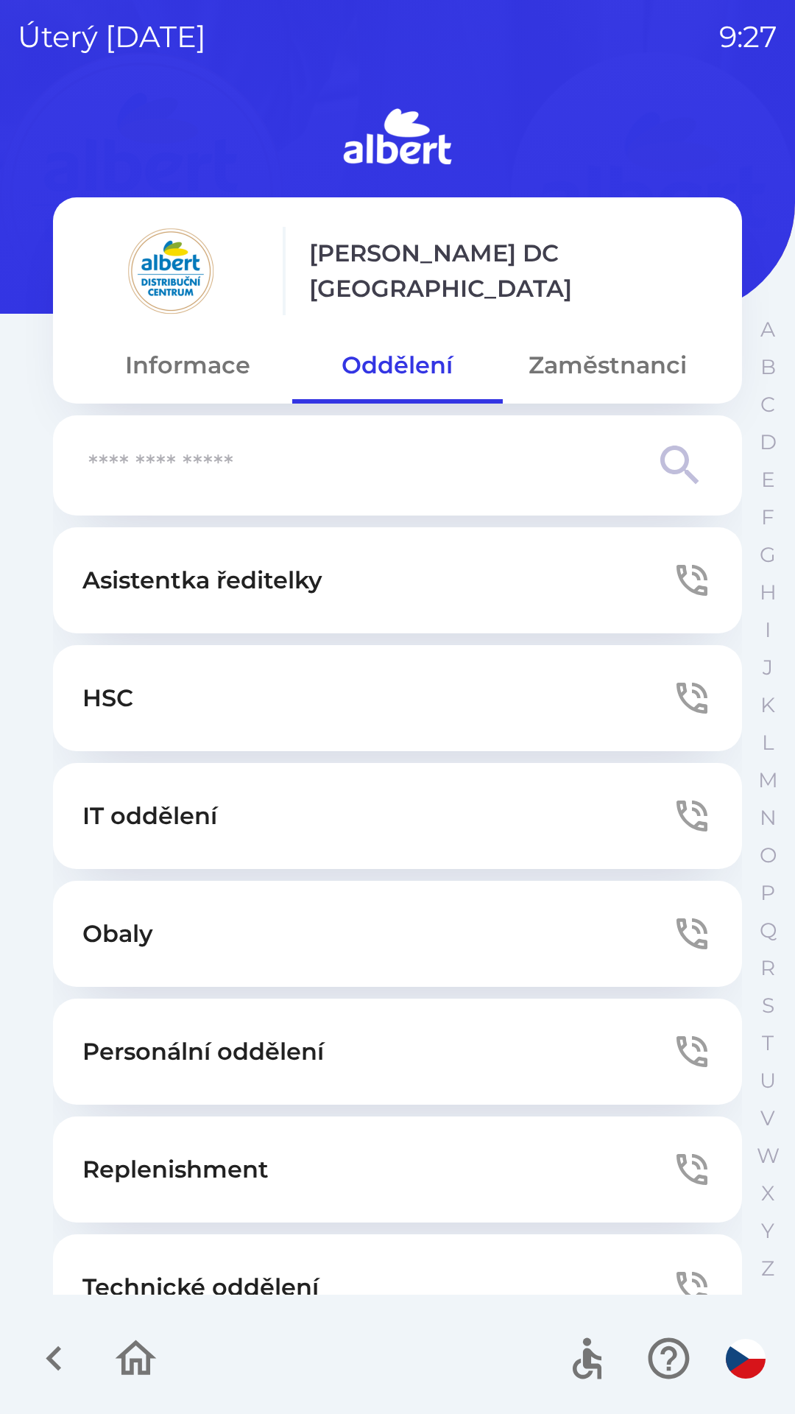
click at [225, 820] on button "IT oddělení" at bounding box center [397, 816] width 689 height 106
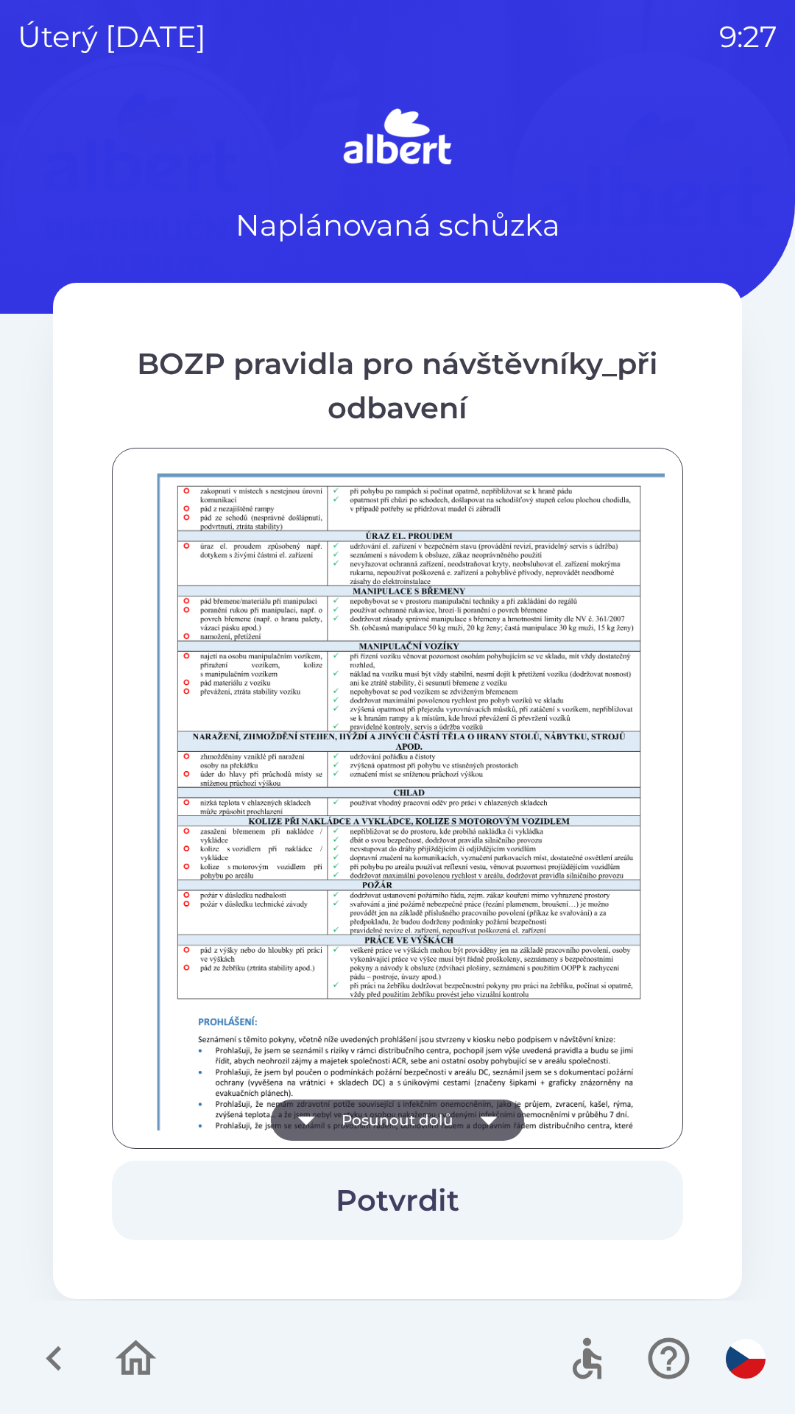
scroll to position [1034, 0]
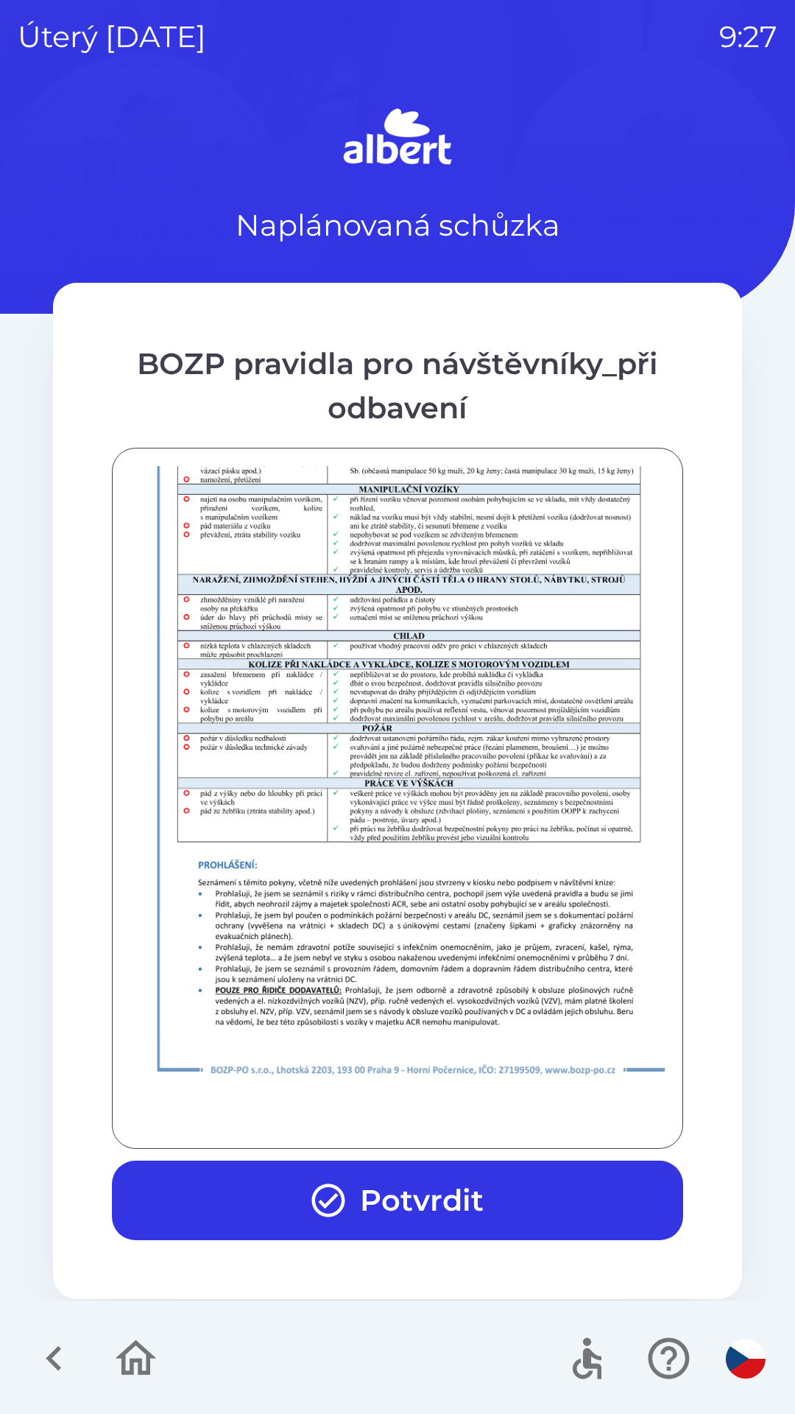
click at [357, 1192] on button "Potvrdit" at bounding box center [398, 1201] width 572 height 80
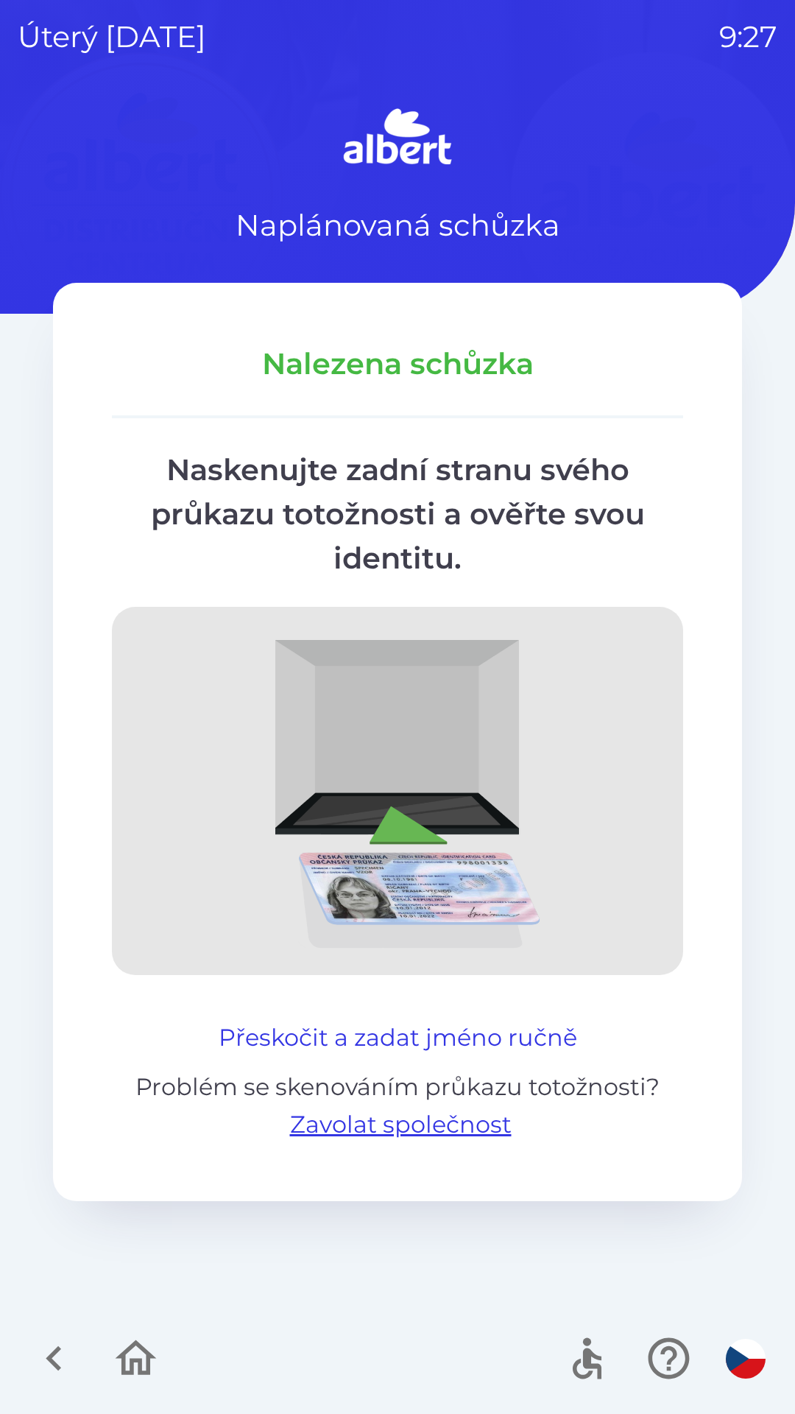
click at [380, 1027] on button "Přeskočit a zadat jméno ručně" at bounding box center [398, 1037] width 370 height 35
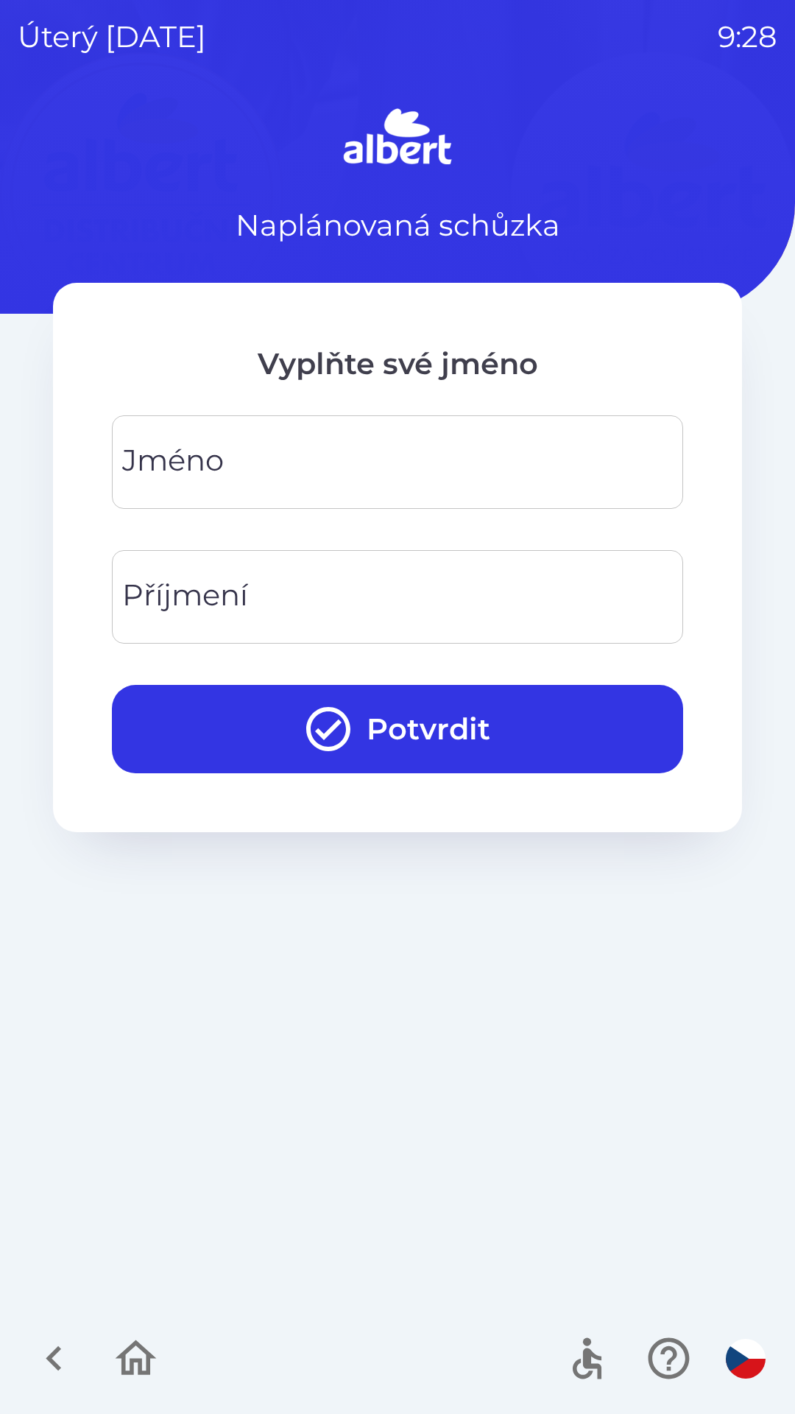
click at [209, 463] on div "[PERSON_NAME]" at bounding box center [398, 462] width 572 height 94
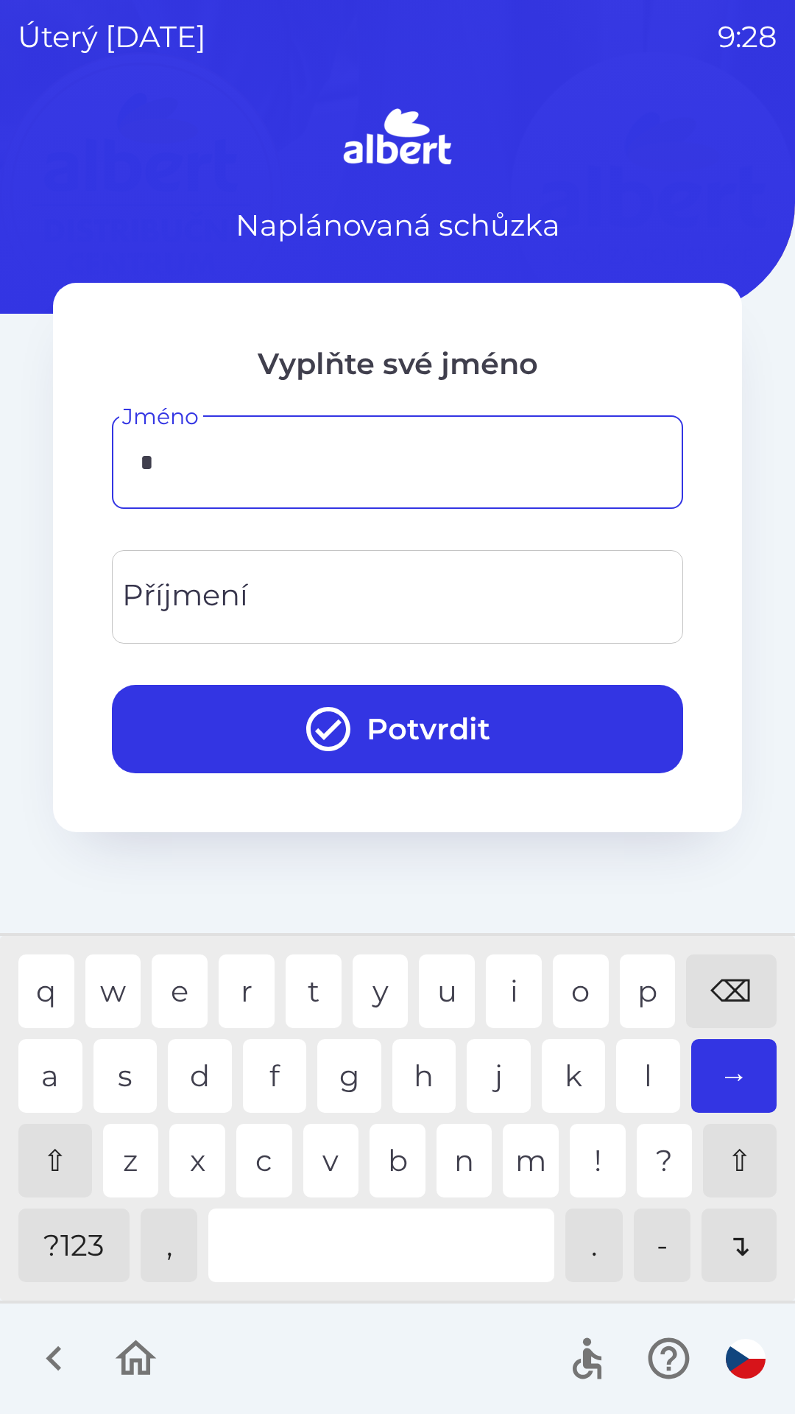
click at [517, 1161] on div "m" at bounding box center [531, 1161] width 56 height 74
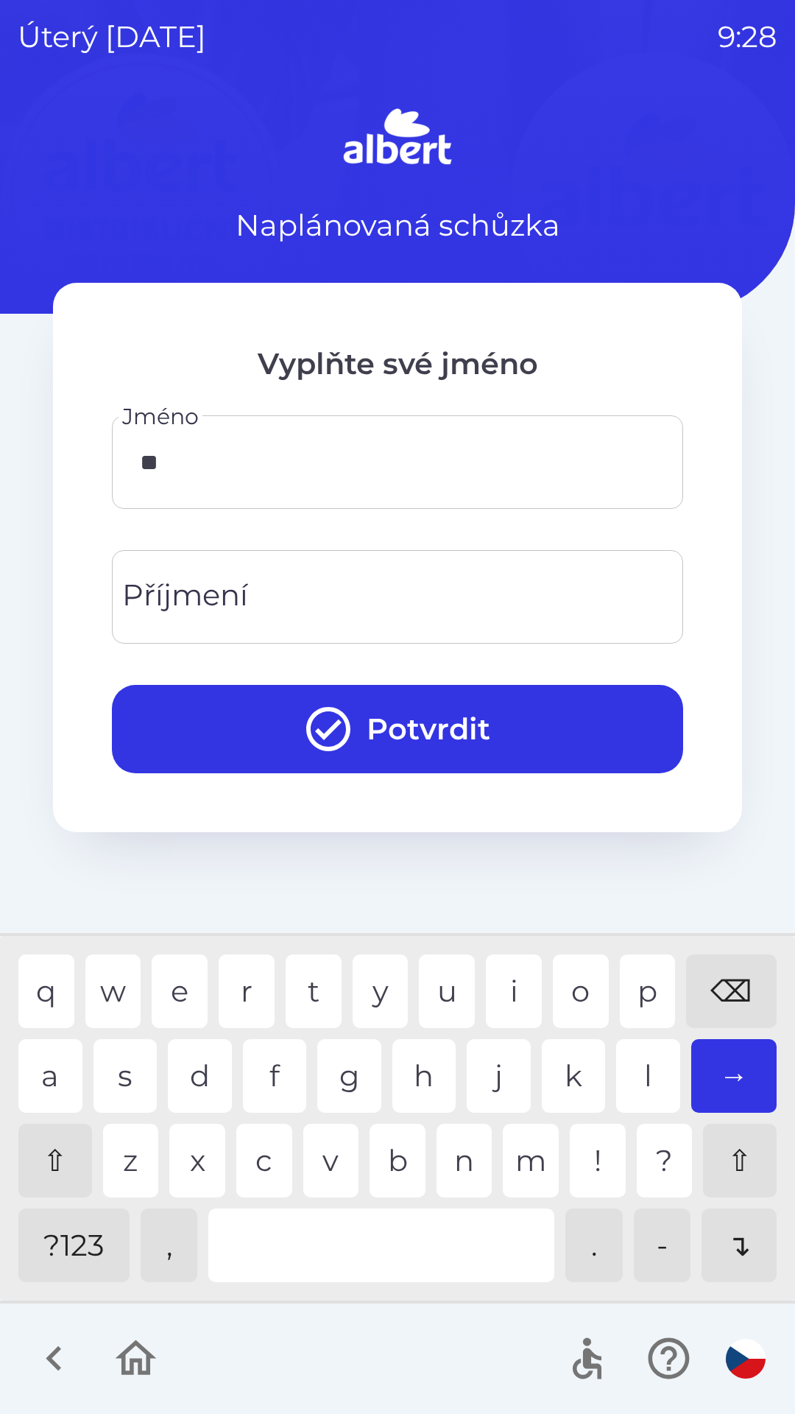
click at [507, 981] on div "i" at bounding box center [514, 992] width 56 height 74
click at [239, 996] on div "r" at bounding box center [247, 992] width 56 height 74
click at [579, 1004] on div "o" at bounding box center [581, 992] width 56 height 74
click at [642, 1068] on div "l" at bounding box center [648, 1076] width 64 height 74
click at [54, 1075] on div "a" at bounding box center [50, 1076] width 64 height 74
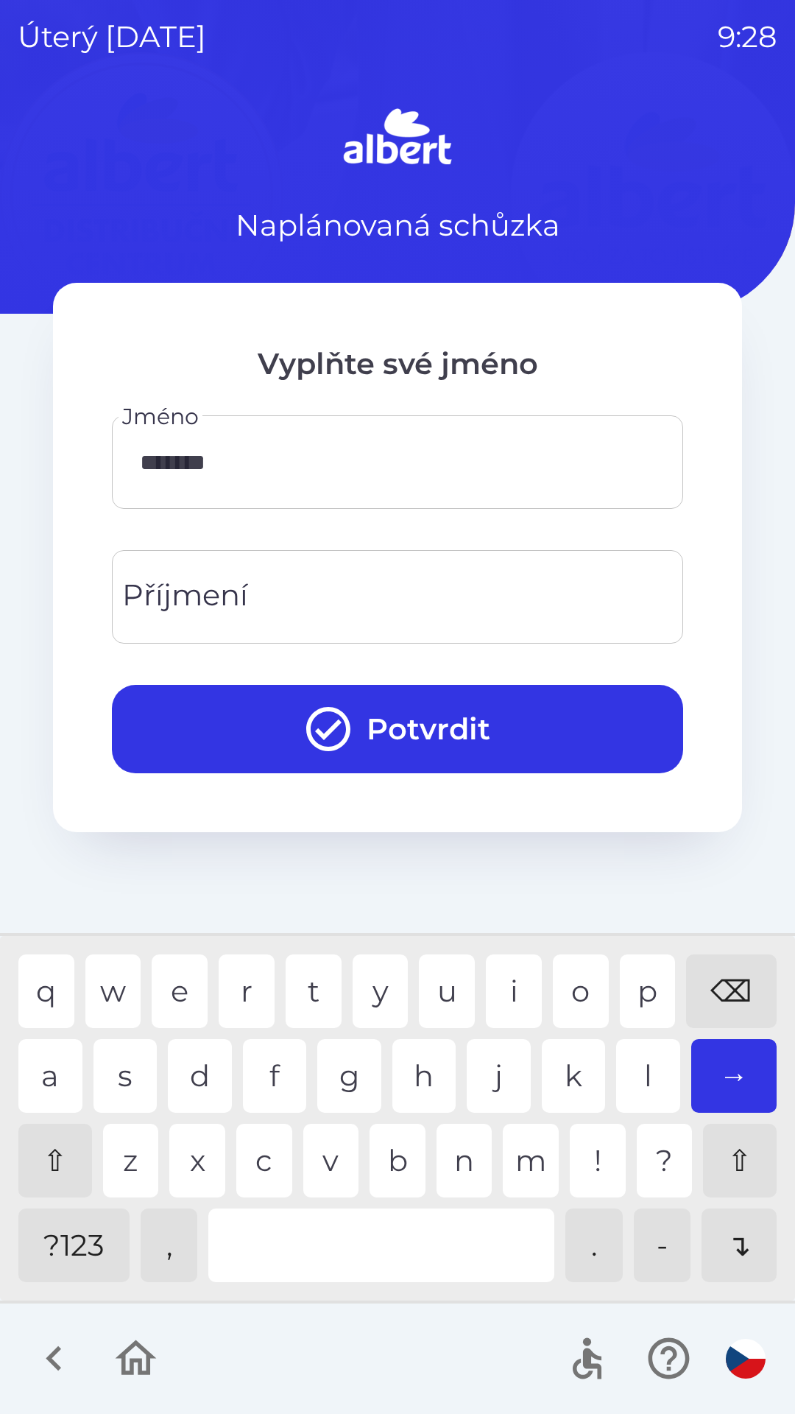
type input "********"
click at [324, 1152] on div "v" at bounding box center [331, 1161] width 56 height 74
click at [189, 572] on input "Příjmení" at bounding box center [398, 597] width 536 height 58
click at [376, 1154] on div "b" at bounding box center [398, 1161] width 56 height 74
click at [526, 1062] on div "j" at bounding box center [499, 1076] width 64 height 74
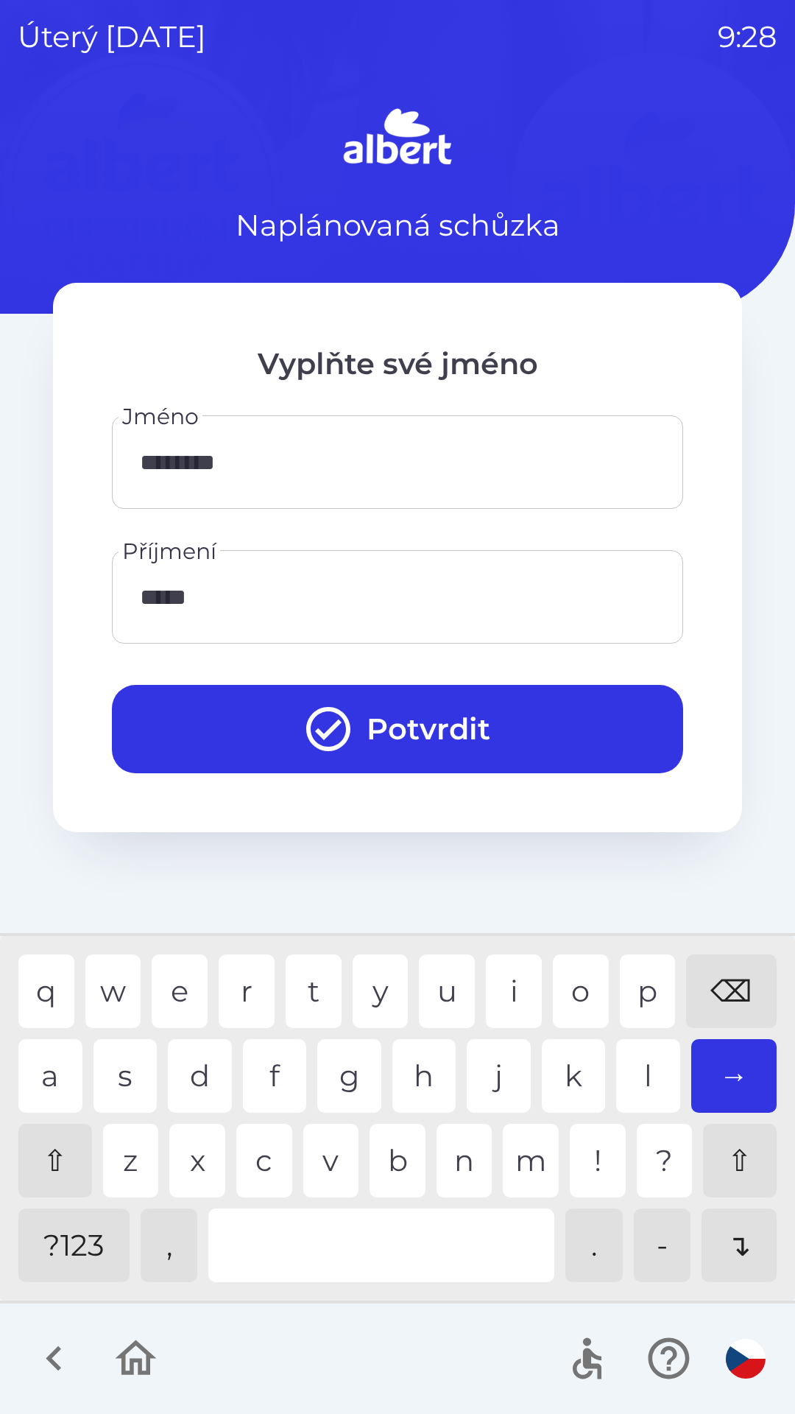
click at [705, 985] on div "⌫" at bounding box center [731, 992] width 91 height 74
click at [582, 1083] on div "k" at bounding box center [574, 1076] width 64 height 74
type input "*******"
click at [52, 1084] on div "a" at bounding box center [50, 1076] width 64 height 74
click at [222, 687] on button "Potvrdit" at bounding box center [398, 729] width 572 height 88
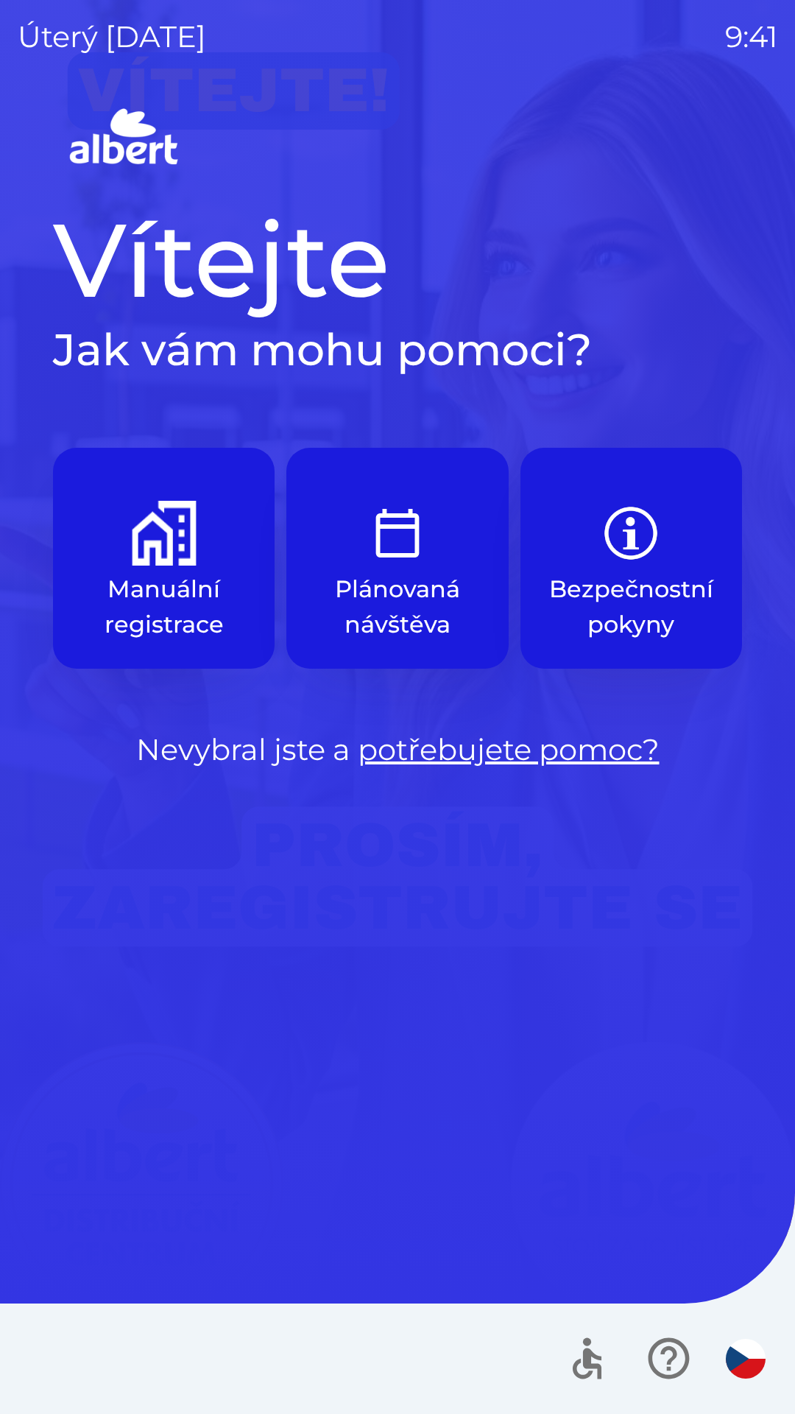
click at [158, 596] on p "Manuální registrace" at bounding box center [163, 607] width 151 height 71
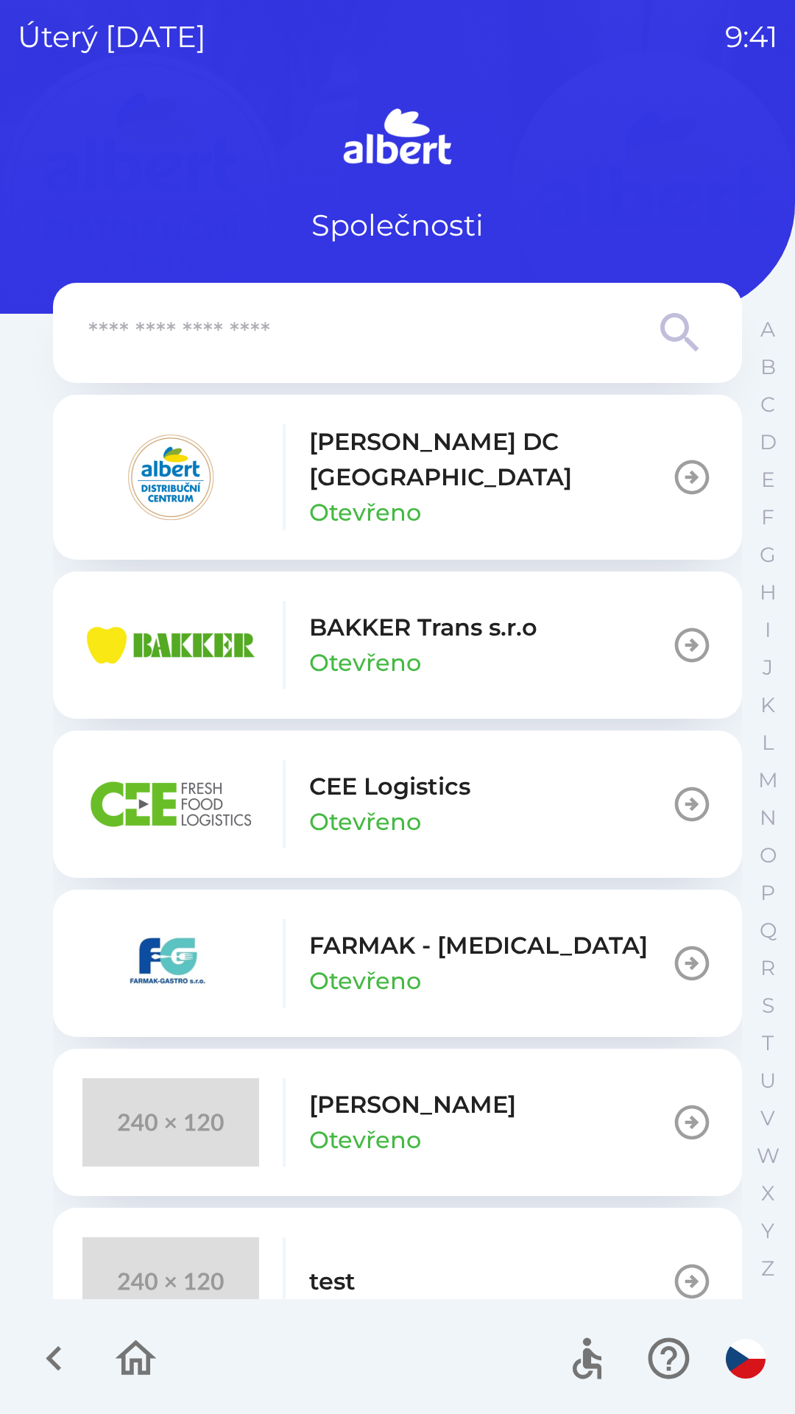
click at [339, 467] on p "[PERSON_NAME] DC [GEOGRAPHIC_DATA]" at bounding box center [490, 459] width 362 height 71
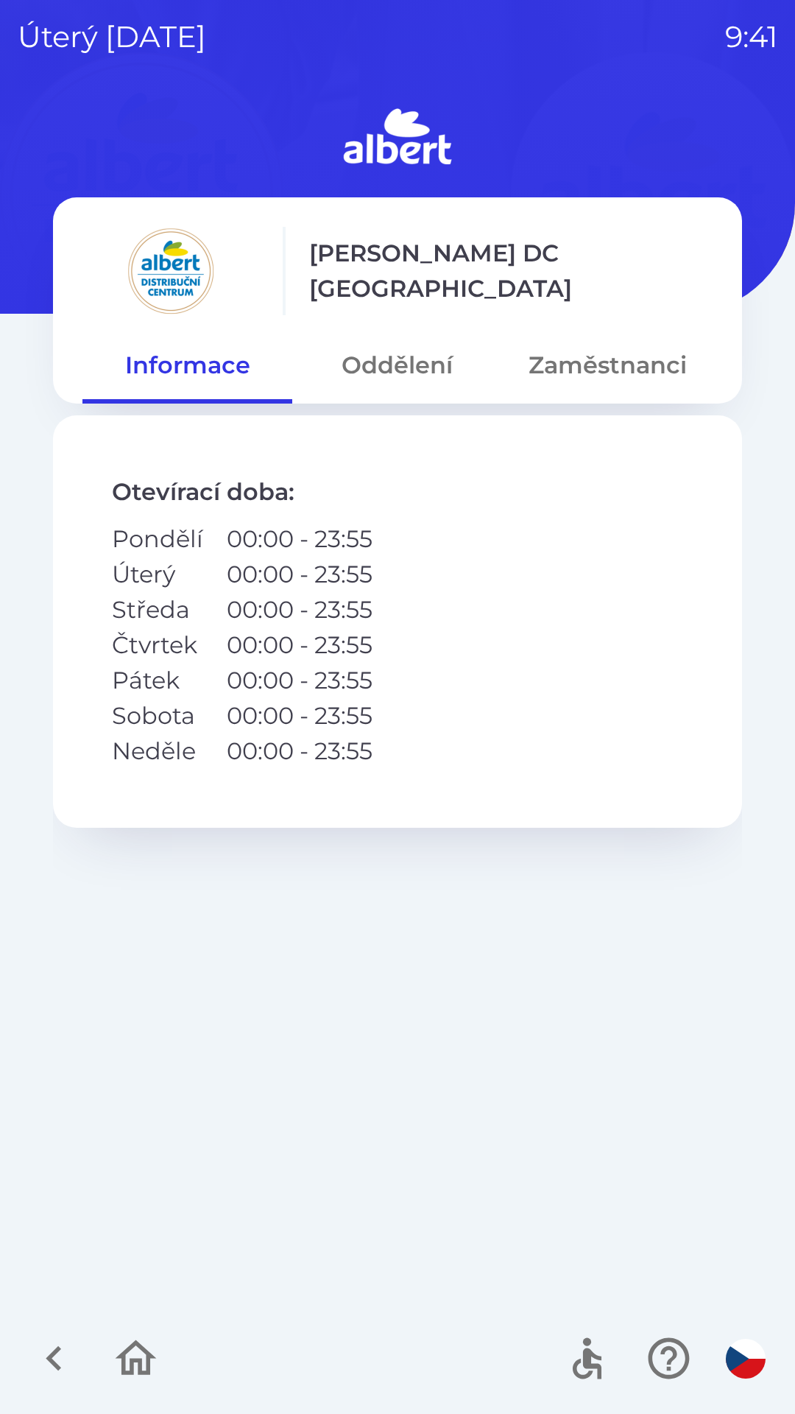
click at [416, 348] on button "Oddělení" at bounding box center [397, 365] width 210 height 53
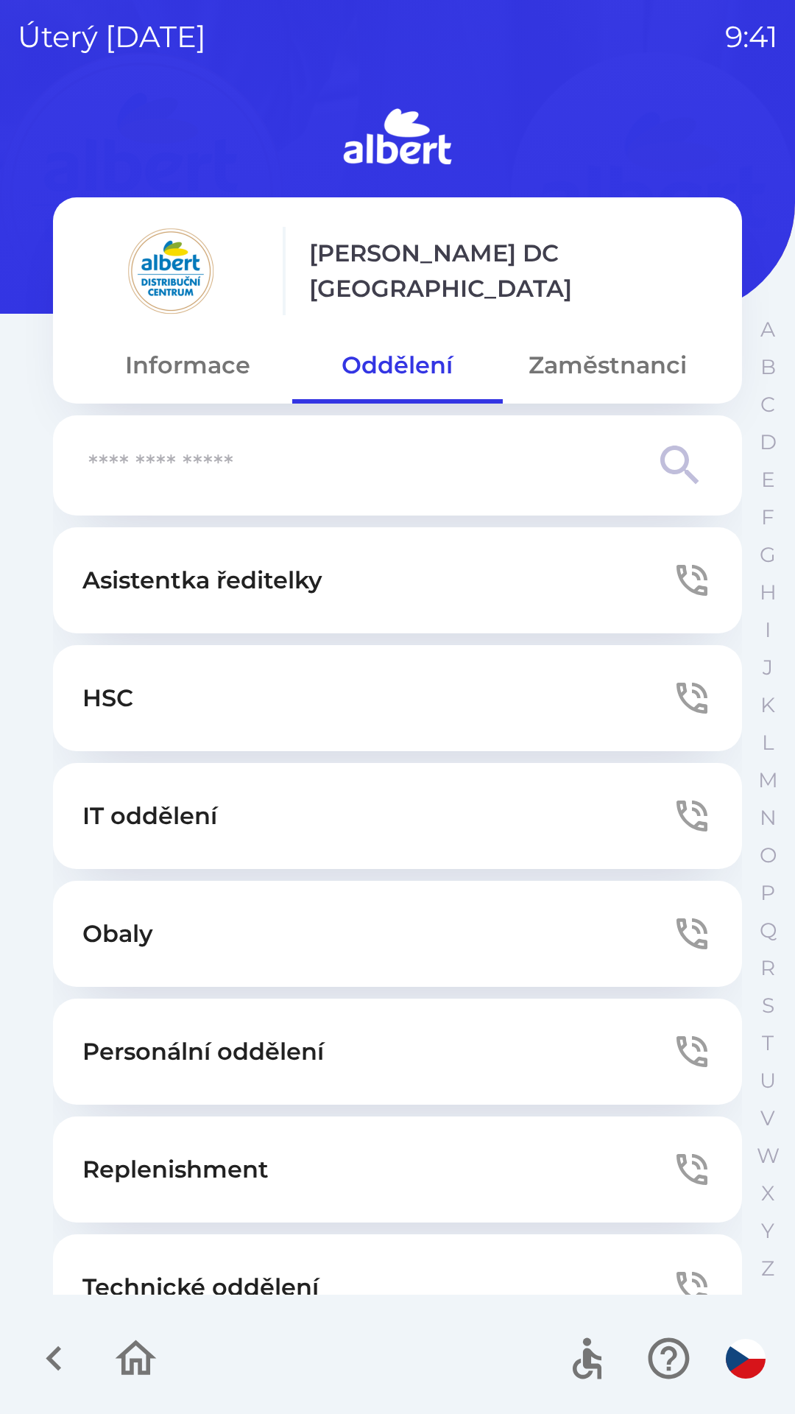
click at [432, 1256] on button "Technické oddělení" at bounding box center [397, 1287] width 689 height 106
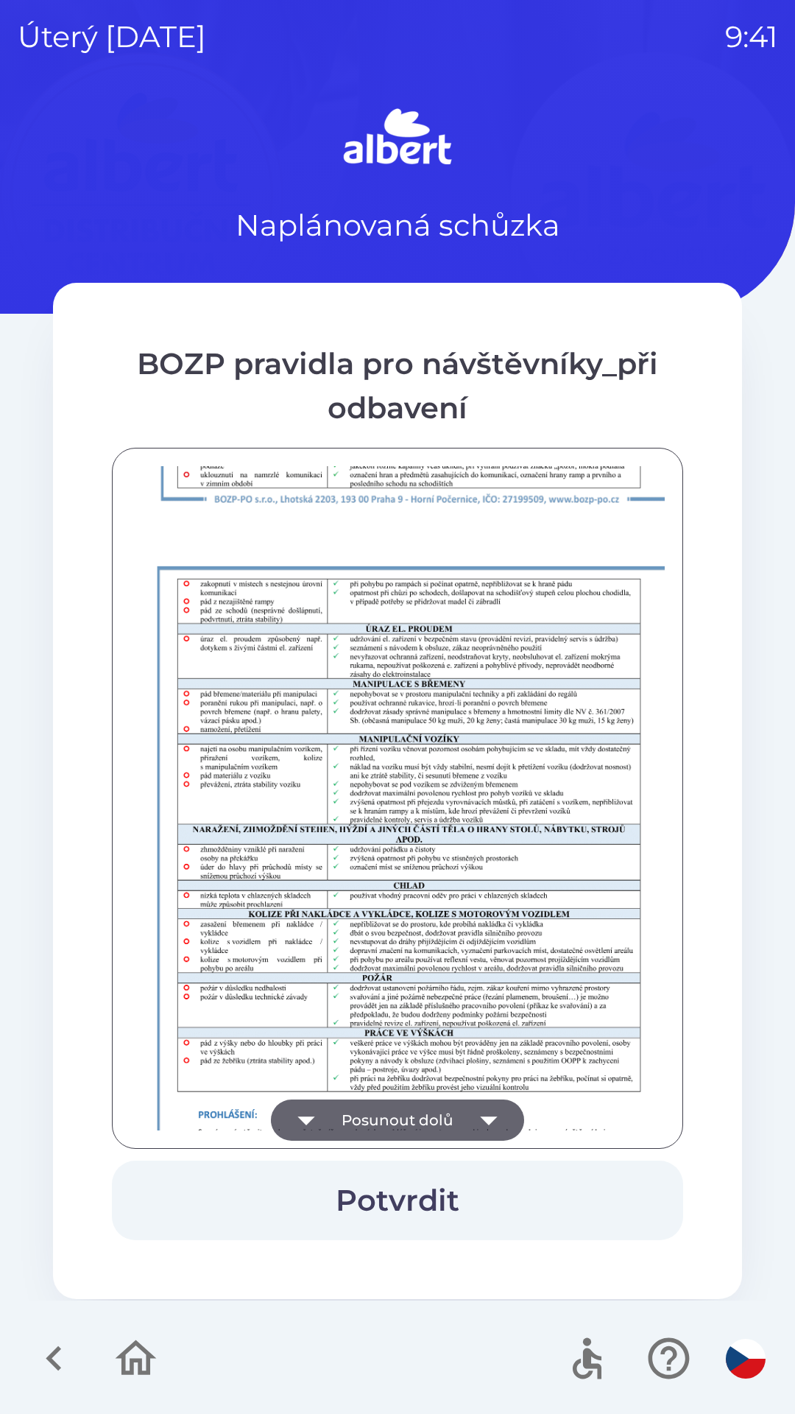
scroll to position [1034, 0]
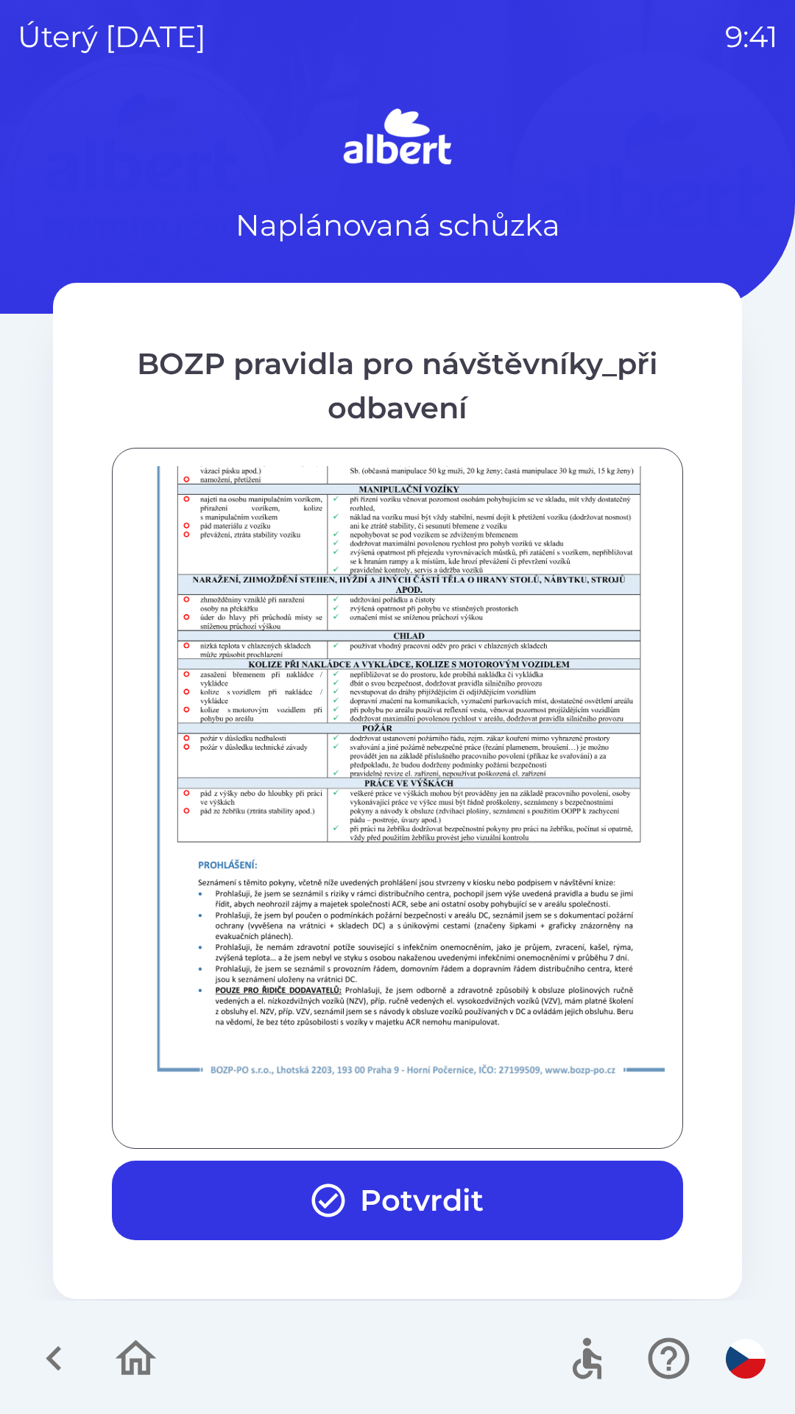
click at [493, 1214] on button "Potvrdit" at bounding box center [398, 1201] width 572 height 80
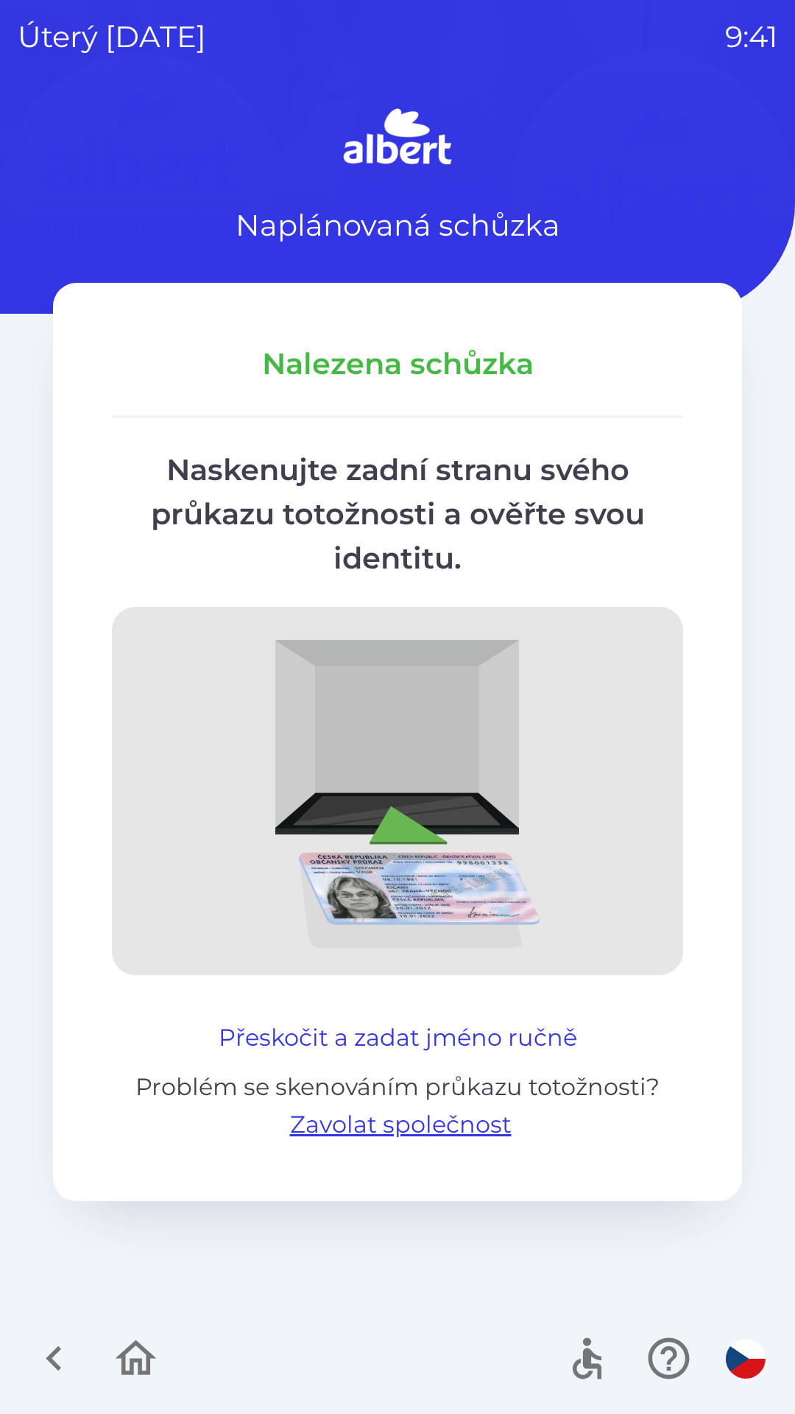
click at [459, 1020] on button "Přeskočit a zadat jméno ručně" at bounding box center [398, 1037] width 370 height 35
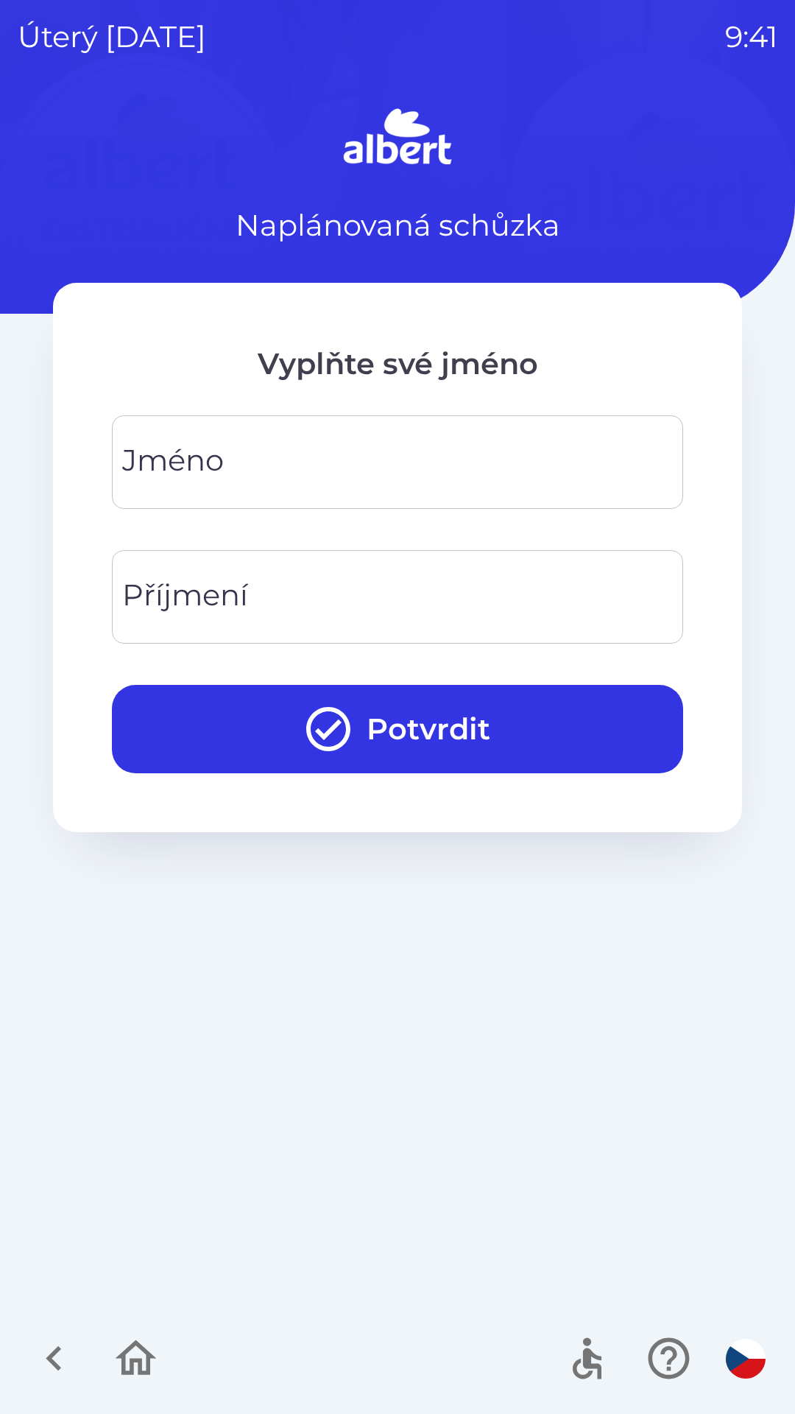
click at [436, 437] on input "Jméno" at bounding box center [398, 462] width 536 height 58
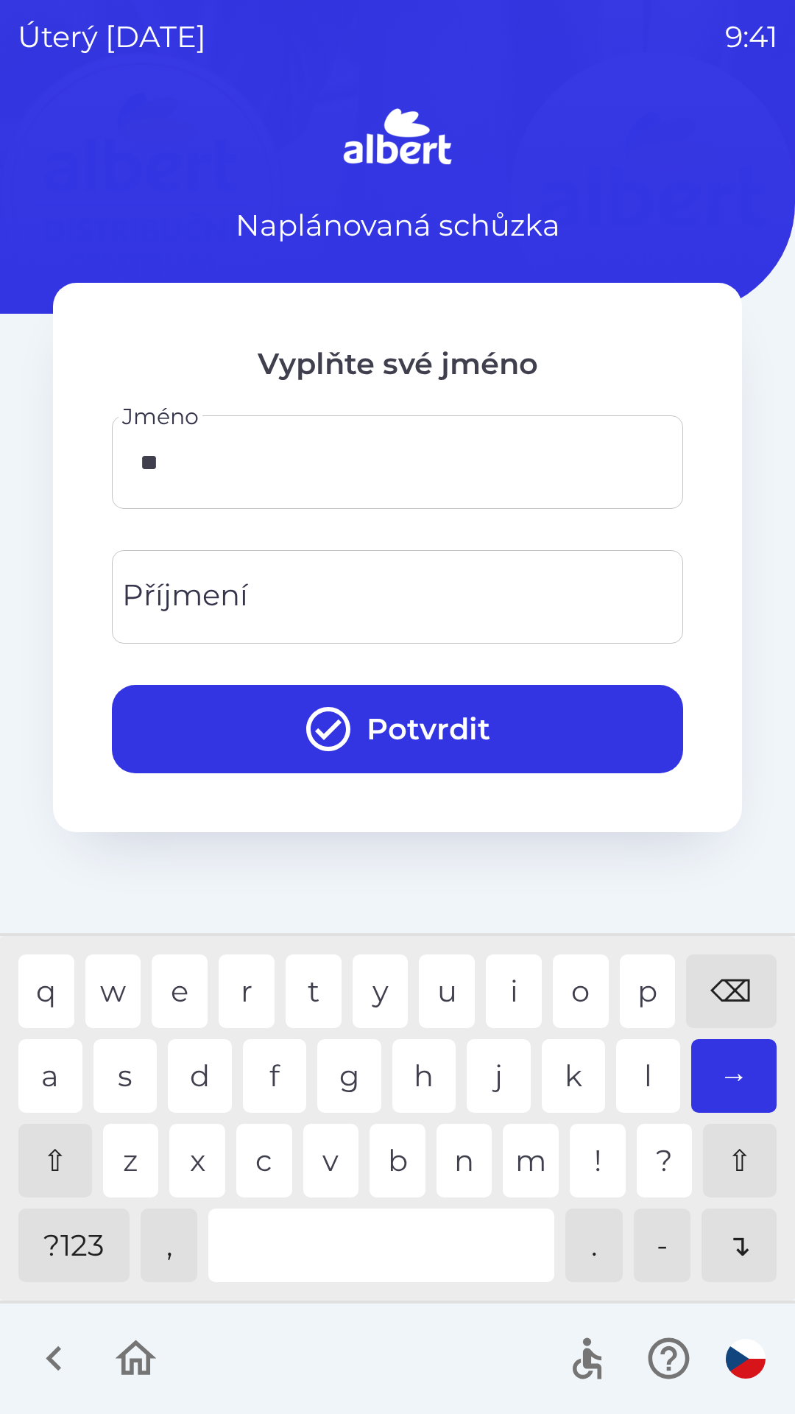
click at [509, 991] on div "i" at bounding box center [514, 992] width 56 height 74
click at [734, 994] on div "⌫" at bounding box center [731, 992] width 91 height 74
click at [712, 988] on div "⌫" at bounding box center [731, 992] width 91 height 74
click at [715, 990] on div "⌫" at bounding box center [731, 992] width 91 height 74
click at [717, 1005] on div "⌫" at bounding box center [731, 992] width 91 height 74
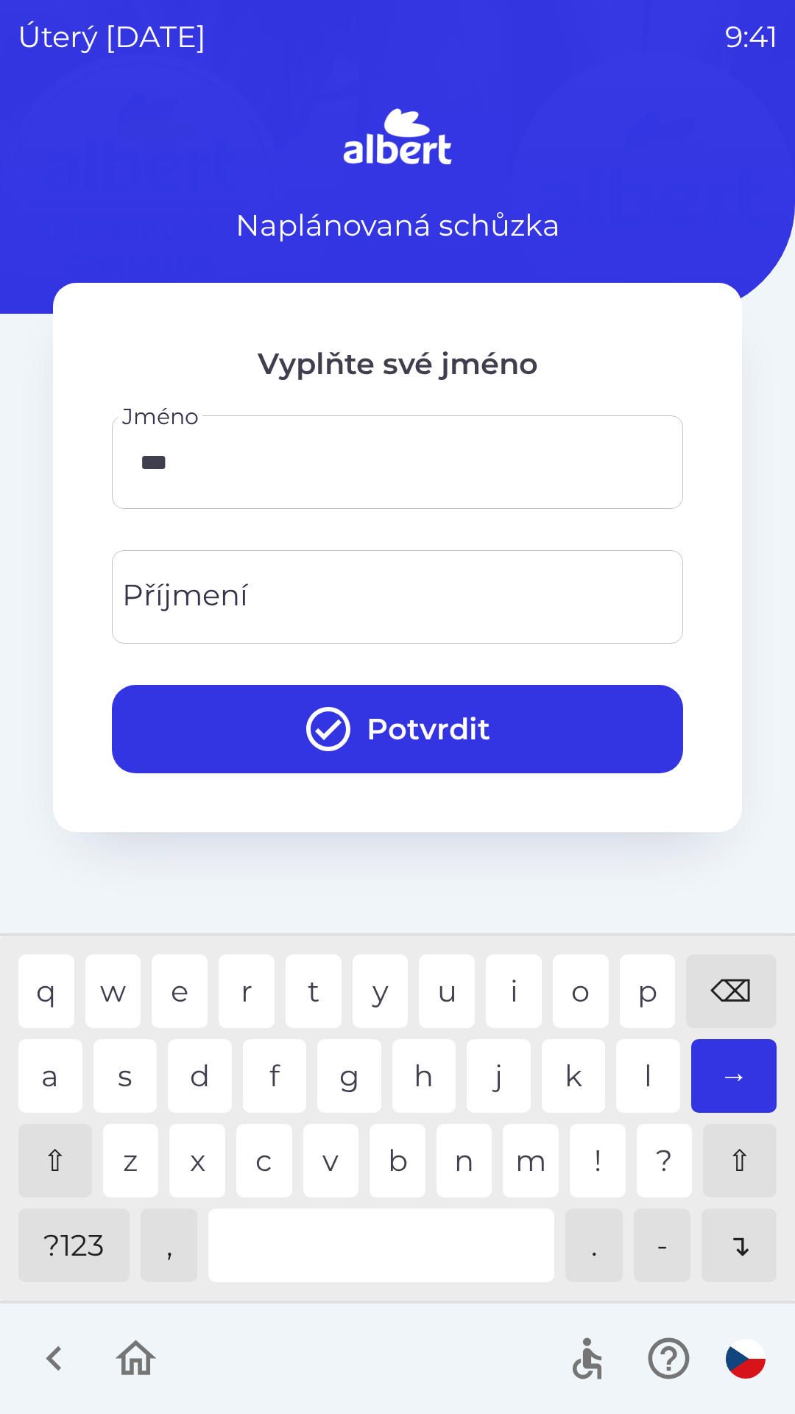
click at [714, 1007] on div "⌫" at bounding box center [731, 992] width 91 height 74
click at [697, 976] on div "⌫" at bounding box center [731, 992] width 91 height 74
click at [526, 1170] on div "m" at bounding box center [531, 1161] width 56 height 74
click at [382, 582] on input "Příjmení" at bounding box center [398, 597] width 536 height 58
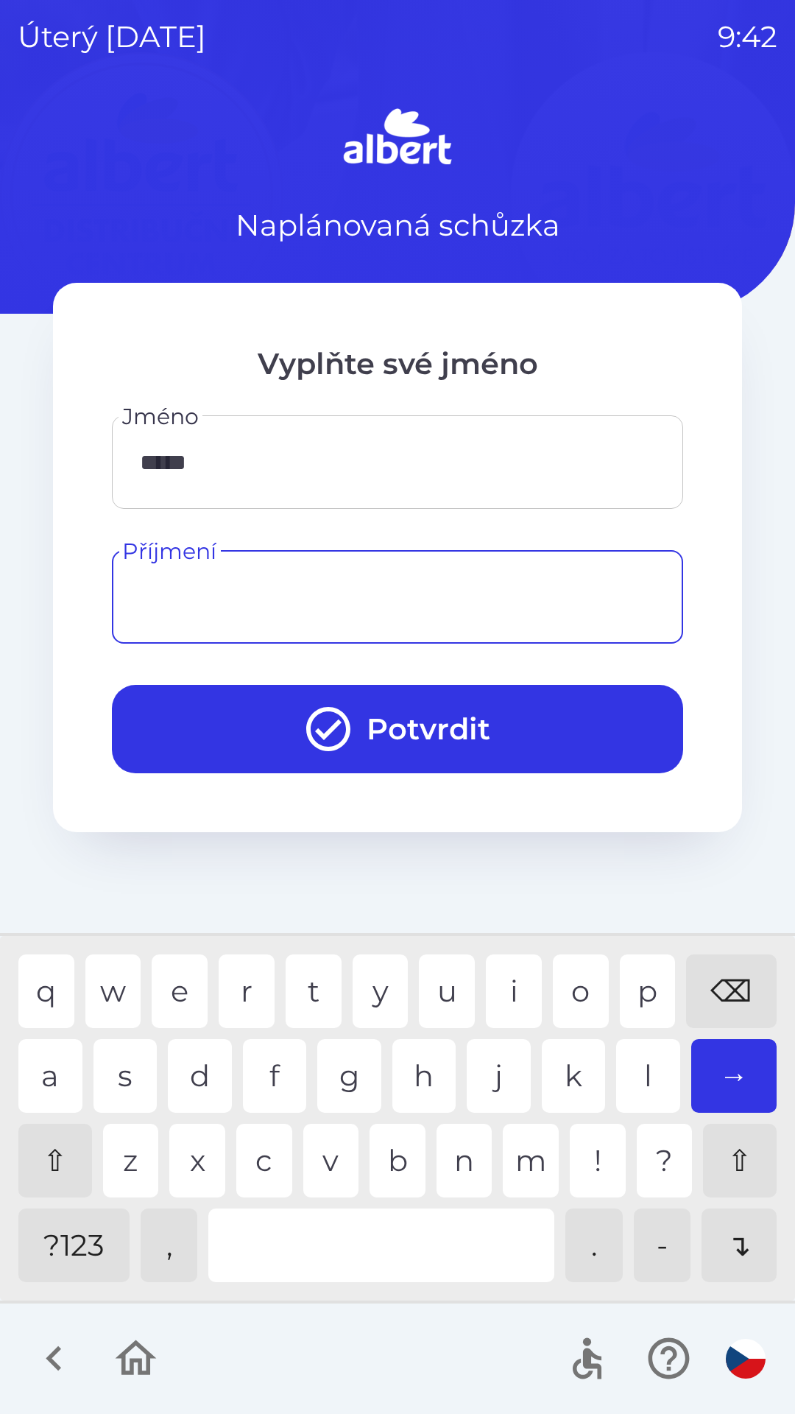
click at [150, 464] on input "*****" at bounding box center [398, 462] width 536 height 58
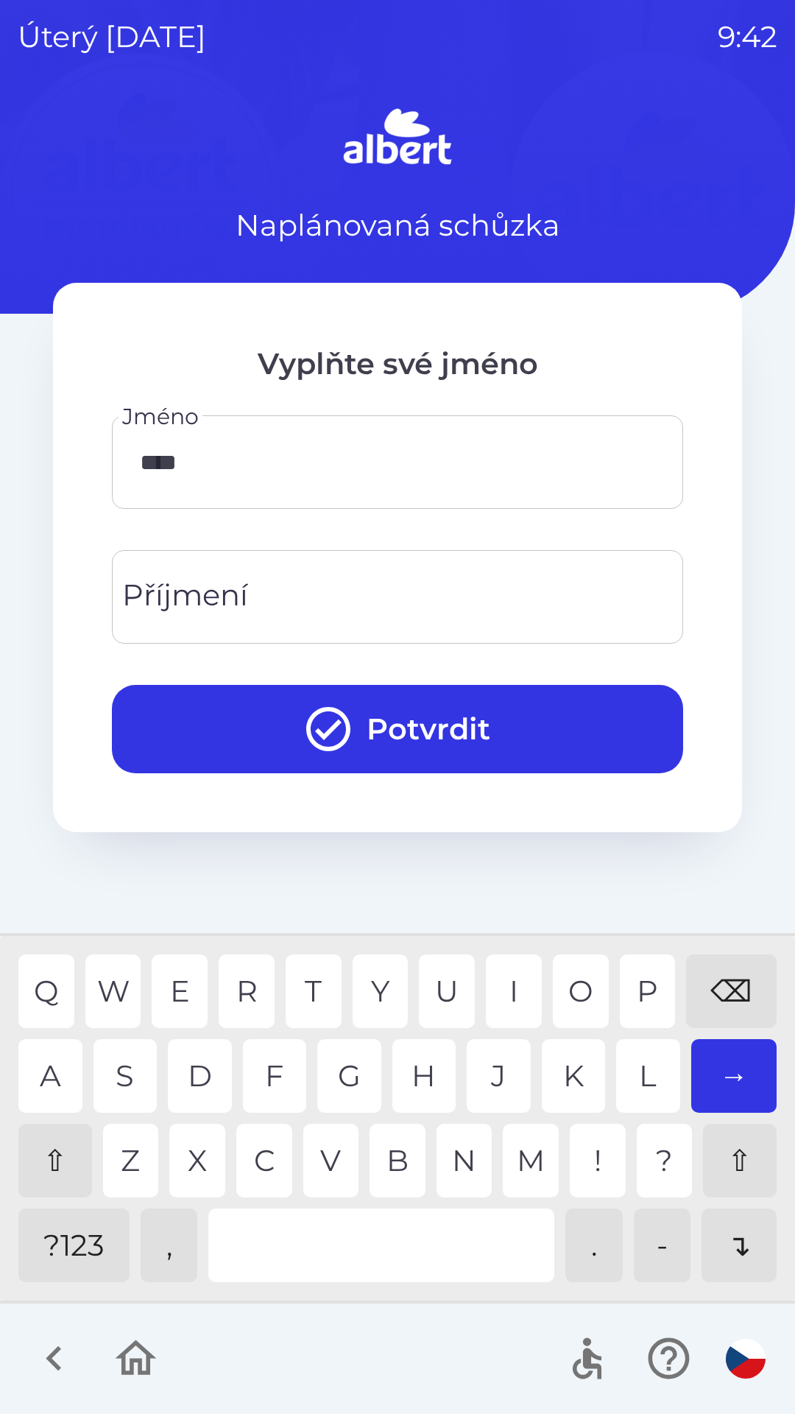
click at [46, 1174] on div "⇧" at bounding box center [55, 1161] width 74 height 74
click at [150, 459] on input "****" at bounding box center [398, 462] width 536 height 58
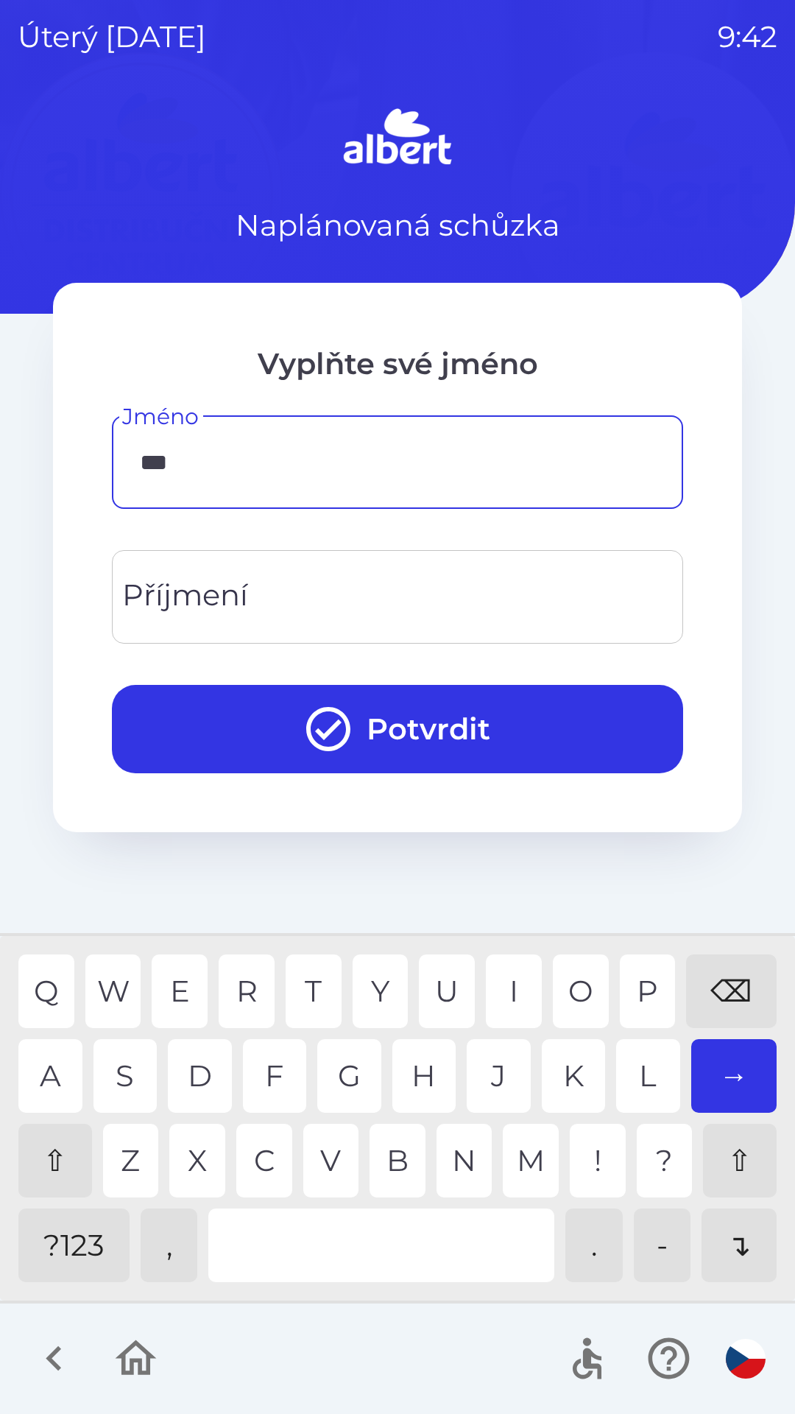
click at [705, 991] on div "⌫" at bounding box center [731, 992] width 91 height 74
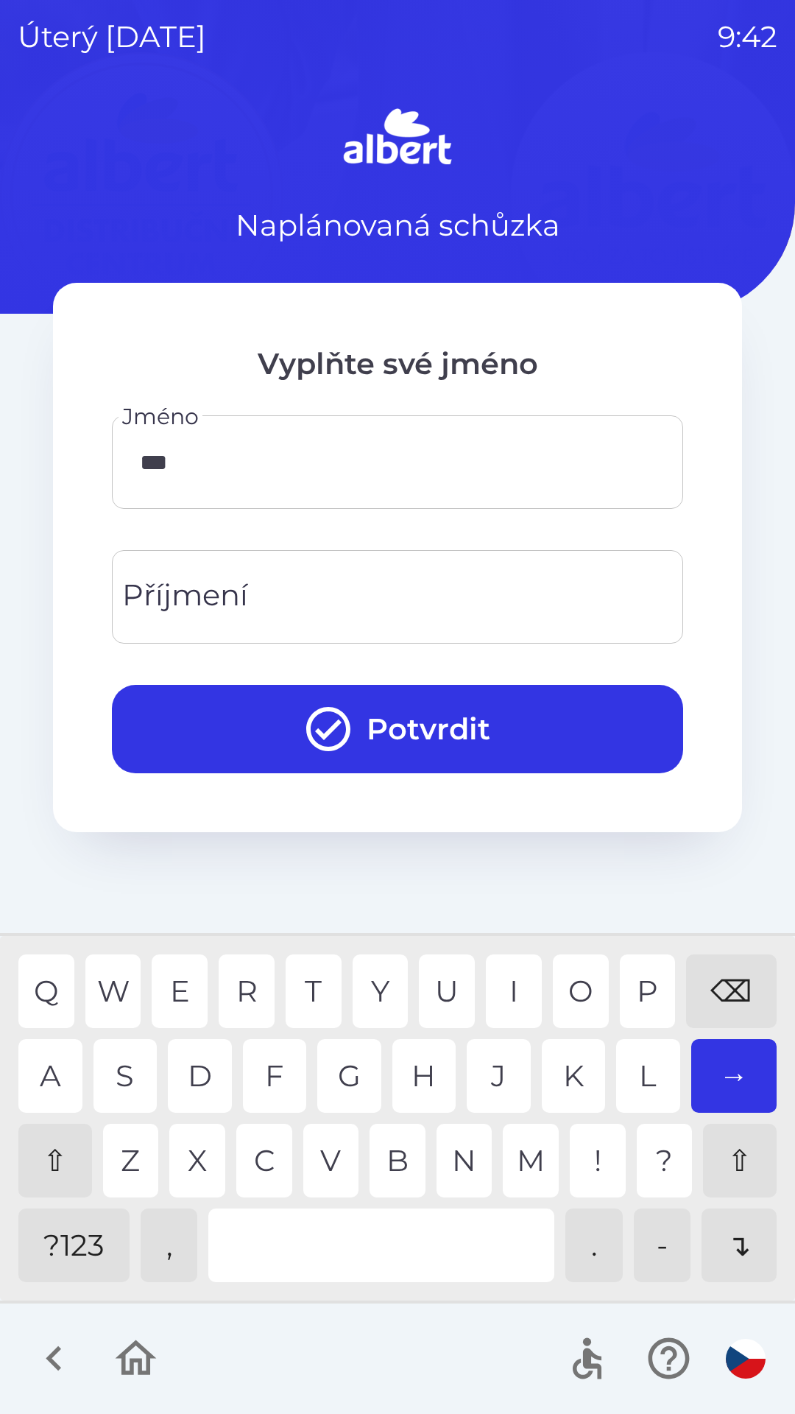
click at [58, 1157] on div "⇧" at bounding box center [55, 1161] width 74 height 74
click at [196, 465] on input "****" at bounding box center [398, 462] width 536 height 58
click at [67, 1155] on div "⇧" at bounding box center [55, 1161] width 74 height 74
type input "*****"
click at [256, 587] on input "Příjmení" at bounding box center [398, 597] width 536 height 58
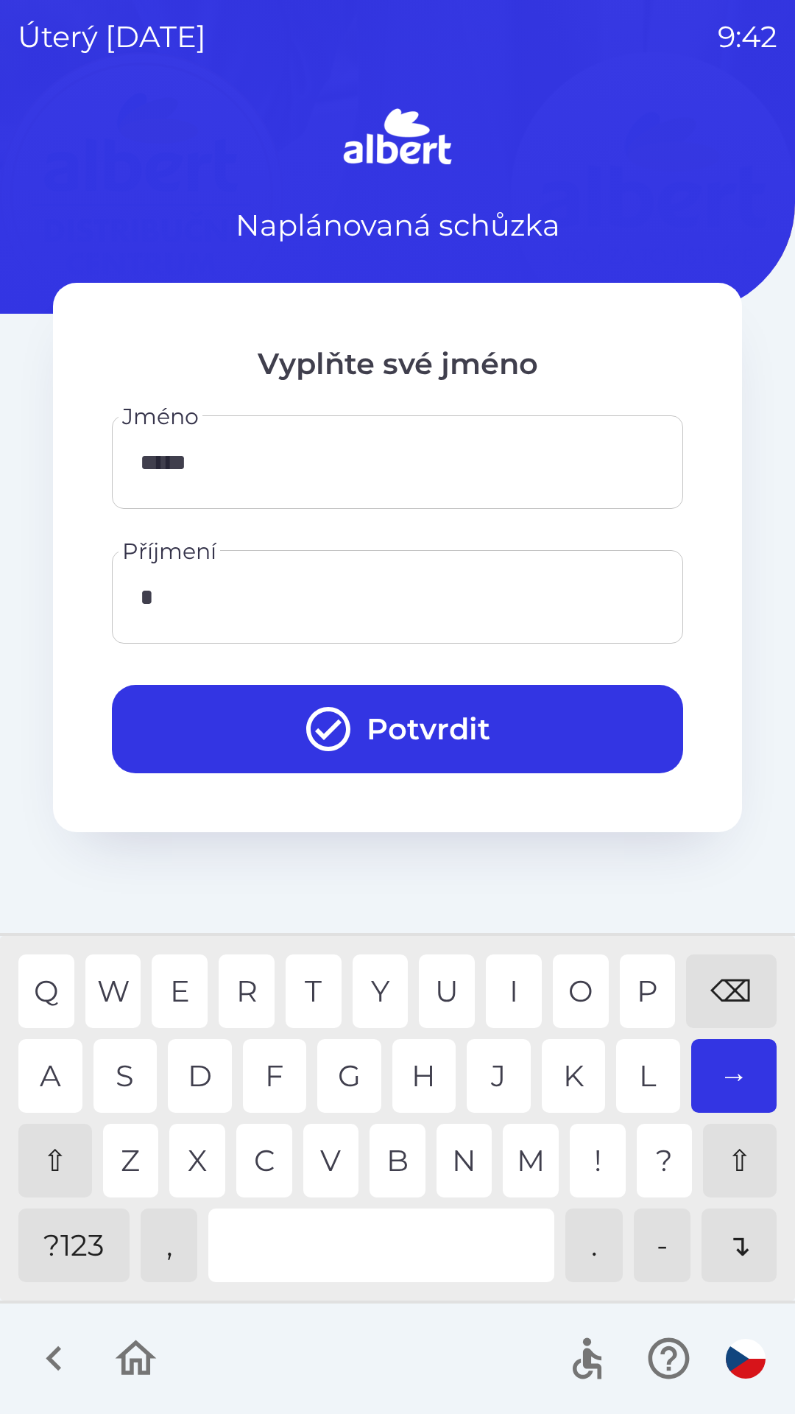
click at [561, 1077] on div "K" at bounding box center [574, 1076] width 64 height 74
click at [57, 1066] on div "a" at bounding box center [50, 1076] width 64 height 74
click at [714, 988] on div "⌫" at bounding box center [731, 992] width 91 height 74
click at [44, 1145] on div "⇧" at bounding box center [55, 1161] width 74 height 74
type input "****"
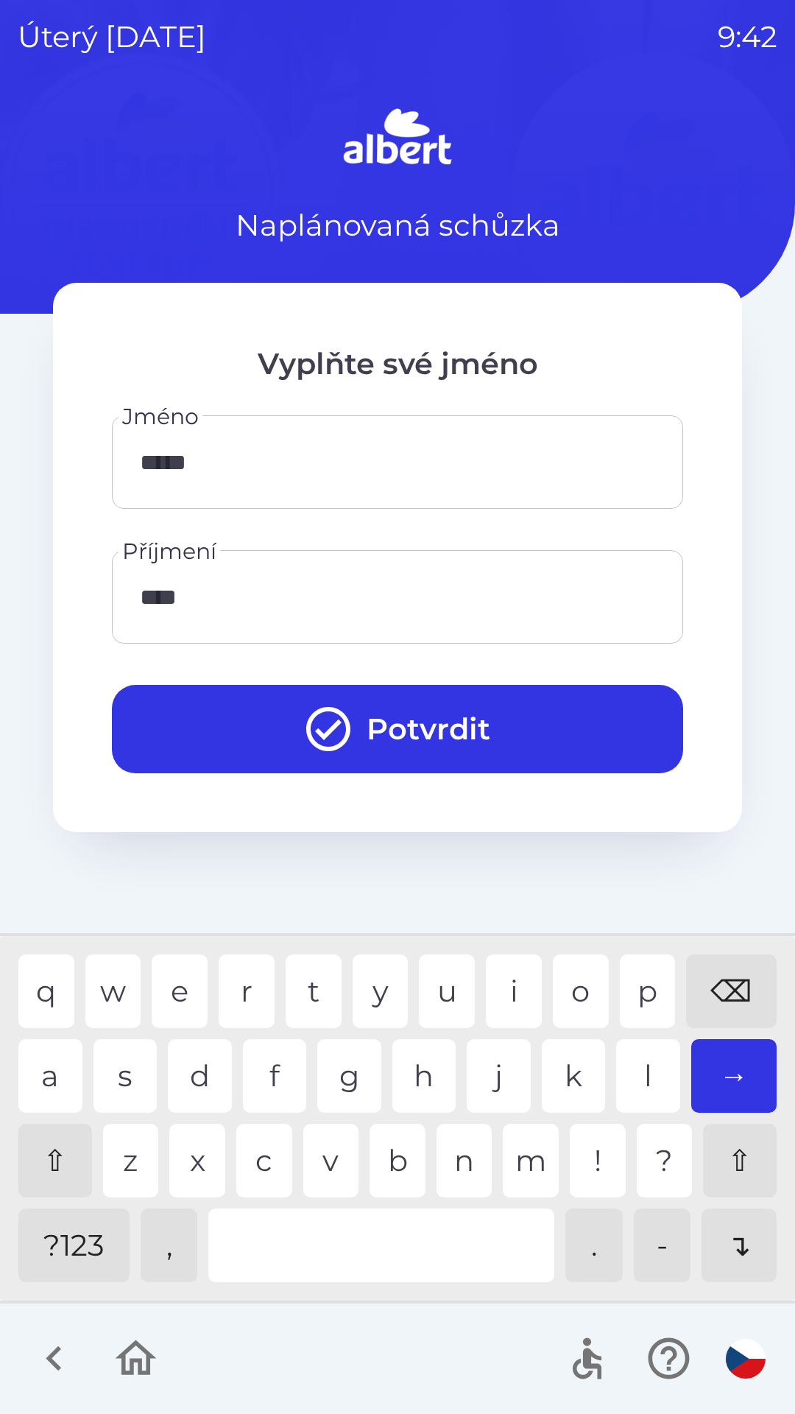
click at [403, 721] on button "Potvrdit" at bounding box center [398, 729] width 572 height 88
